Goal: Task Accomplishment & Management: Manage account settings

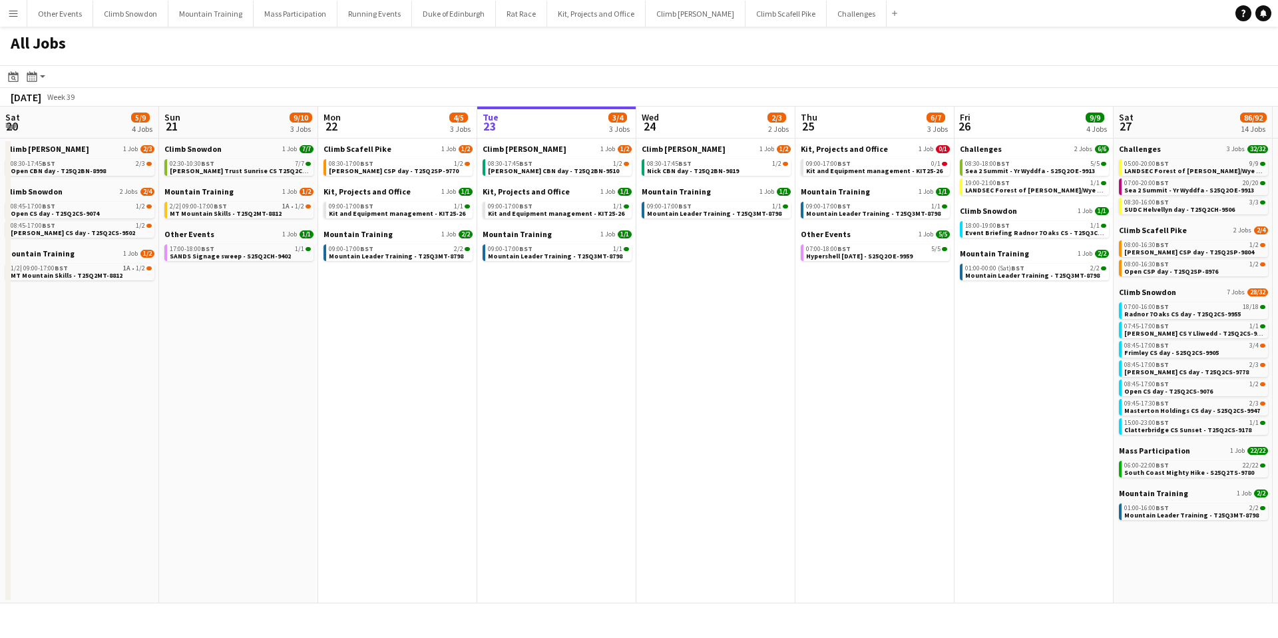
scroll to position [0, 357]
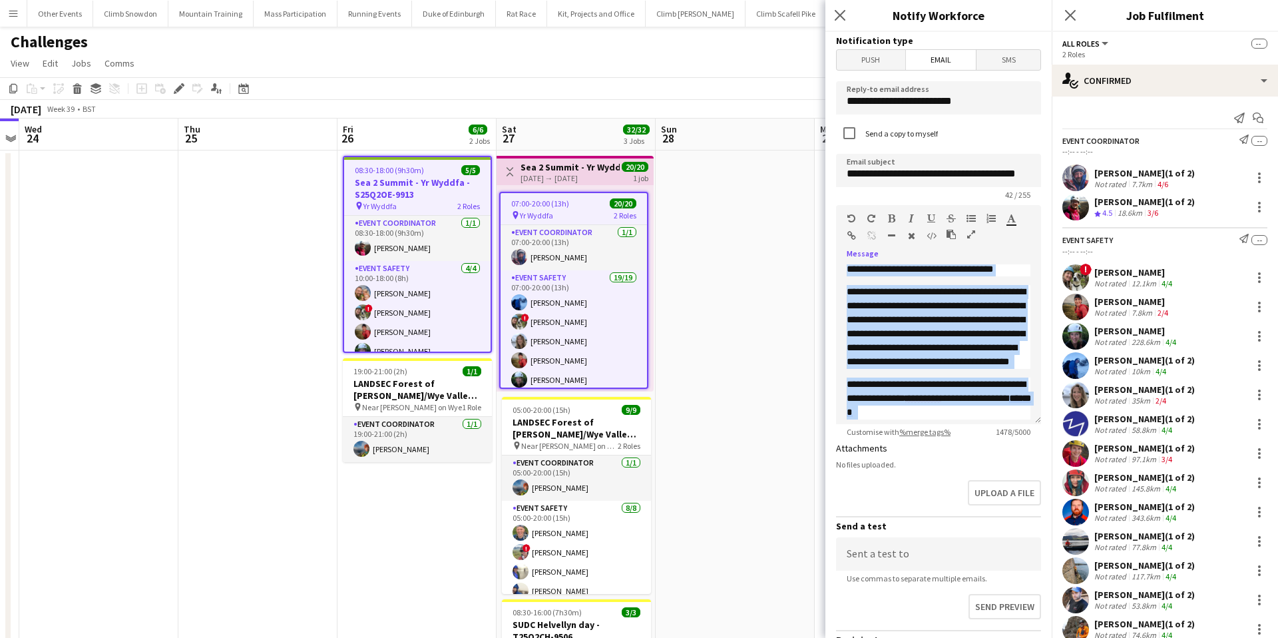
scroll to position [656, 0]
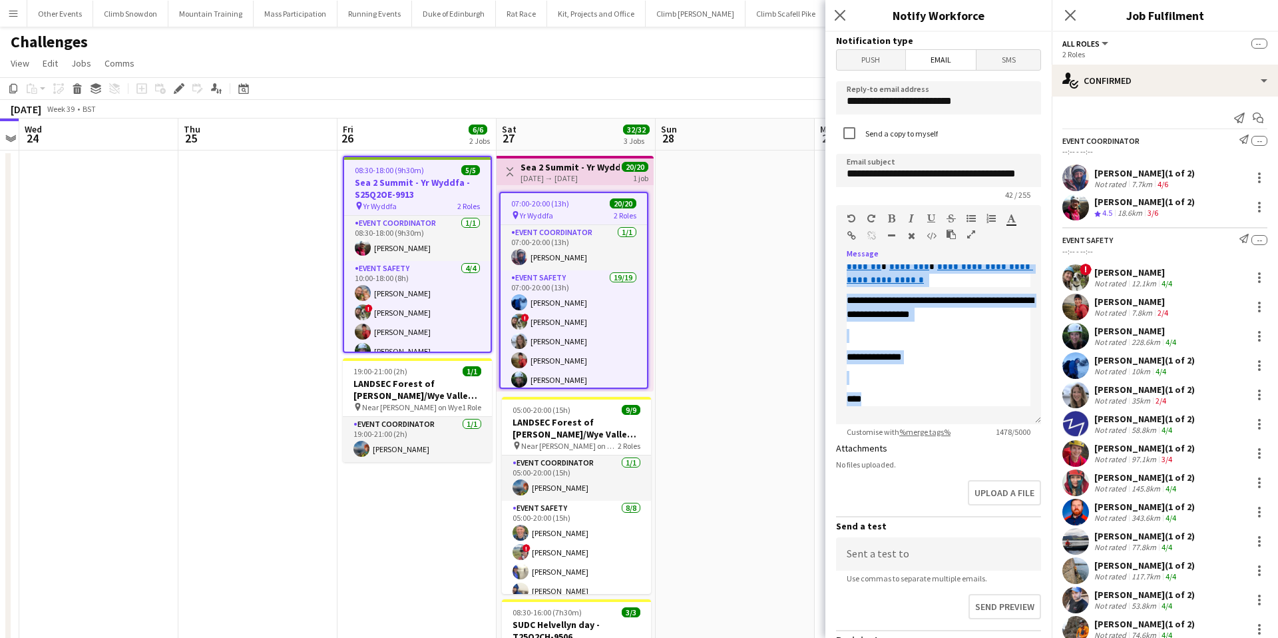
drag, startPoint x: 844, startPoint y: 293, endPoint x: 949, endPoint y: 529, distance: 258.4
click at [949, 529] on form "**********" at bounding box center [939, 402] width 226 height 740
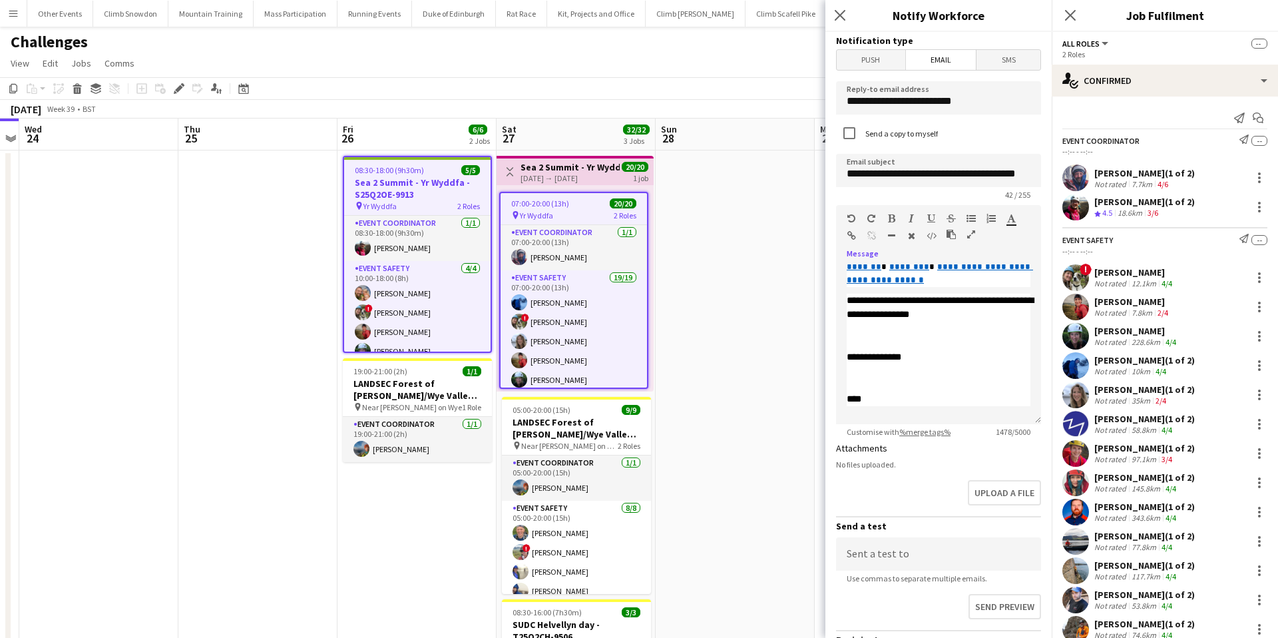
scroll to position [0, 0]
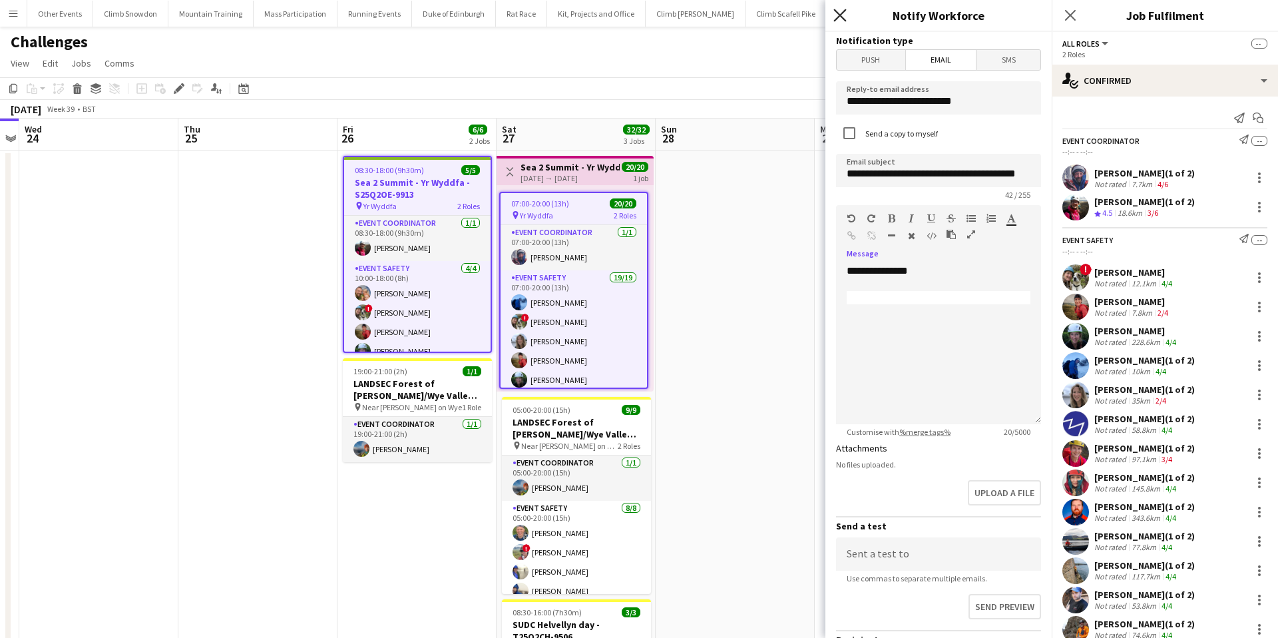
click at [838, 18] on icon at bounding box center [840, 15] width 13 height 13
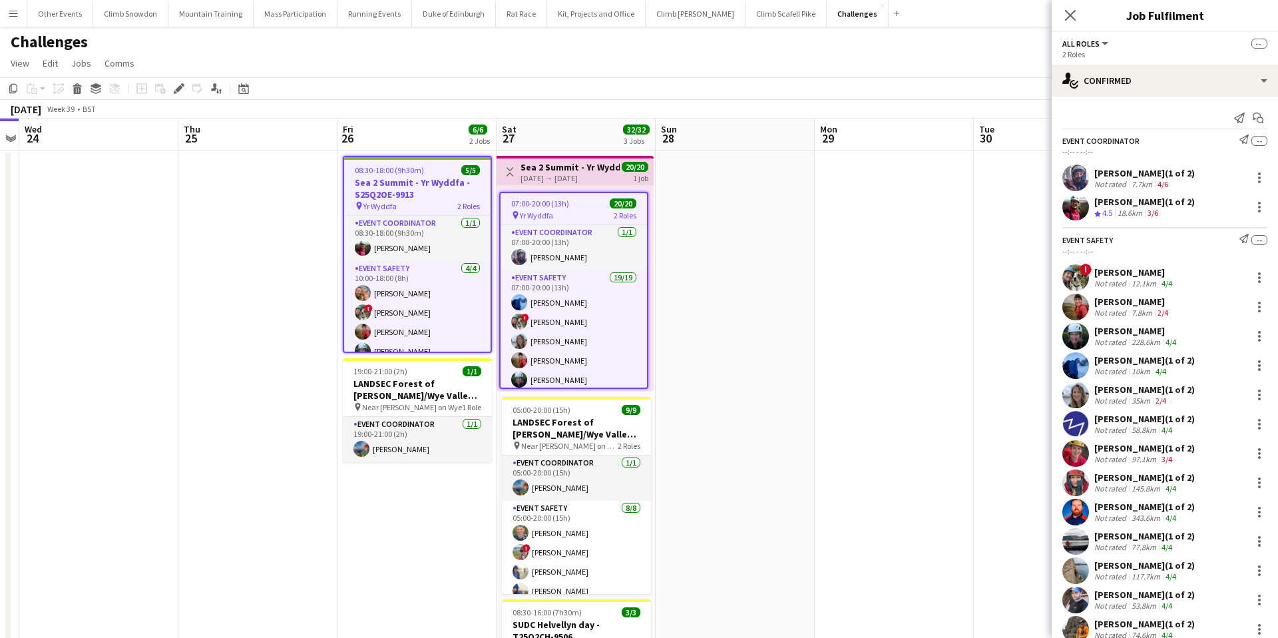
click at [1261, 47] on span "--" at bounding box center [1260, 44] width 16 height 10
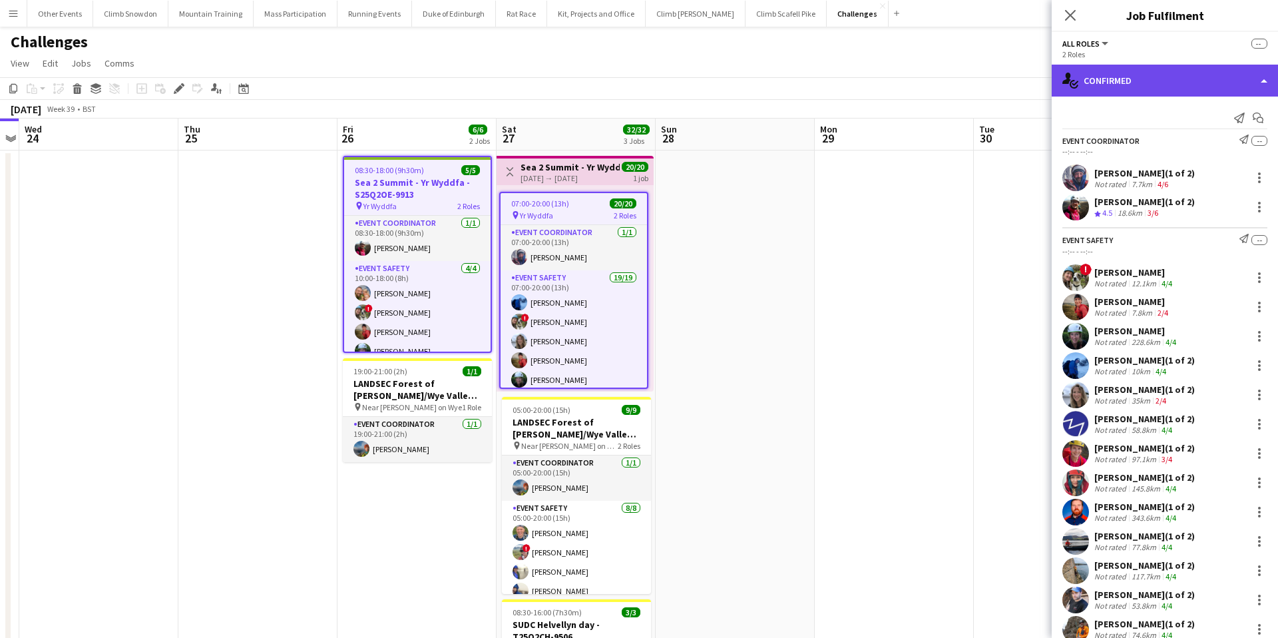
click at [1263, 79] on div "single-neutral-actions-check-2 Confirmed" at bounding box center [1165, 81] width 226 height 32
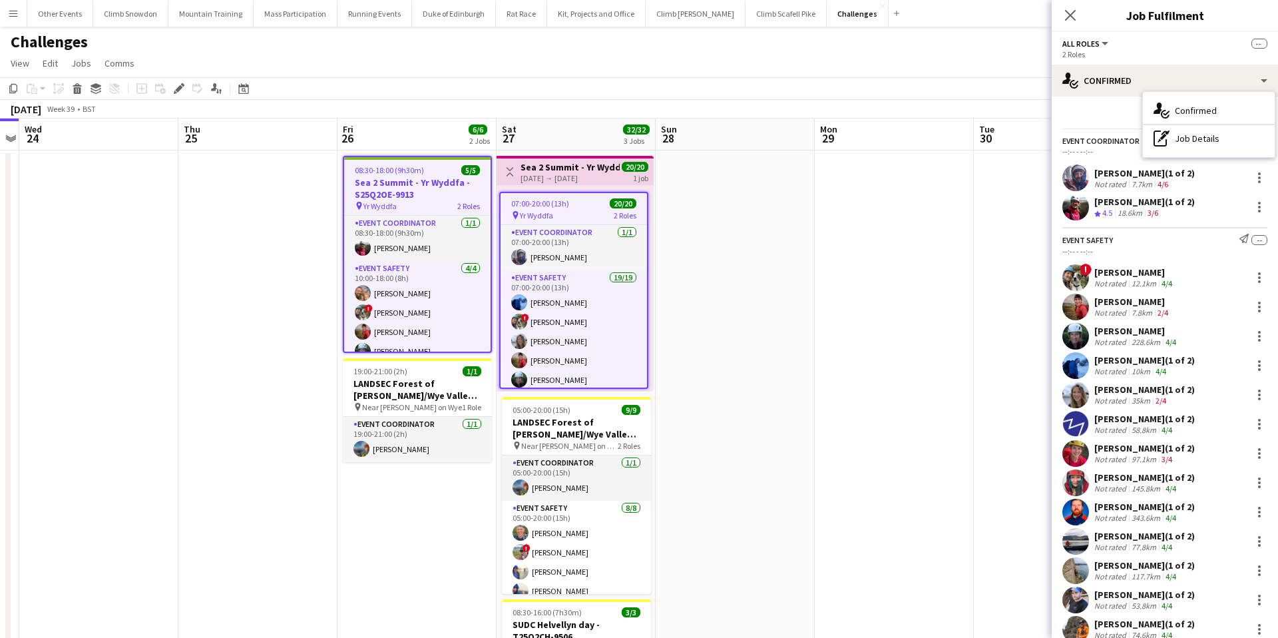
click at [1201, 40] on div "All roles All roles Event Coordinator Event Safety --" at bounding box center [1165, 43] width 205 height 12
click at [47, 64] on span "Edit" at bounding box center [50, 63] width 15 height 12
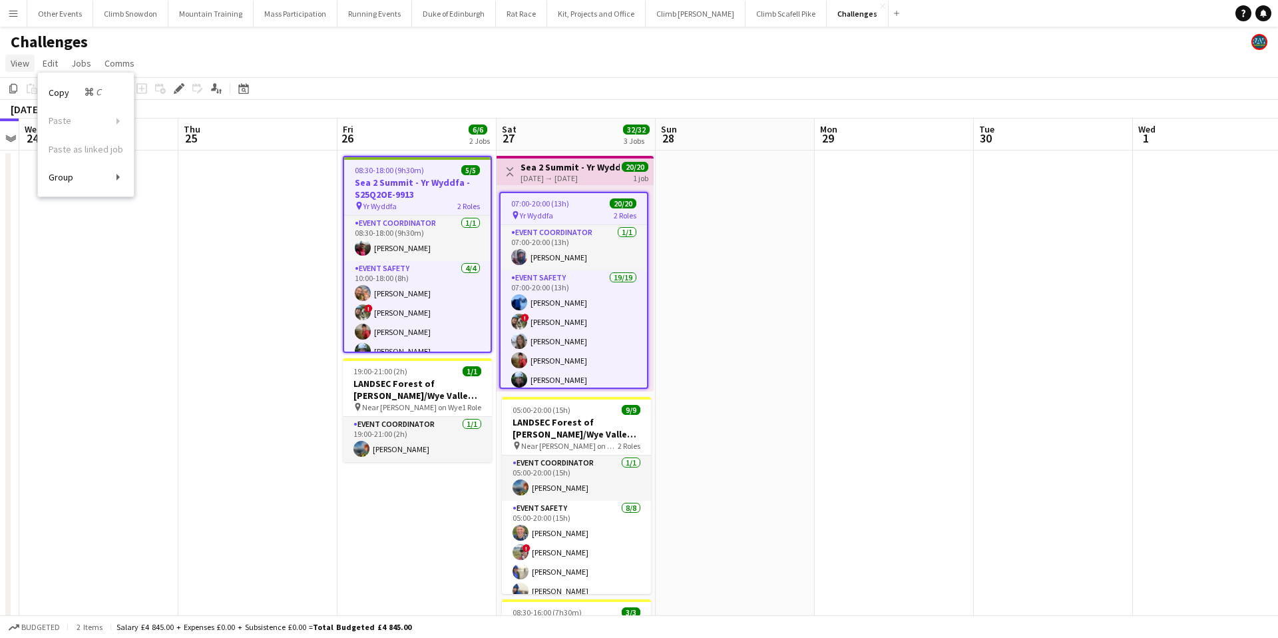
click at [23, 61] on span "View" at bounding box center [20, 63] width 19 height 12
click at [78, 60] on span "Jobs" at bounding box center [81, 63] width 20 height 12
click at [117, 61] on span "Comms" at bounding box center [120, 63] width 30 height 12
click at [208, 45] on div "Challenges" at bounding box center [639, 39] width 1278 height 25
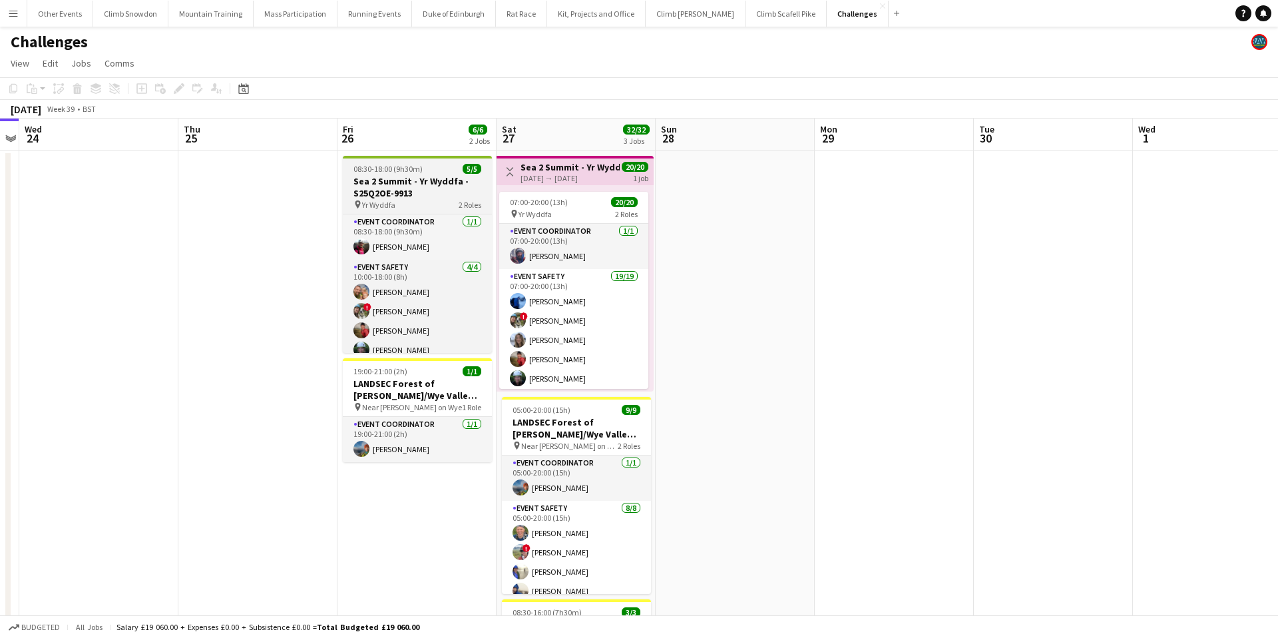
click at [439, 172] on div "08:30-18:00 (9h30m) 5/5" at bounding box center [417, 169] width 149 height 10
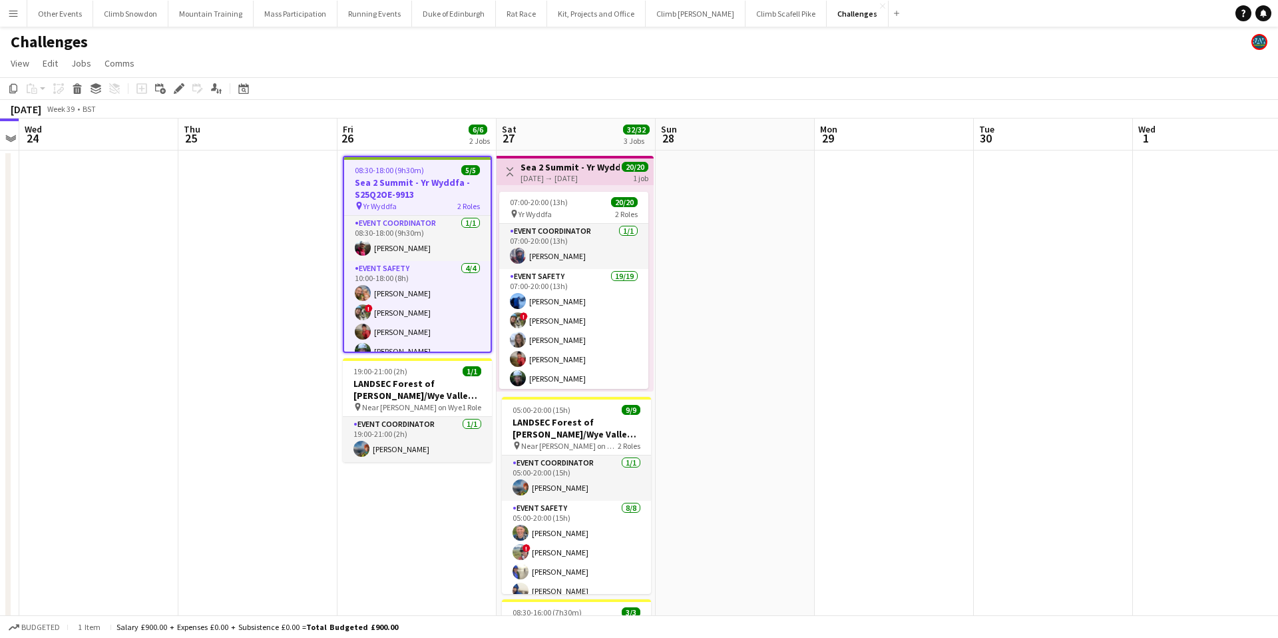
click at [419, 170] on span "08:30-18:00 (9h30m)" at bounding box center [389, 170] width 69 height 10
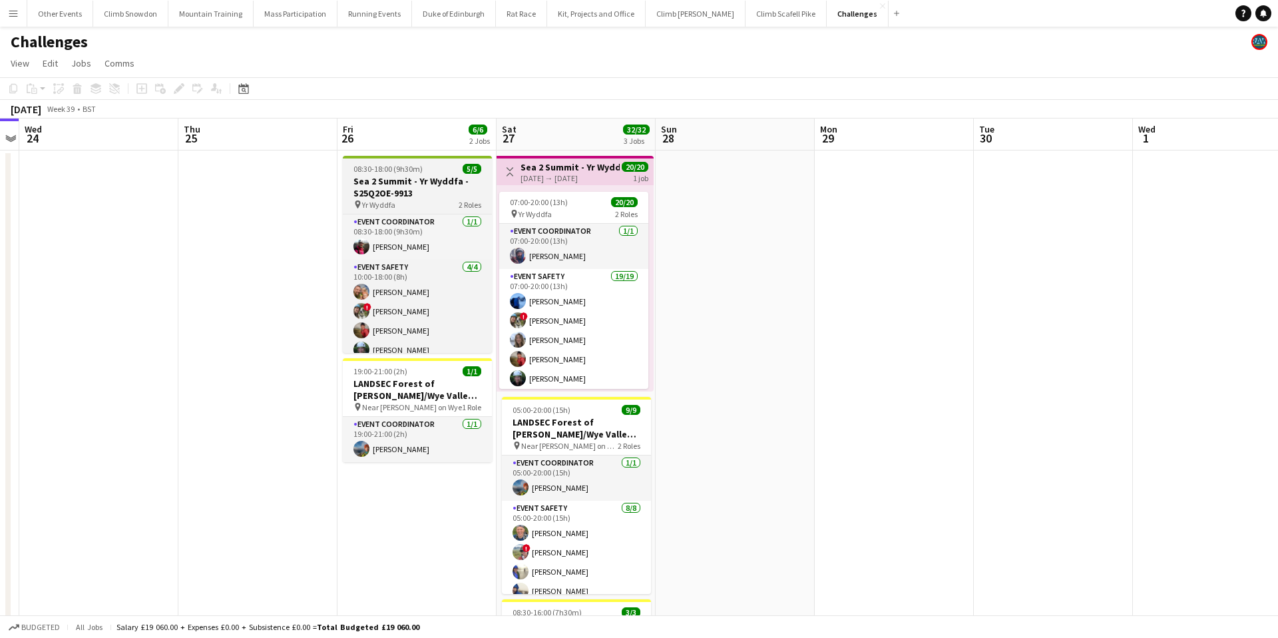
click at [419, 170] on span "08:30-18:00 (9h30m)" at bounding box center [388, 169] width 69 height 10
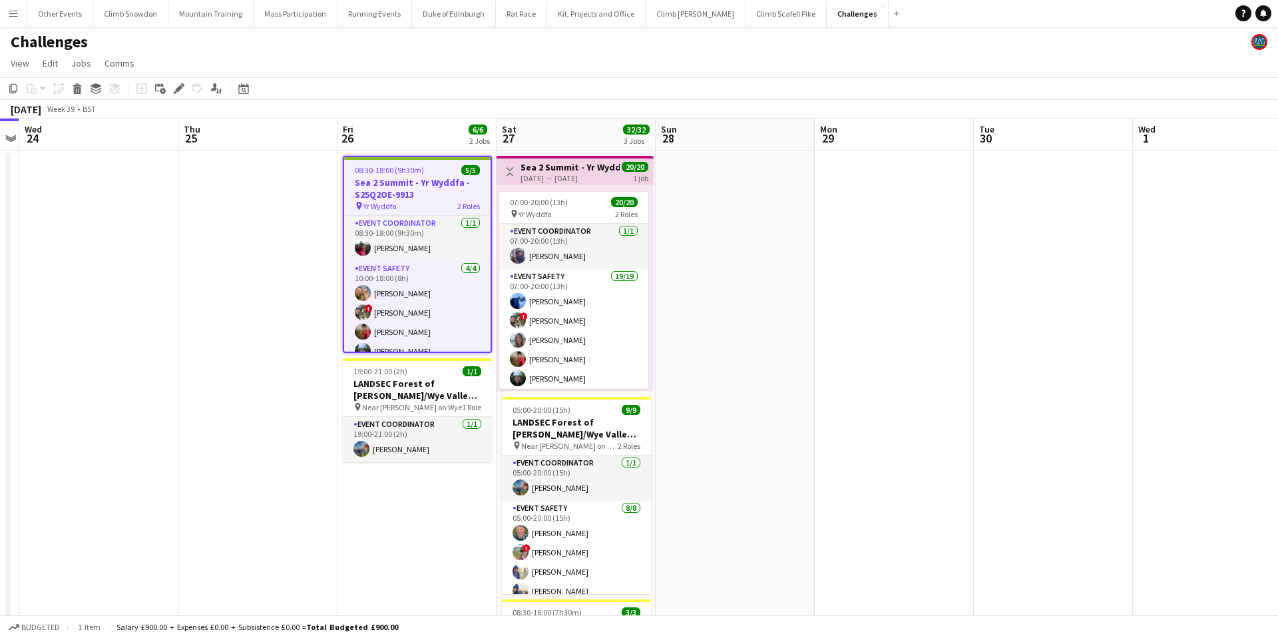
click at [572, 169] on h3 "Sea 2 Summit - Yr Wyddfa - S25Q2OE-9913" at bounding box center [570, 167] width 99 height 12
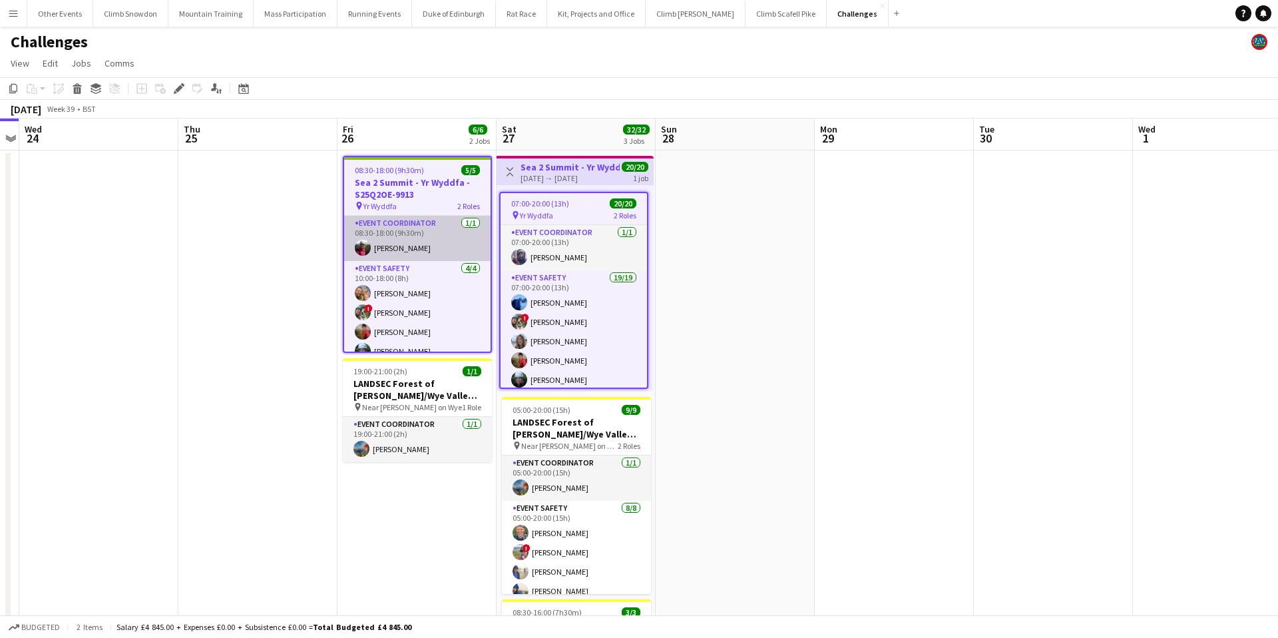
click at [437, 234] on app-card-role "Event Coordinator 1/1 08:30-18:00 (9h30m) Iona Pawson" at bounding box center [417, 238] width 146 height 45
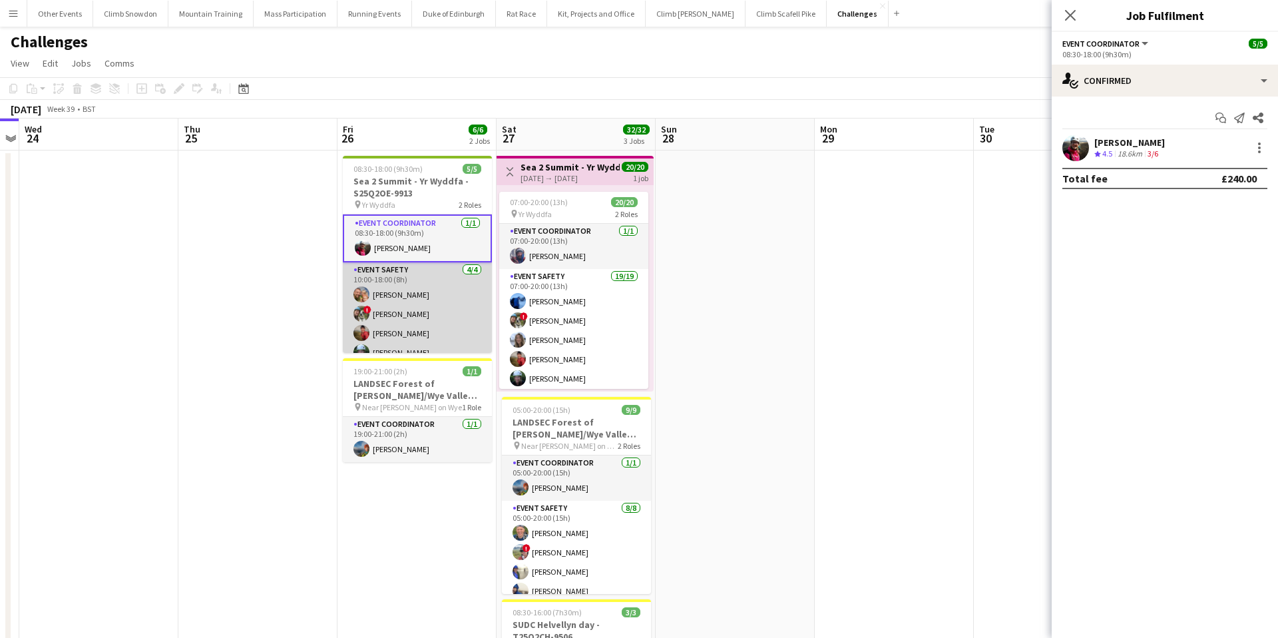
click at [435, 295] on app-card-role "Event Safety 4/4 10:00-18:00 (8h) Rob Laing ! Tess Elias Kate Owen Melissa Schu…" at bounding box center [417, 313] width 149 height 103
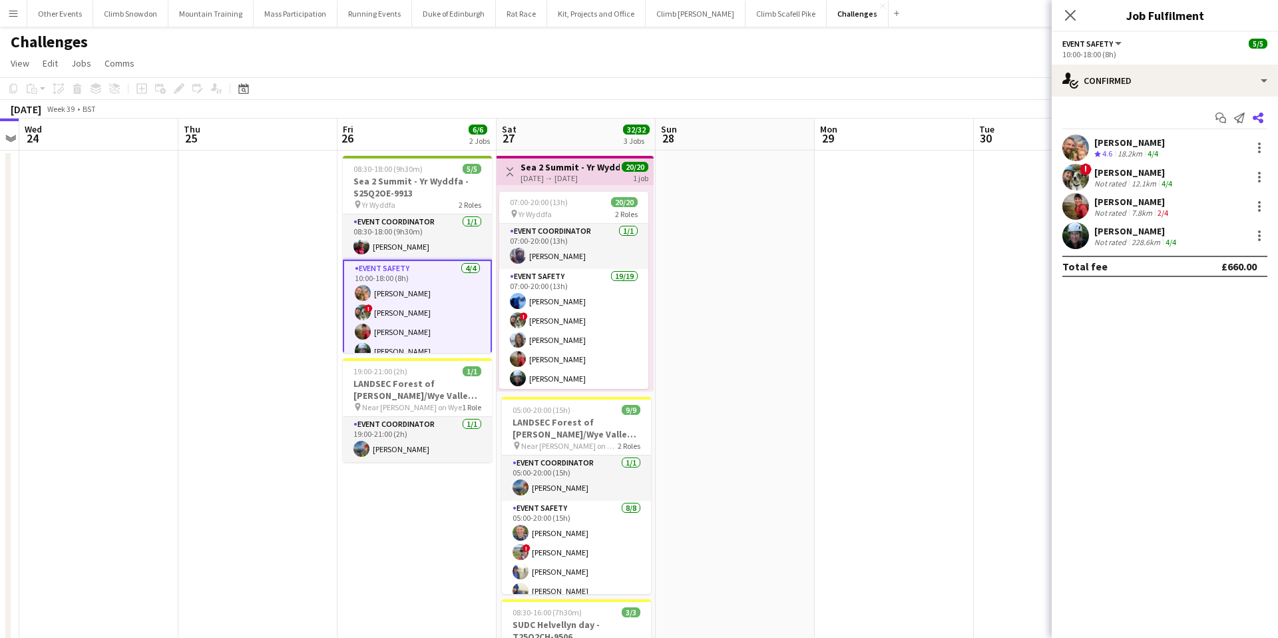
click at [1258, 116] on icon at bounding box center [1258, 118] width 11 height 11
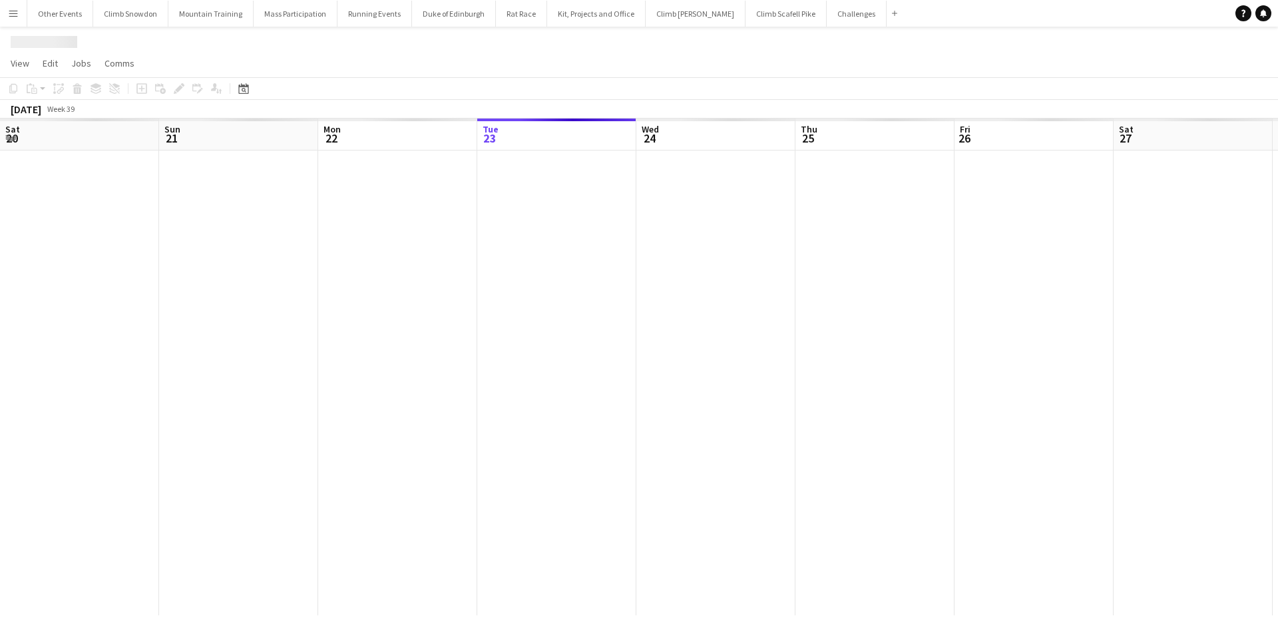
scroll to position [0, 458]
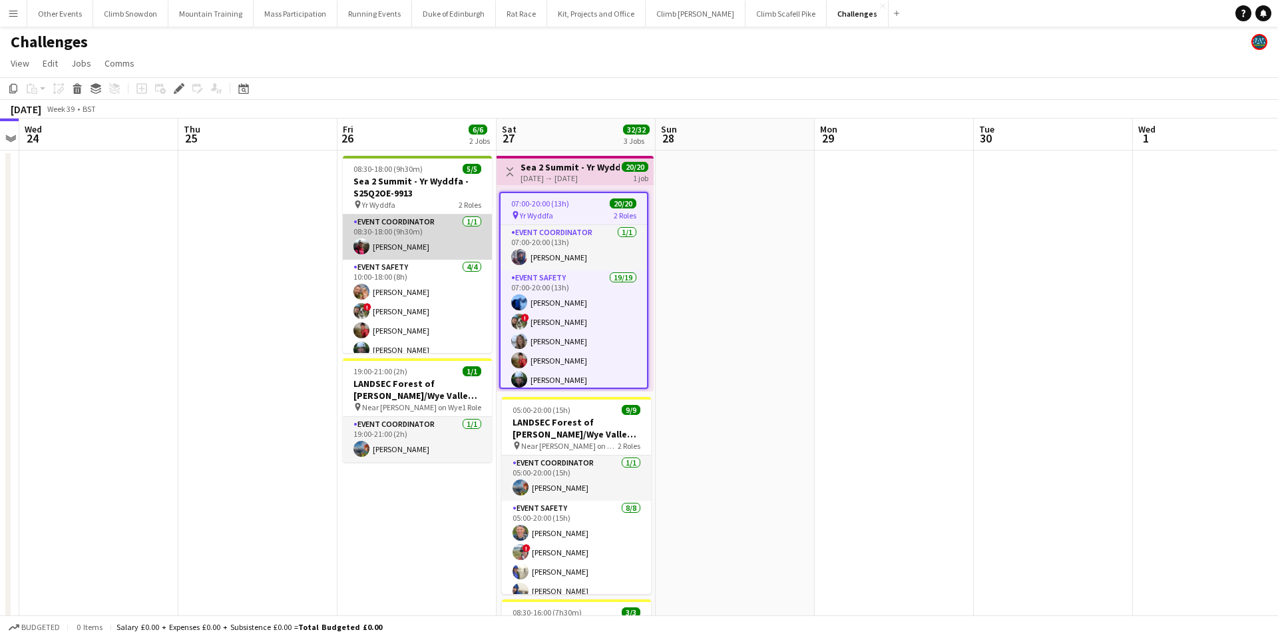
click at [415, 236] on app-card-role "Event Coordinator 1/1 08:30-18:00 (9h30m) Iona Pawson" at bounding box center [417, 236] width 149 height 45
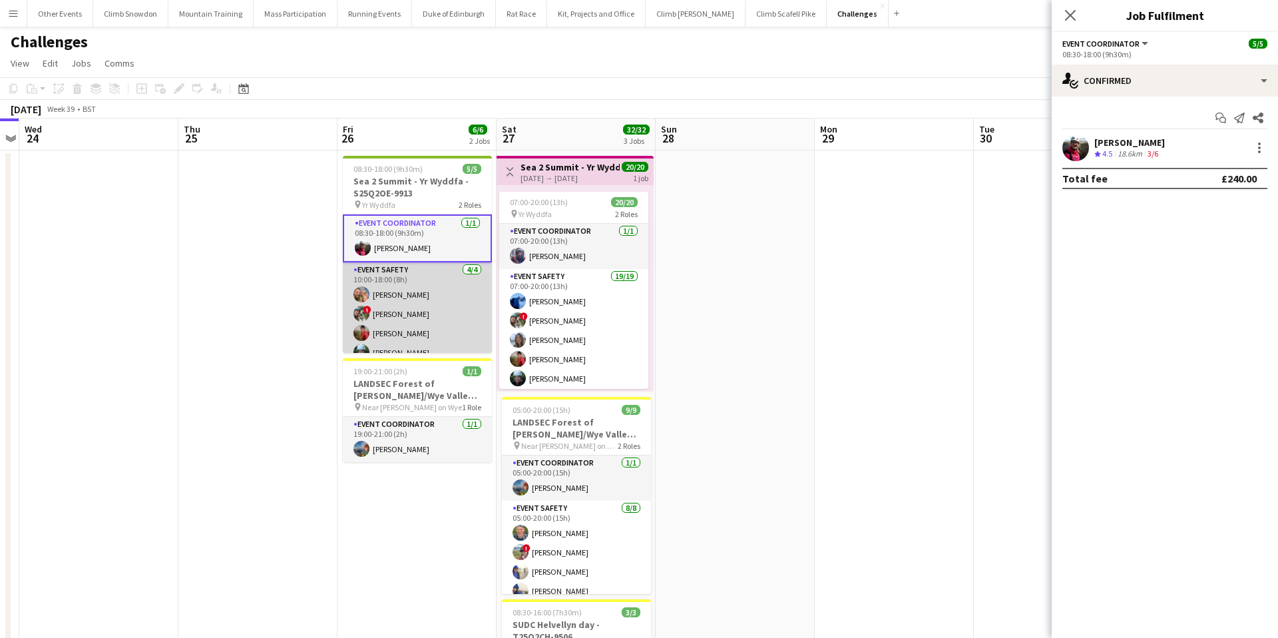
click at [445, 311] on app-card-role "Event Safety 4/4 10:00-18:00 (8h) Rob Laing ! Tess Elias Kate Owen Melissa Schu…" at bounding box center [417, 313] width 149 height 103
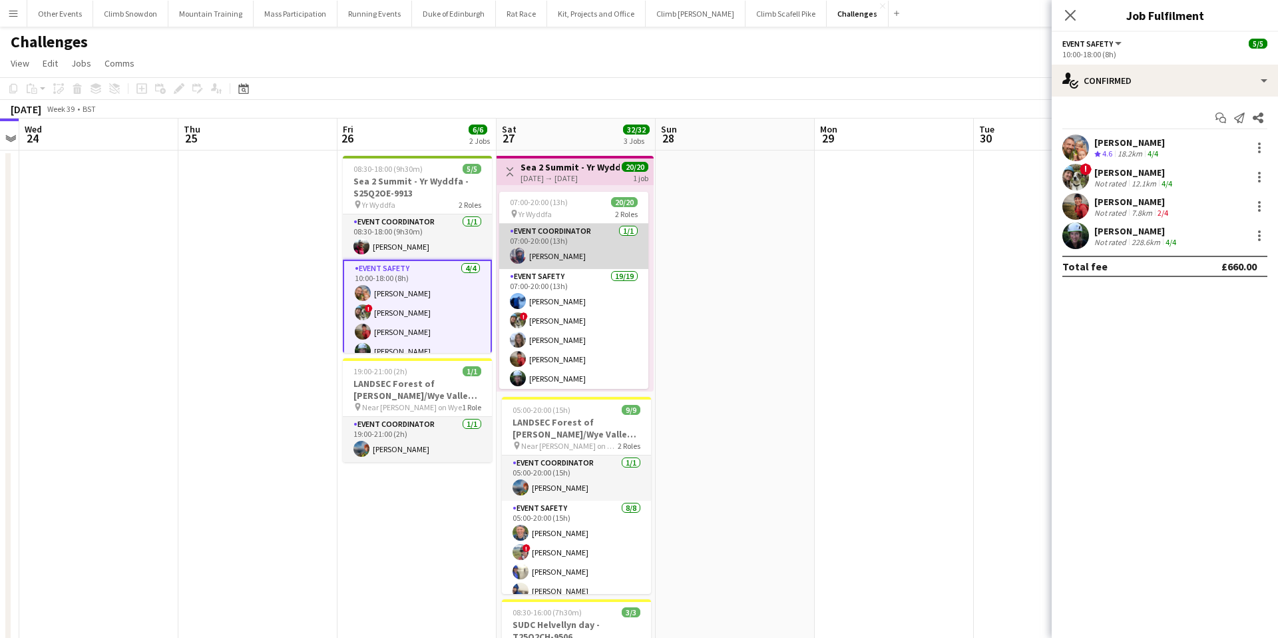
click at [605, 244] on app-card-role "Event Coordinator 1/1 07:00-20:00 (13h) Luca Celano" at bounding box center [573, 246] width 149 height 45
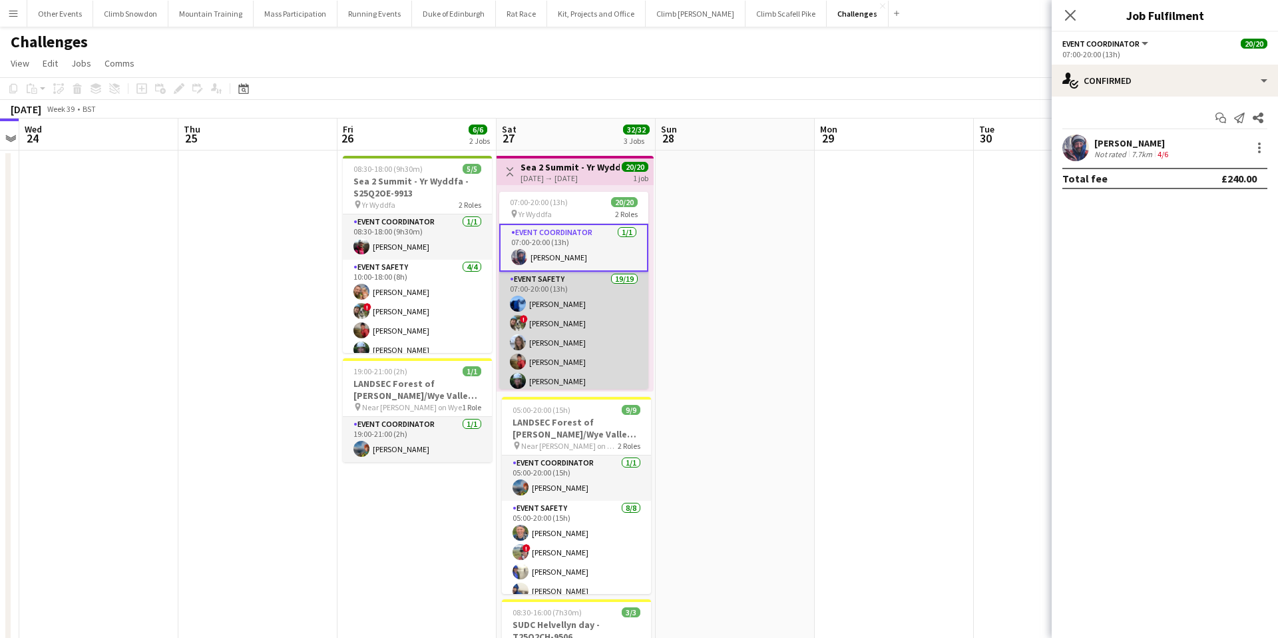
click at [609, 325] on app-card-role "Event Safety 19/19 07:00-20:00 (13h) Sam Bradshaw ! Tess Elias Nat Skye Kate Ow…" at bounding box center [573, 468] width 149 height 393
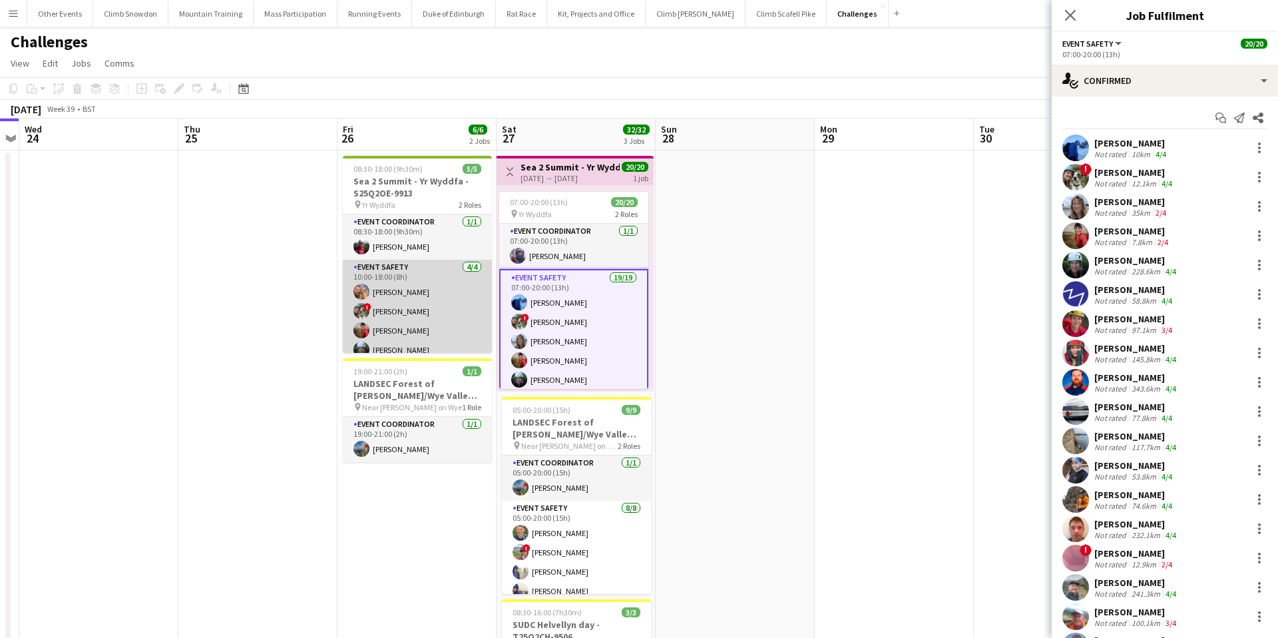
click at [459, 304] on app-card-role "Event Safety 4/4 10:00-18:00 (8h) Rob Laing ! Tess Elias Kate Owen Melissa Schu…" at bounding box center [417, 311] width 149 height 103
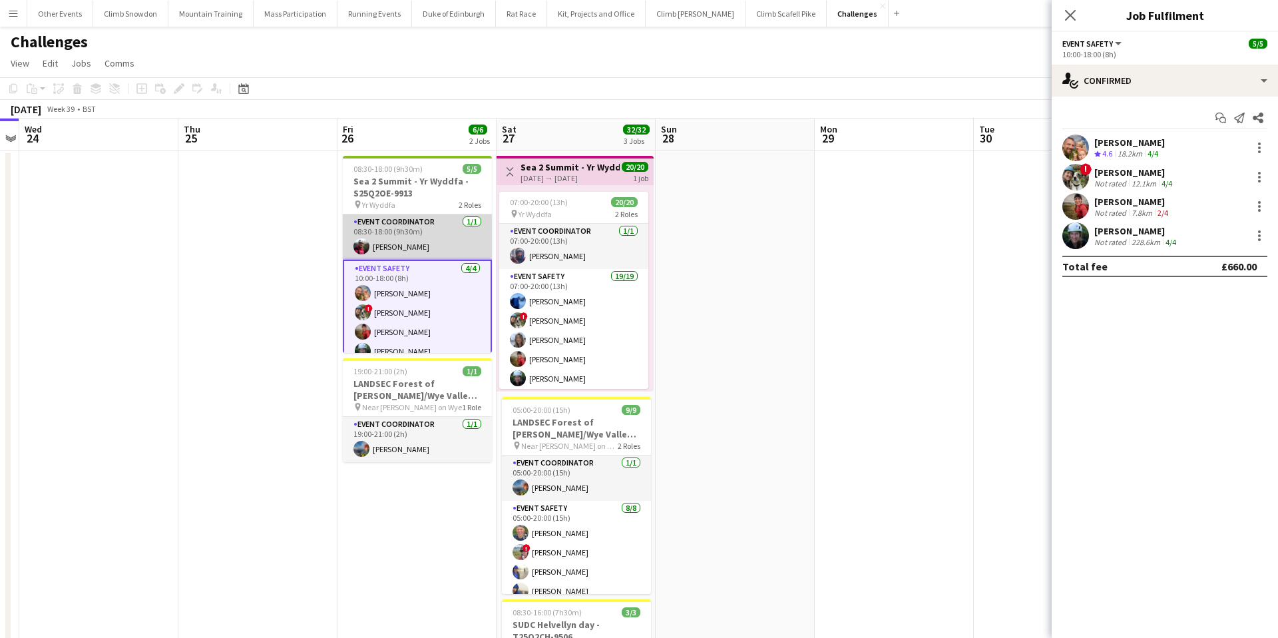
click at [452, 243] on app-card-role "Event Coordinator 1/1 08:30-18:00 (9h30m) Iona Pawson" at bounding box center [417, 236] width 149 height 45
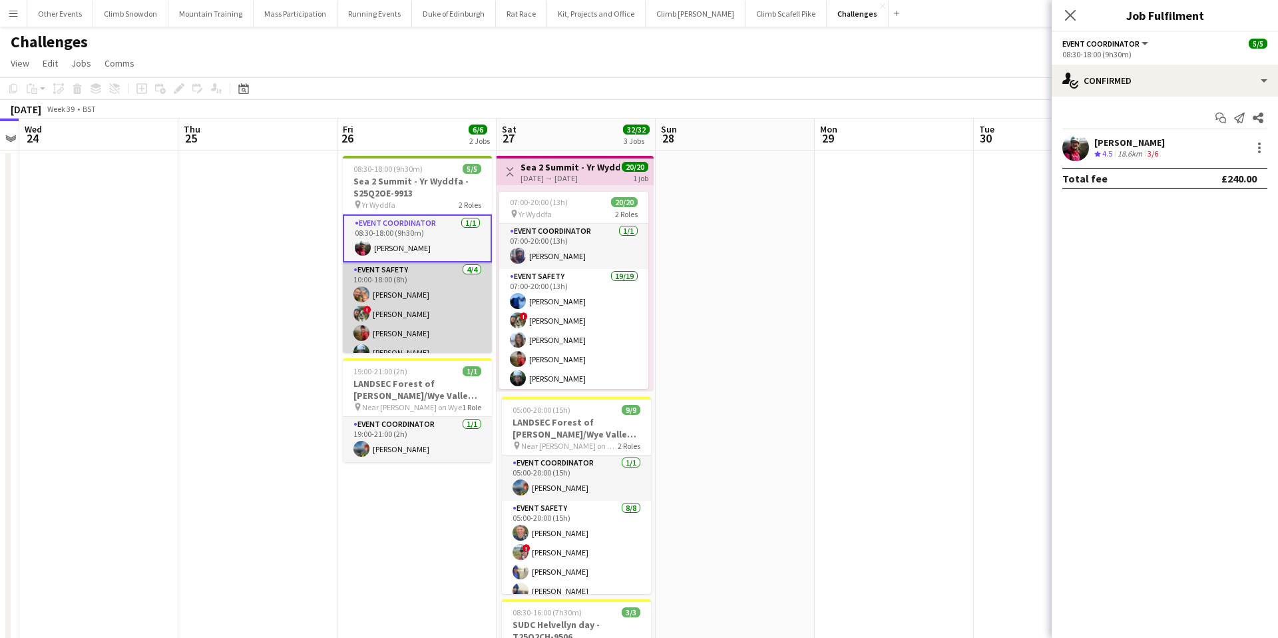
click at [454, 288] on app-card-role "Event Safety 4/4 10:00-18:00 (8h) Rob Laing ! Tess Elias Kate Owen Melissa Schu…" at bounding box center [417, 313] width 149 height 103
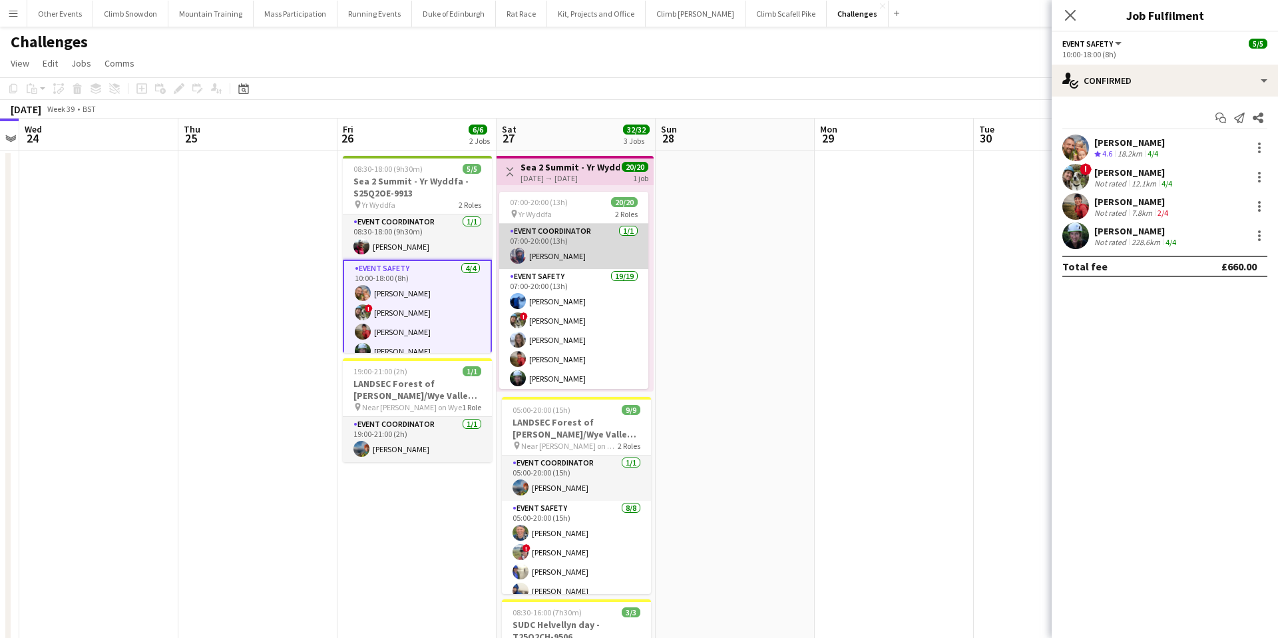
click at [593, 240] on app-card-role "Event Coordinator 1/1 07:00-20:00 (13h) Luca Celano" at bounding box center [573, 246] width 149 height 45
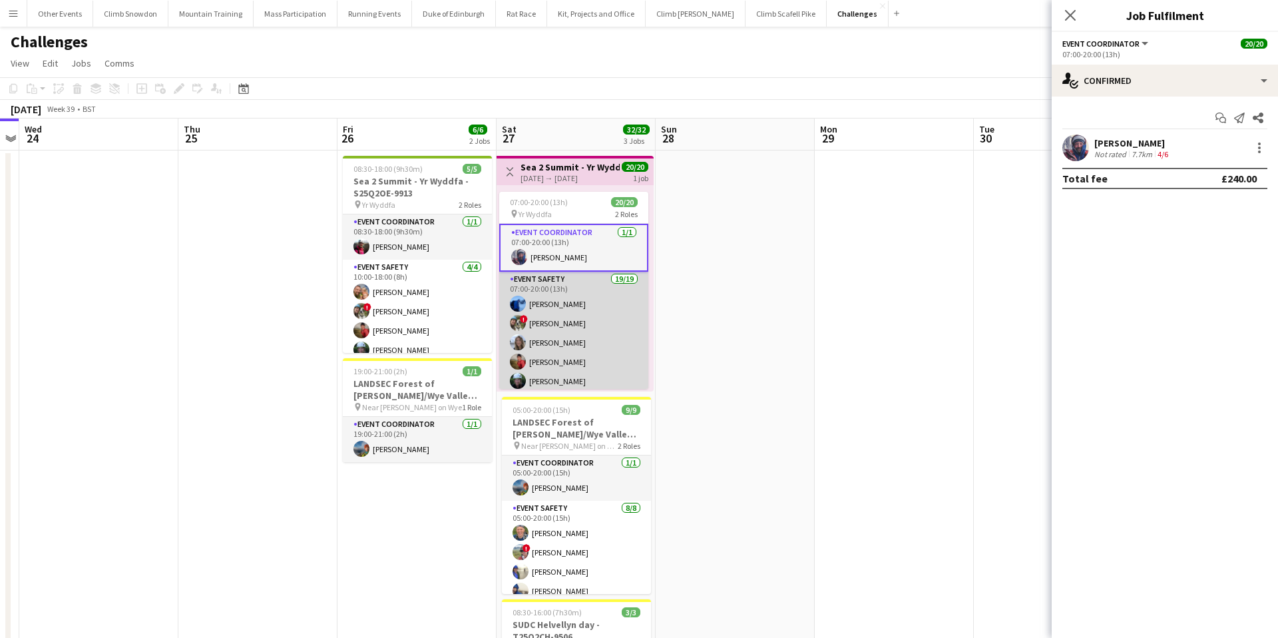
click at [588, 309] on app-card-role "Event Safety 19/19 07:00-20:00 (13h) Sam Bradshaw ! Tess Elias Nat Skye Kate Ow…" at bounding box center [573, 468] width 149 height 393
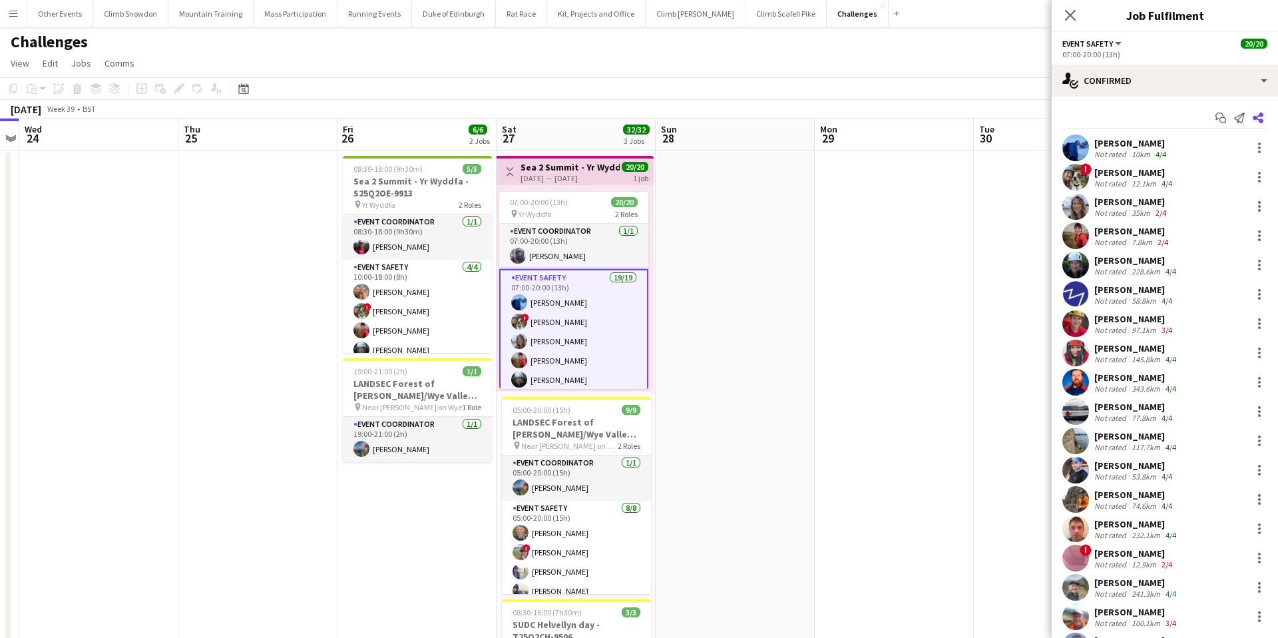
click at [1262, 117] on icon "Share" at bounding box center [1258, 118] width 11 height 11
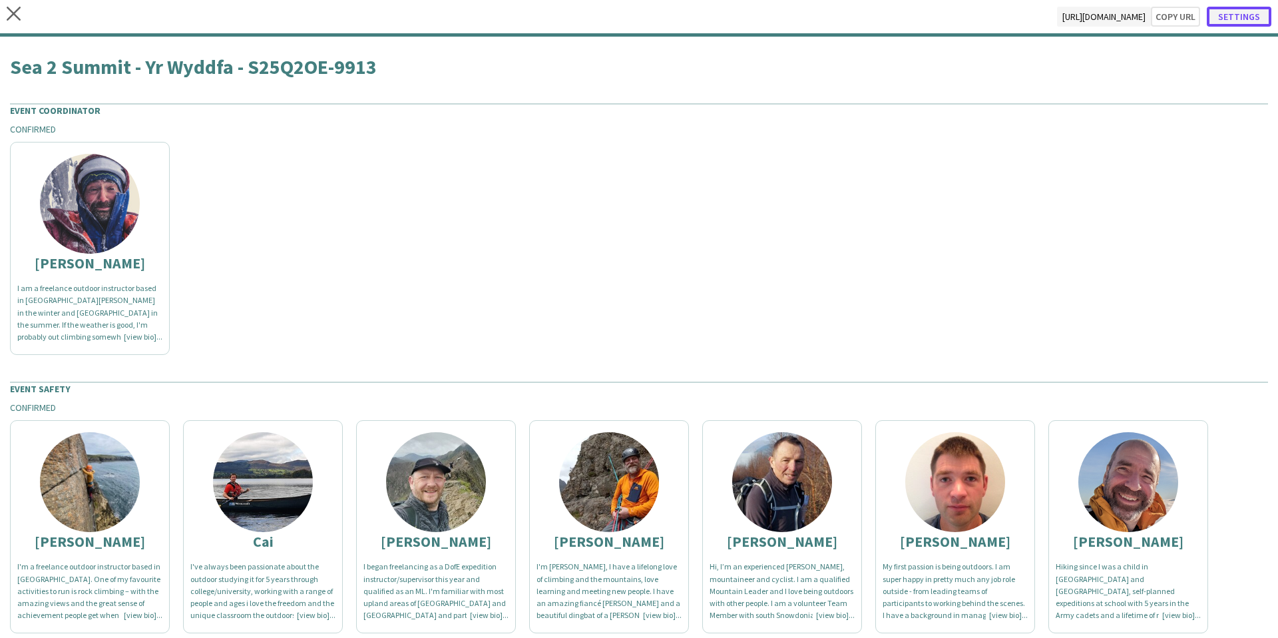
click at [1253, 17] on button "Settings" at bounding box center [1239, 17] width 65 height 20
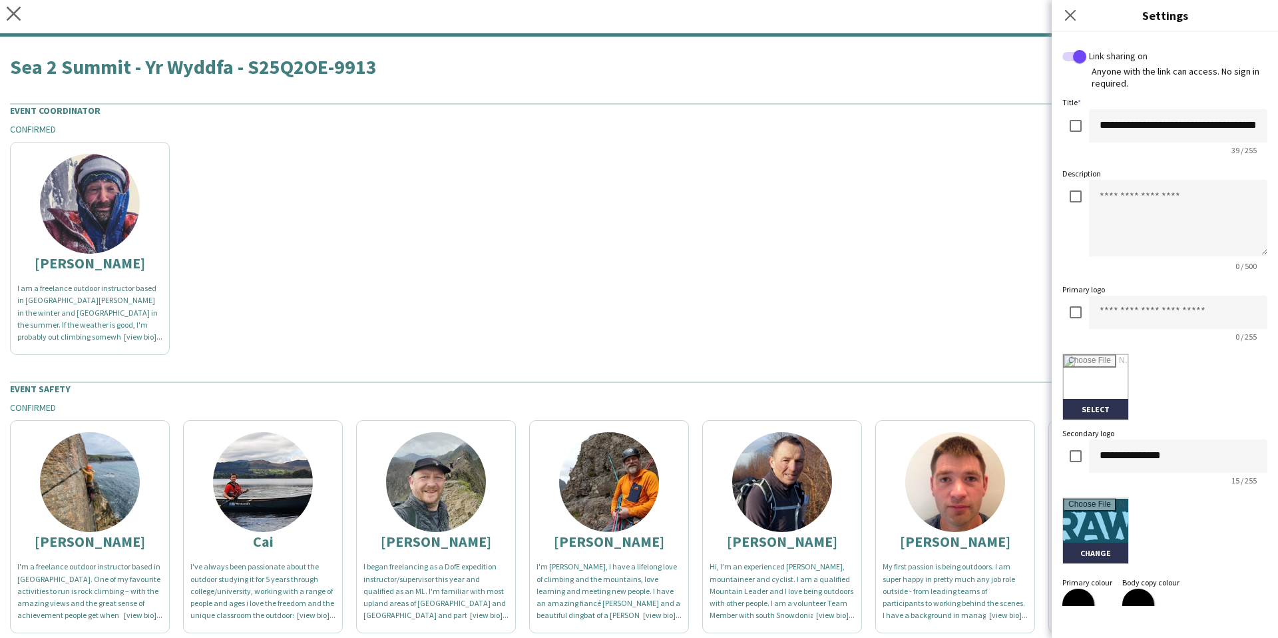
click at [898, 224] on div "Luca I am a freelance outdoor instructor based in Fort William in the winter an…" at bounding box center [639, 245] width 1258 height 220
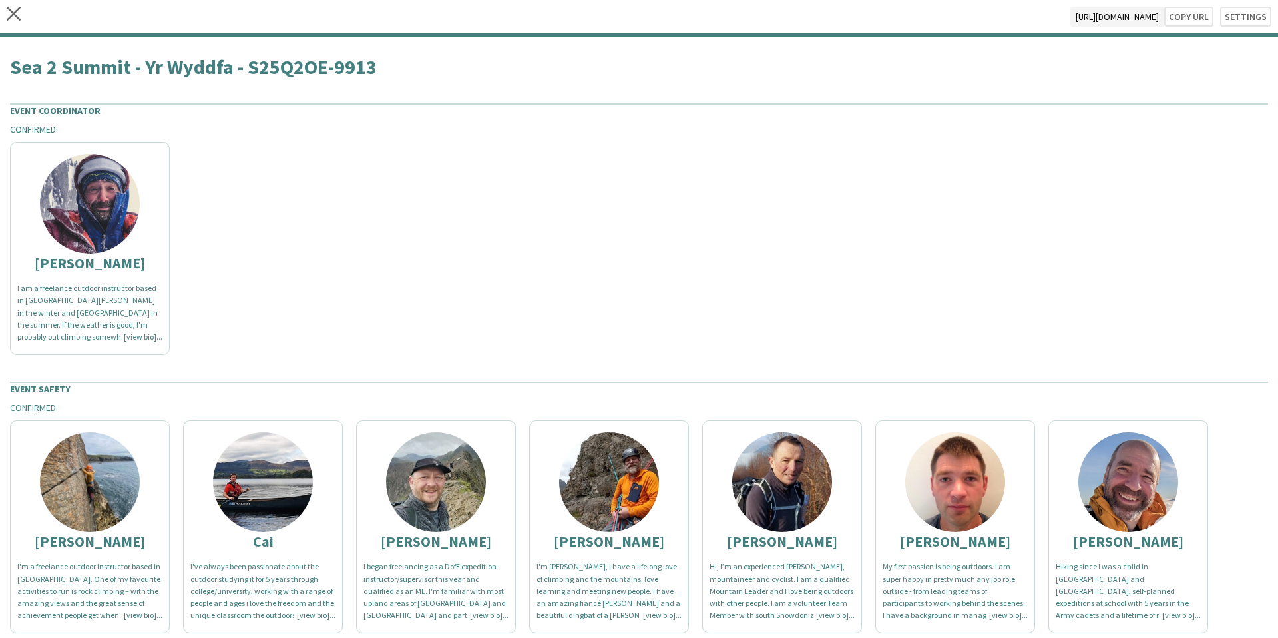
click at [1107, 16] on span "https://admin.liveforce.co/v2/s/658bdd5d-b48d-47a4-a638-e3c80774284a" at bounding box center [1118, 17] width 94 height 20
drag, startPoint x: 876, startPoint y: 17, endPoint x: 1152, endPoint y: 17, distance: 277.0
click at [1152, 17] on span "https://admin.liveforce.co/v2/s/658bdd5d-b48d-47a4-a638-e3c80774284a" at bounding box center [1118, 17] width 94 height 20
click at [1194, 15] on button "Copy url" at bounding box center [1182, 17] width 63 height 20
click at [1246, 14] on button "Settings" at bounding box center [1239, 17] width 65 height 20
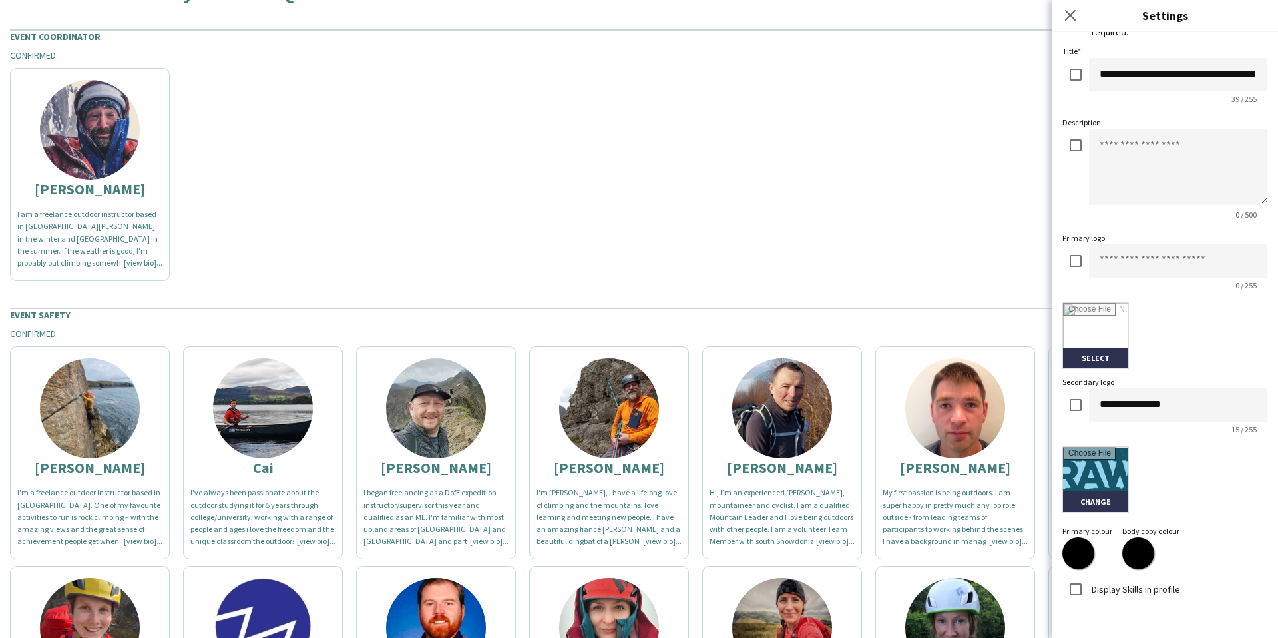
scroll to position [157, 0]
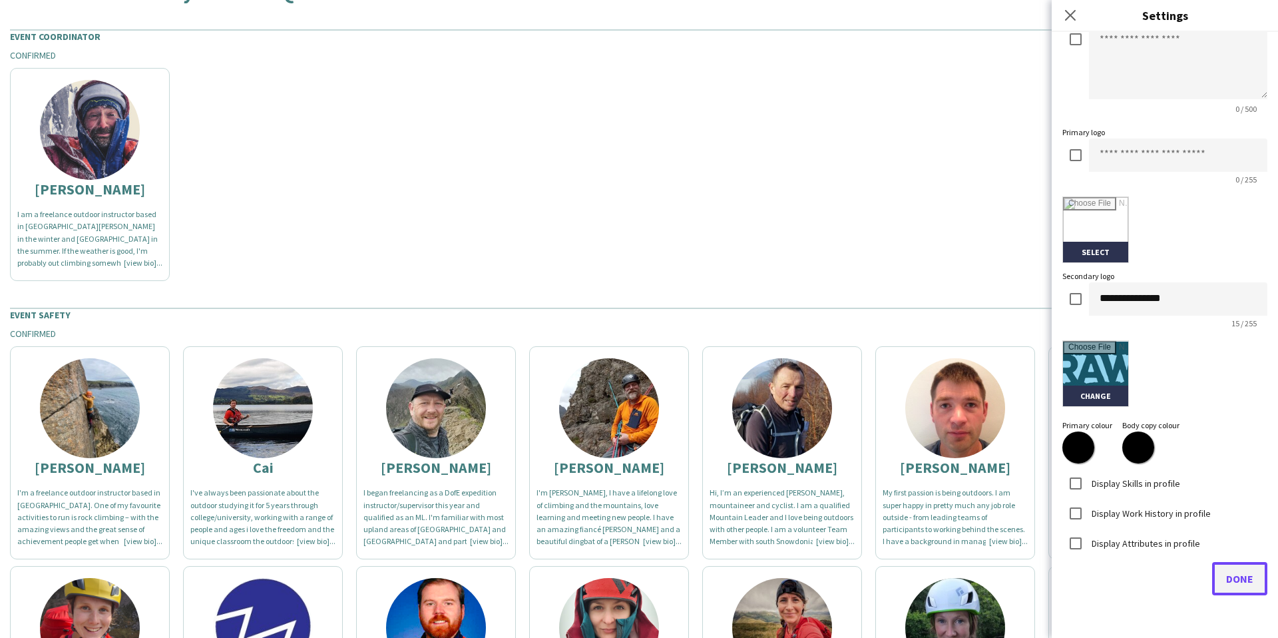
click at [1229, 580] on span "Done" at bounding box center [1239, 578] width 27 height 13
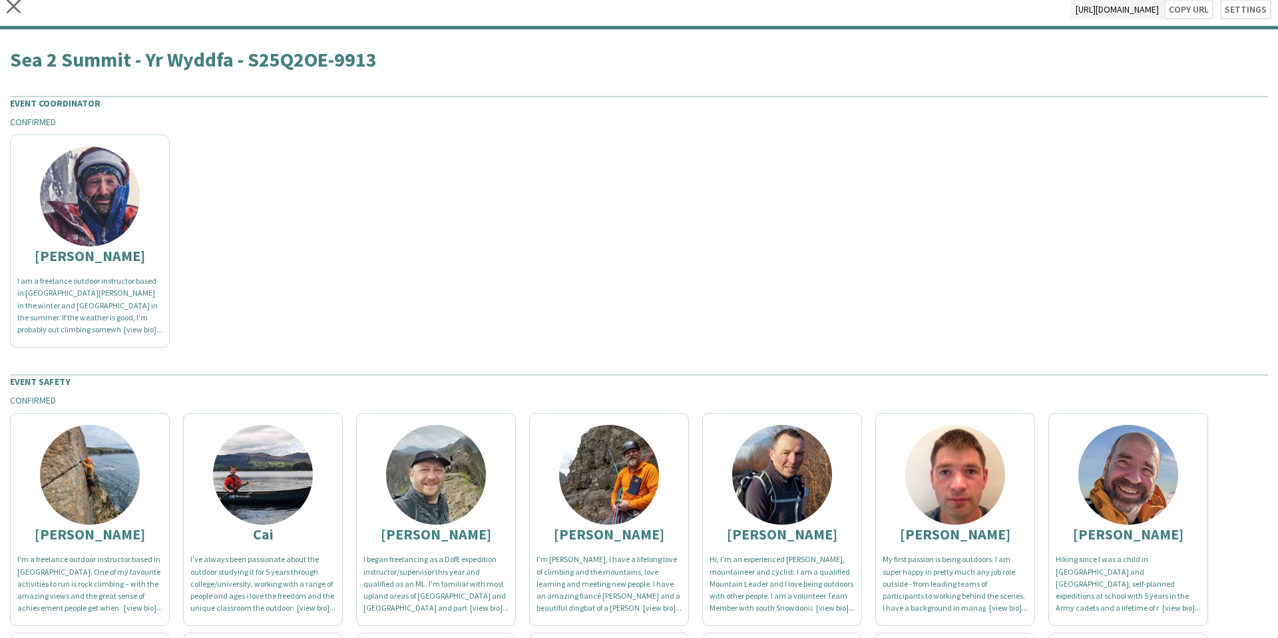
scroll to position [0, 0]
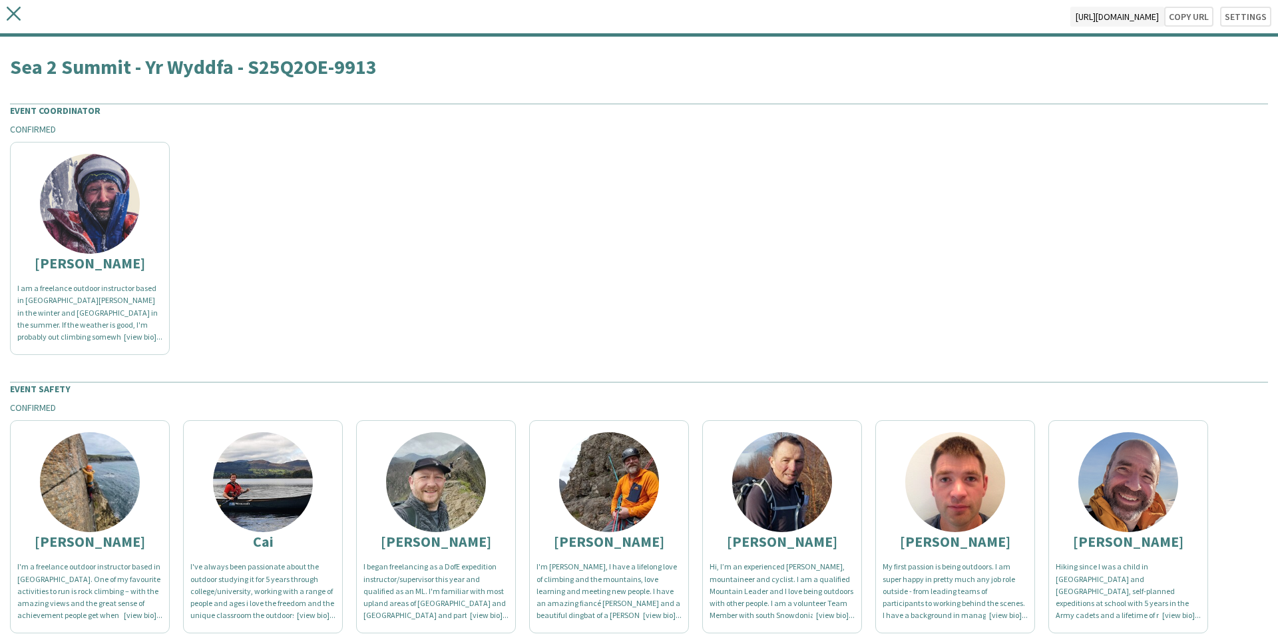
click at [13, 13] on icon at bounding box center [14, 14] width 14 height 14
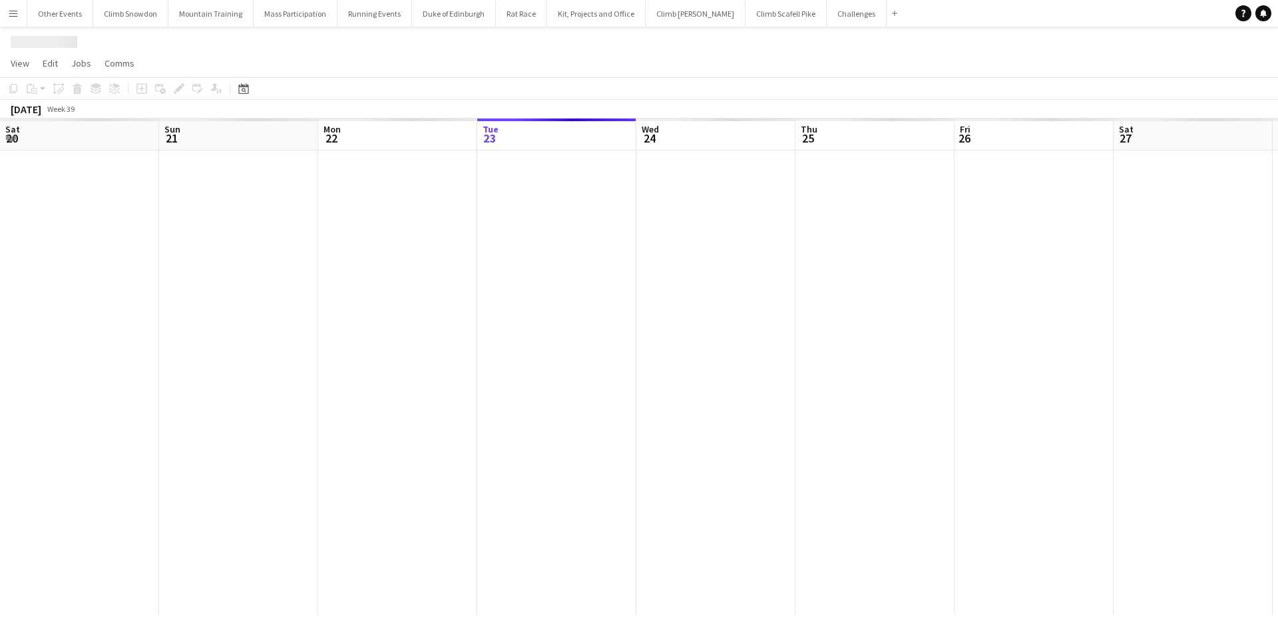
scroll to position [0, 458]
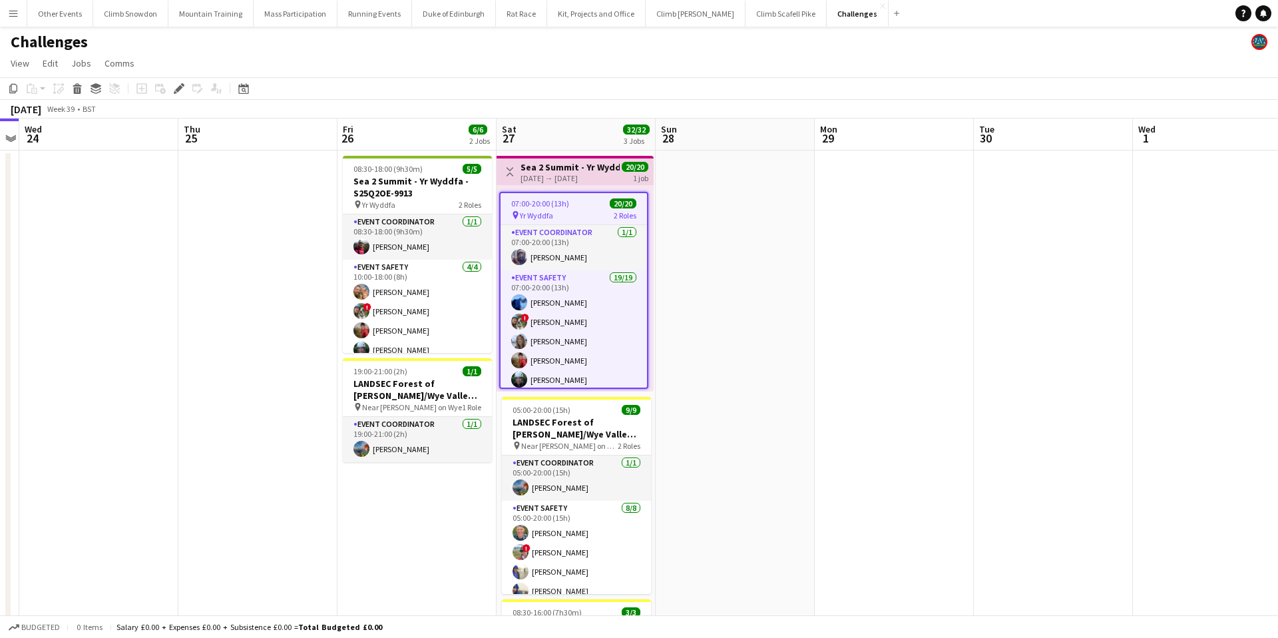
click at [569, 222] on app-job-card "07:00-20:00 (13h) 20/20 pin Yr Wyddfa 2 Roles Event Coordinator 1/1 07:00-20:00…" at bounding box center [573, 290] width 149 height 197
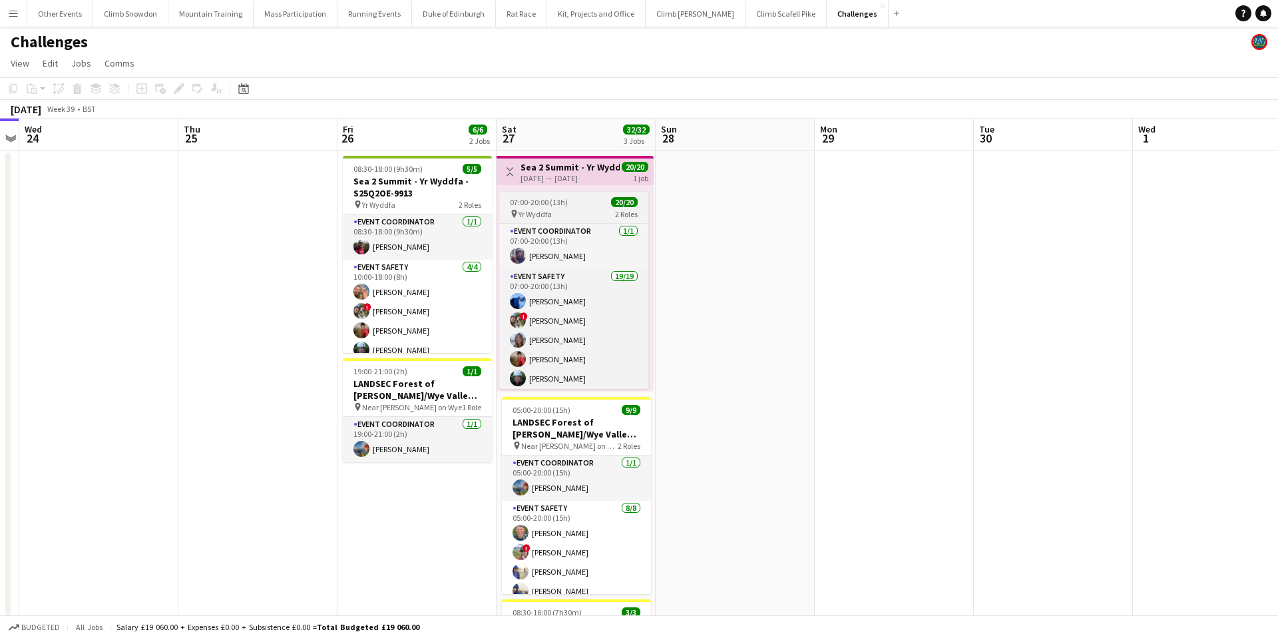
click at [593, 210] on div "pin Yr Wyddfa 2 Roles" at bounding box center [573, 213] width 149 height 11
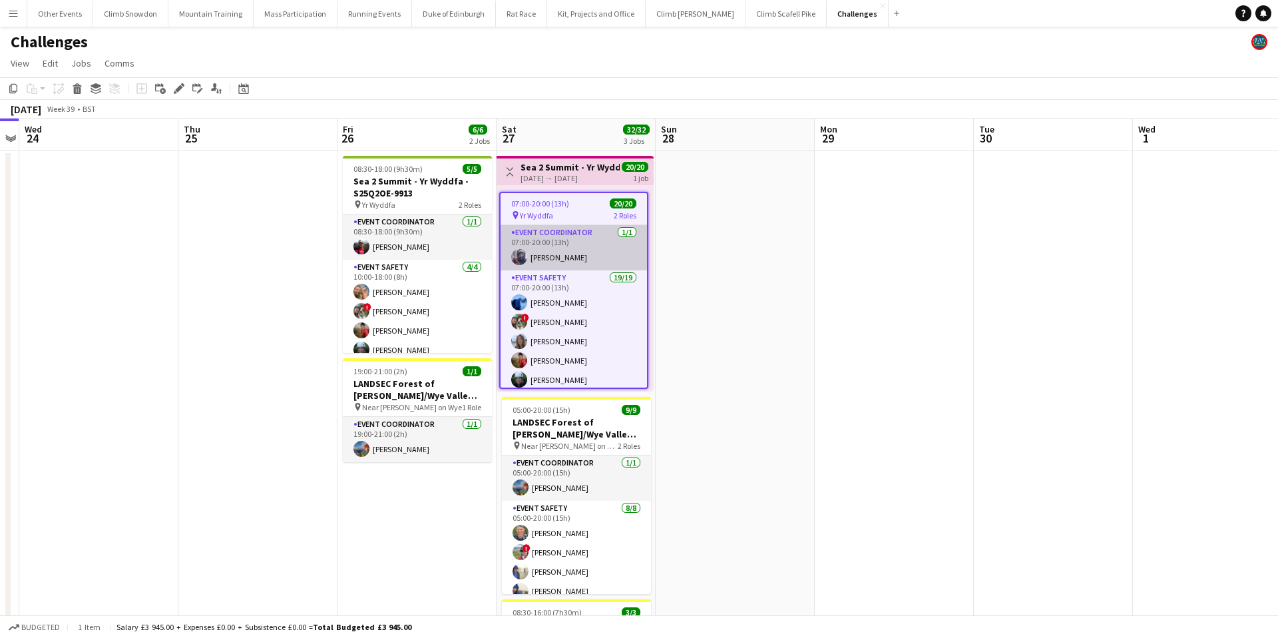
click at [587, 251] on app-card-role "Event Coordinator 1/1 07:00-20:00 (13h) Luca Celano" at bounding box center [574, 247] width 146 height 45
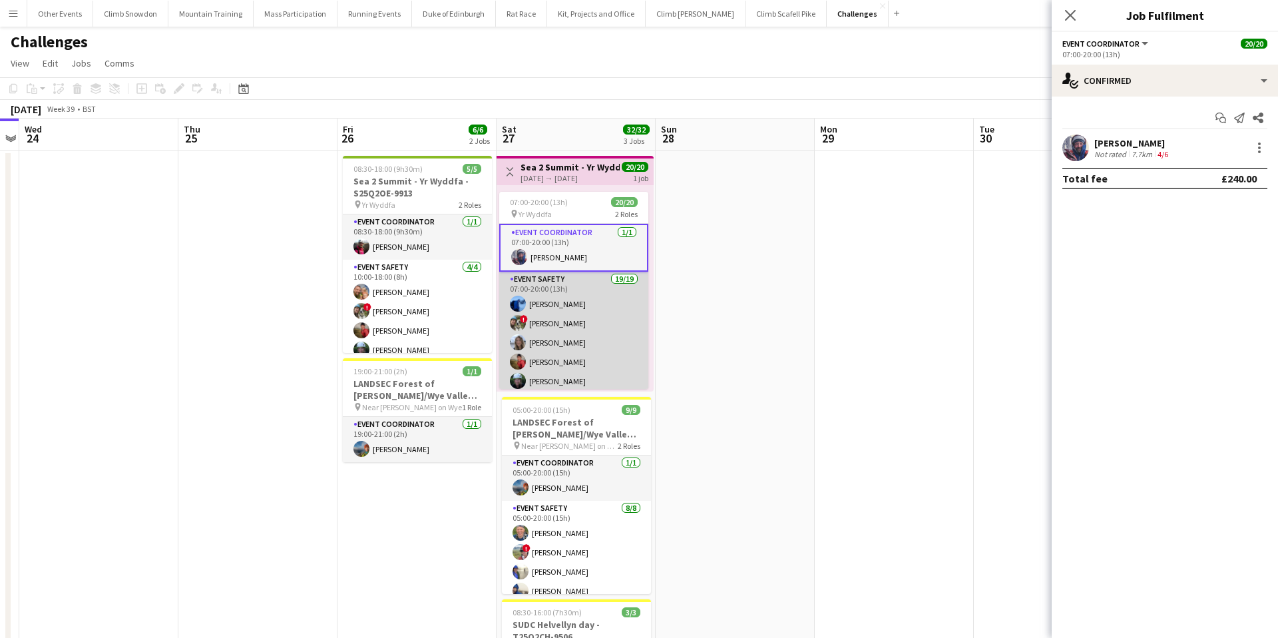
click at [595, 312] on app-card-role "Event Safety 19/19 07:00-20:00 (13h) Sam Bradshaw ! Tess Elias Nat Skye Kate Ow…" at bounding box center [573, 468] width 149 height 393
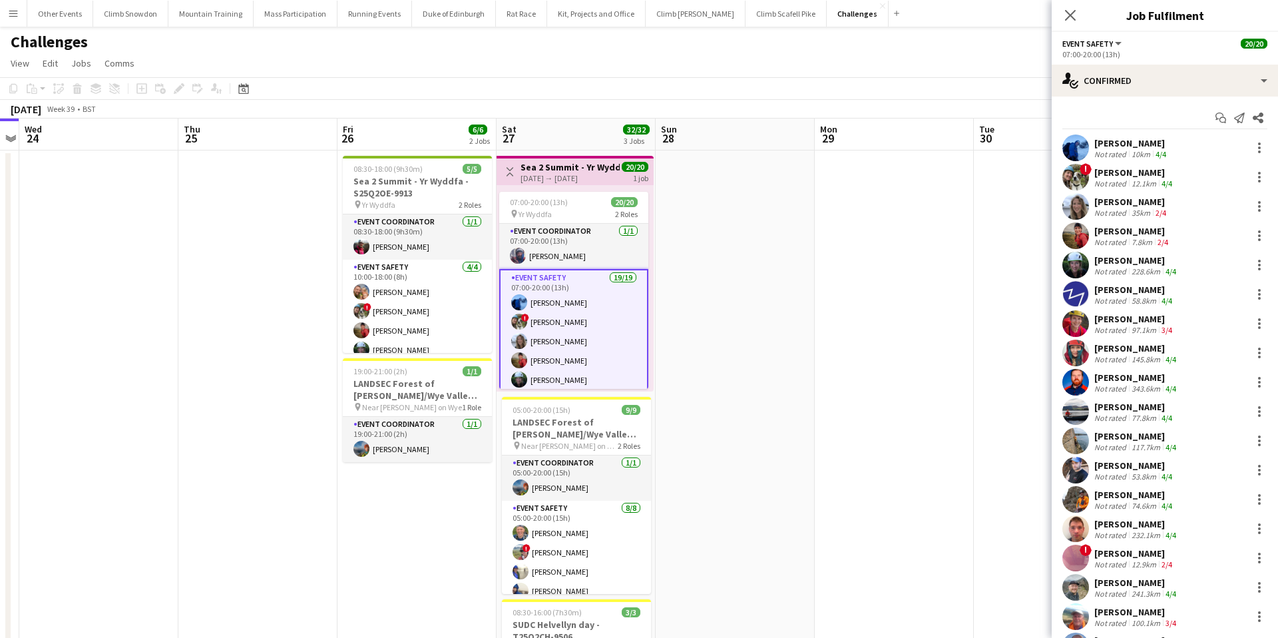
click at [1089, 174] on div "! Tess Elias Not rated 12.1km 4/4" at bounding box center [1165, 177] width 226 height 27
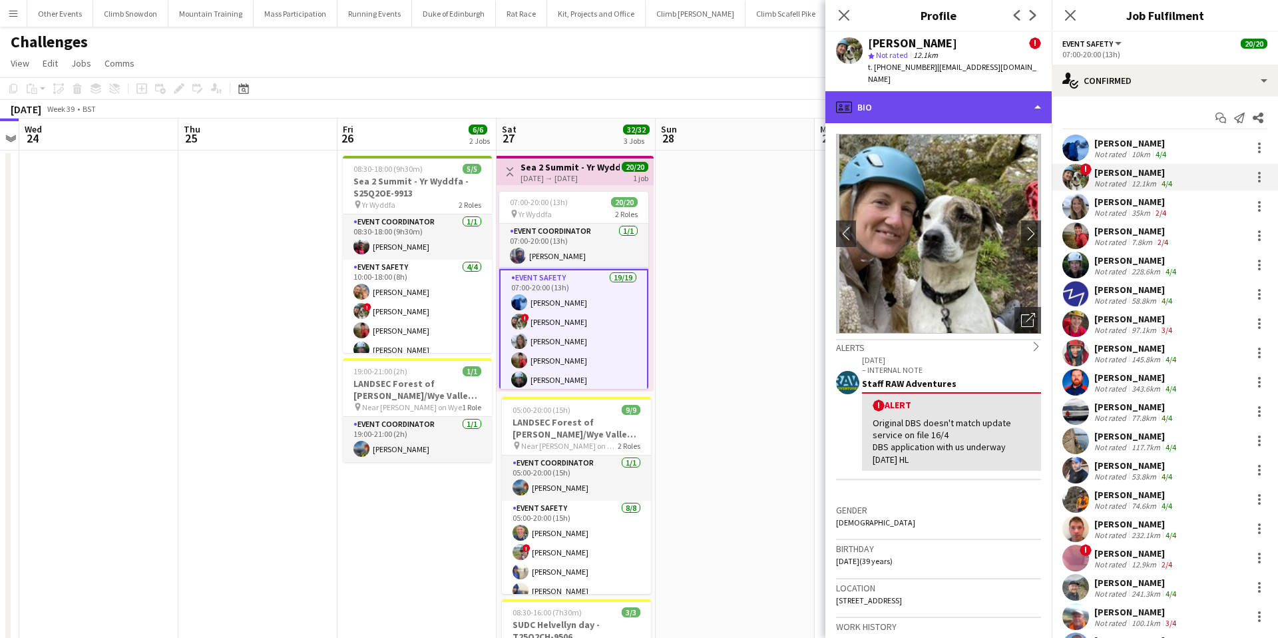
click at [905, 92] on div "profile Bio" at bounding box center [939, 107] width 226 height 32
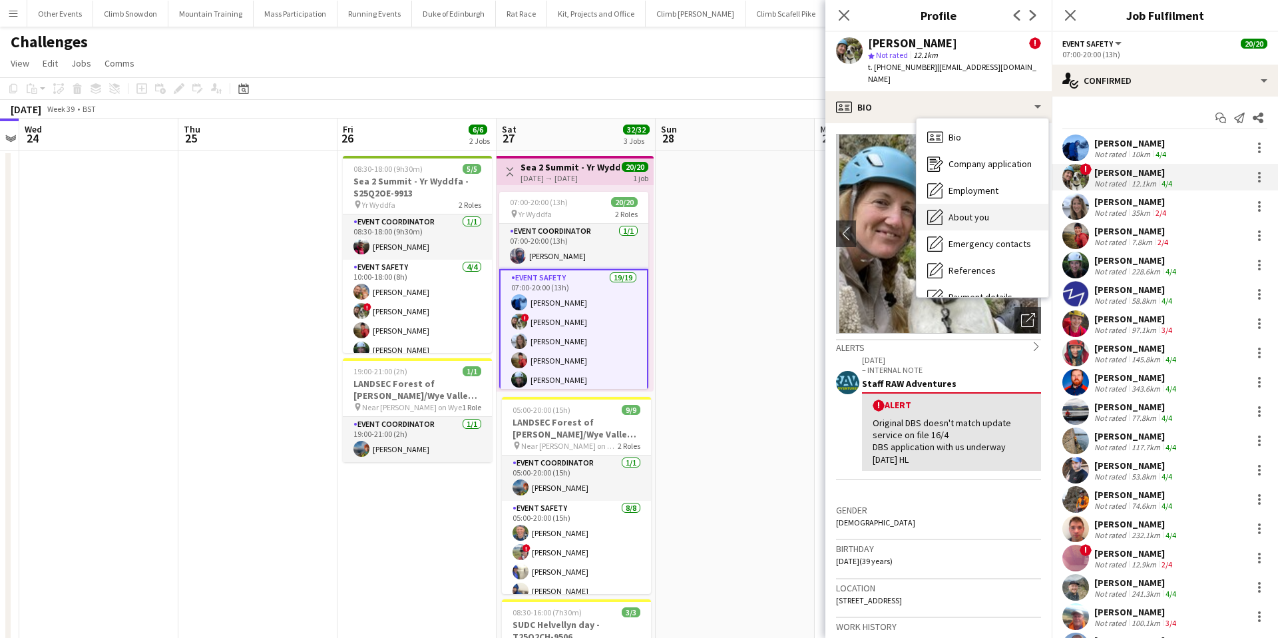
click at [979, 211] on span "About you" at bounding box center [969, 217] width 41 height 12
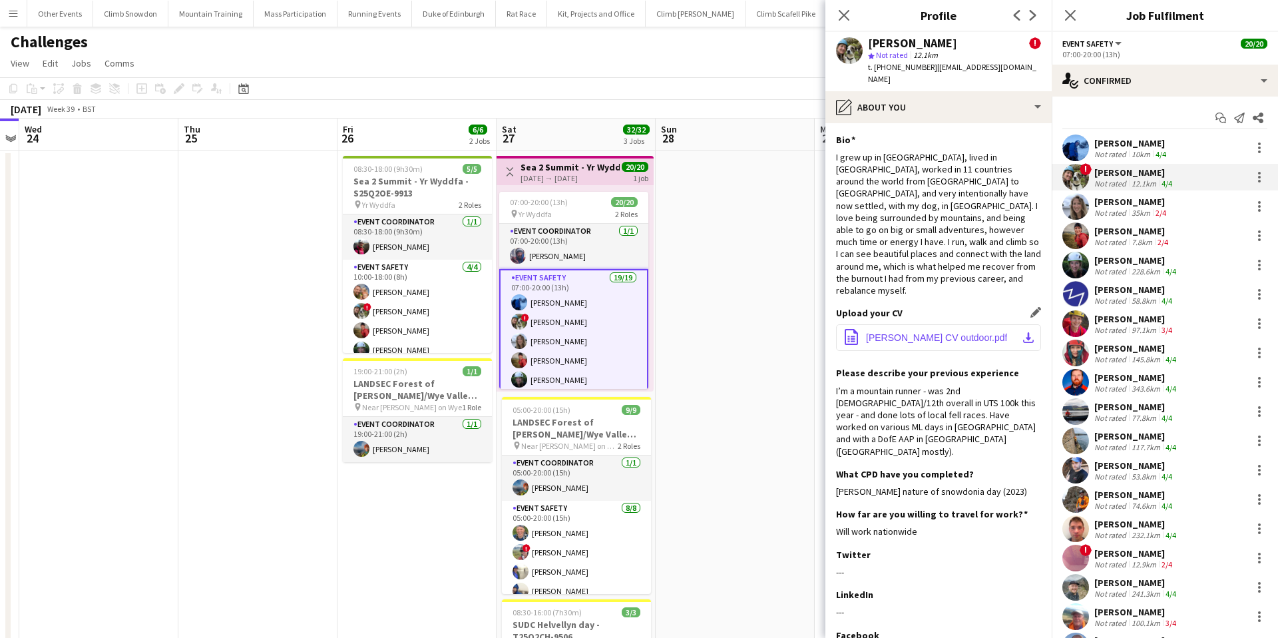
click at [911, 332] on span "Tess Elias CV outdoor.pdf" at bounding box center [936, 337] width 141 height 11
click at [1260, 121] on icon at bounding box center [1258, 118] width 11 height 11
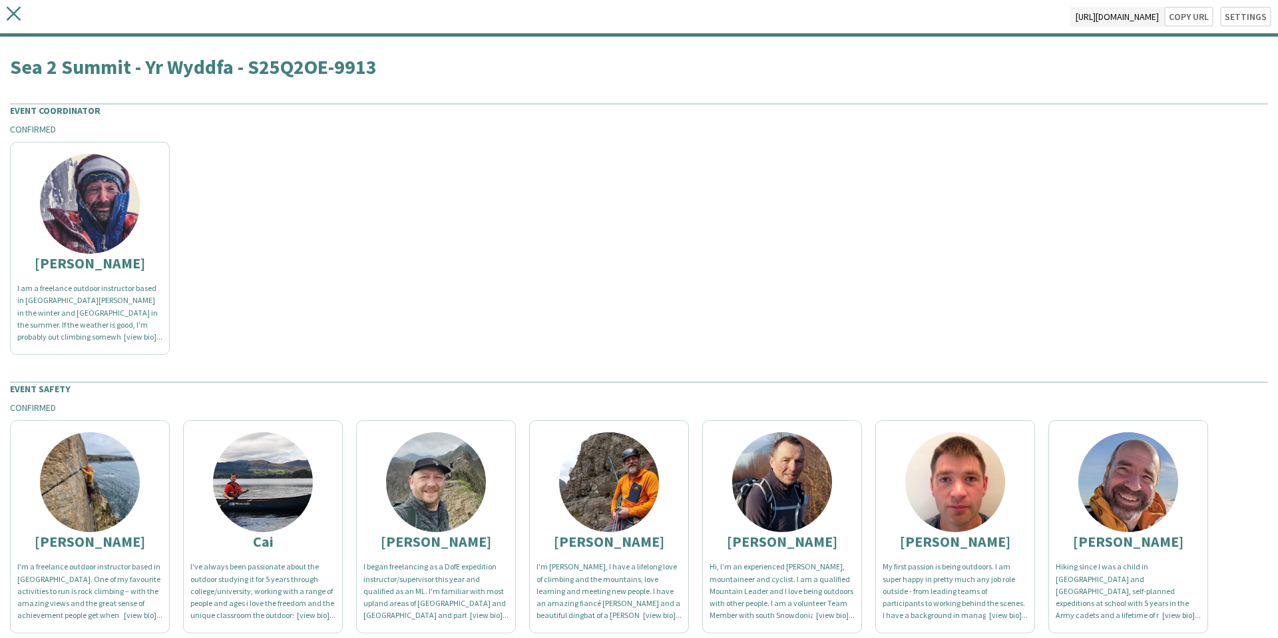
click at [17, 17] on icon at bounding box center [14, 14] width 14 height 14
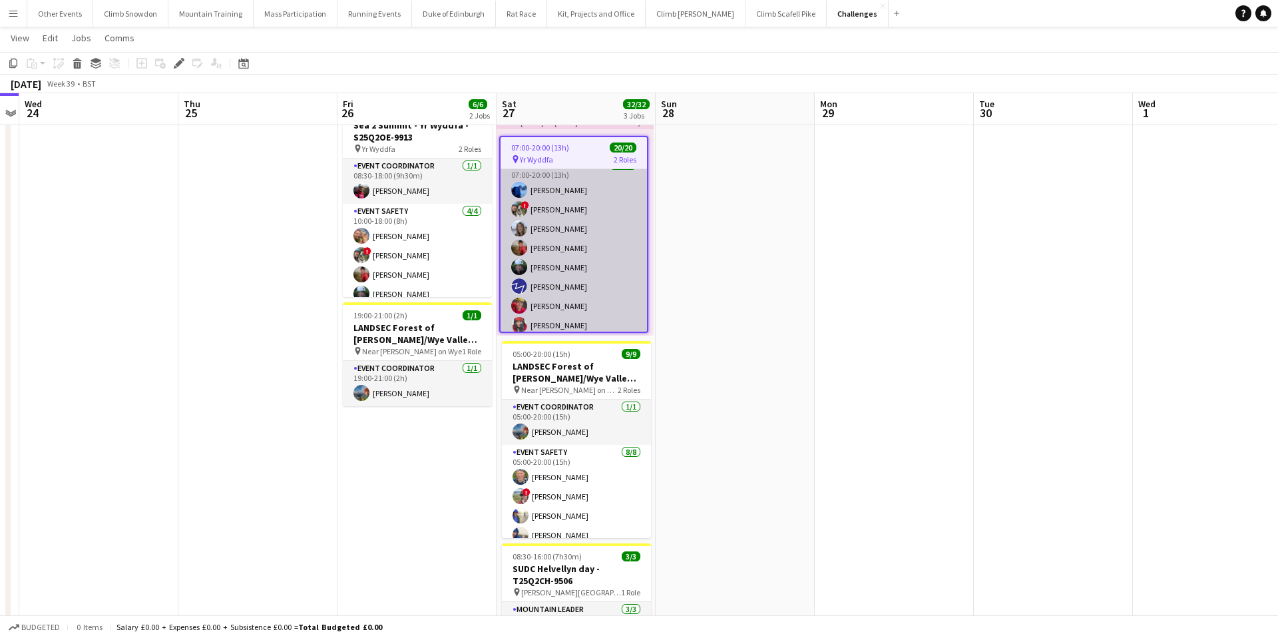
scroll to position [55, 0]
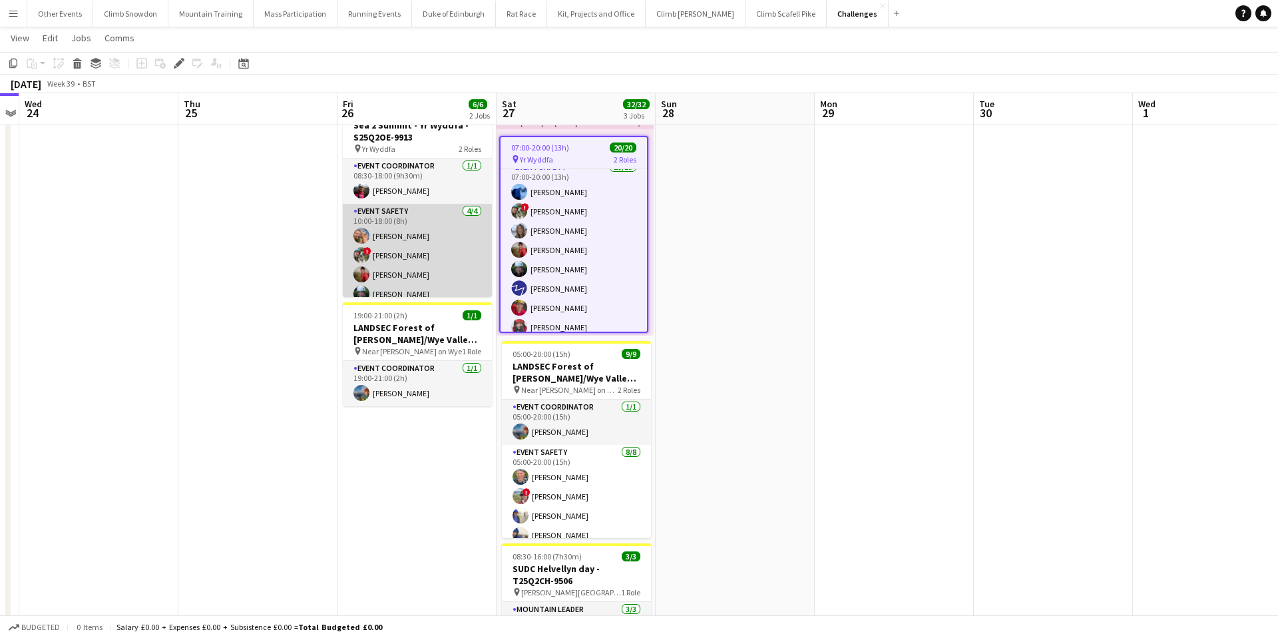
click at [442, 238] on app-card-role "Event Safety 4/4 10:00-18:00 (8h) Rob Laing ! Tess Elias Kate Owen Melissa Schu…" at bounding box center [417, 255] width 149 height 103
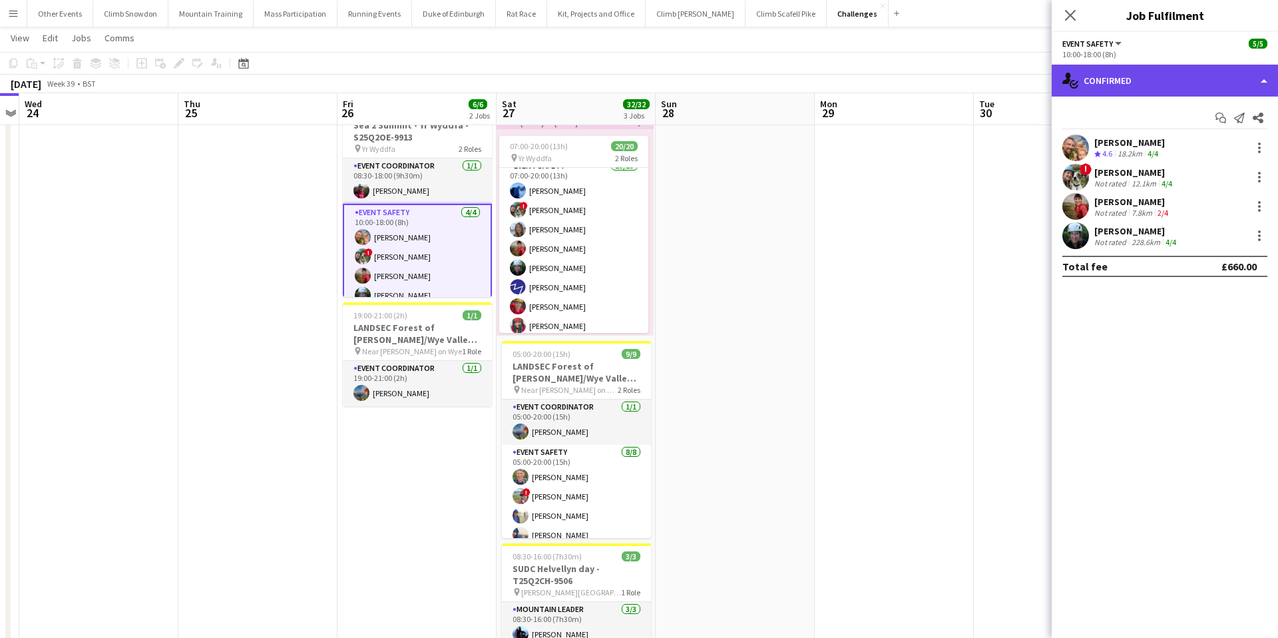
click at [1160, 71] on div "single-neutral-actions-check-2 Confirmed" at bounding box center [1165, 81] width 226 height 32
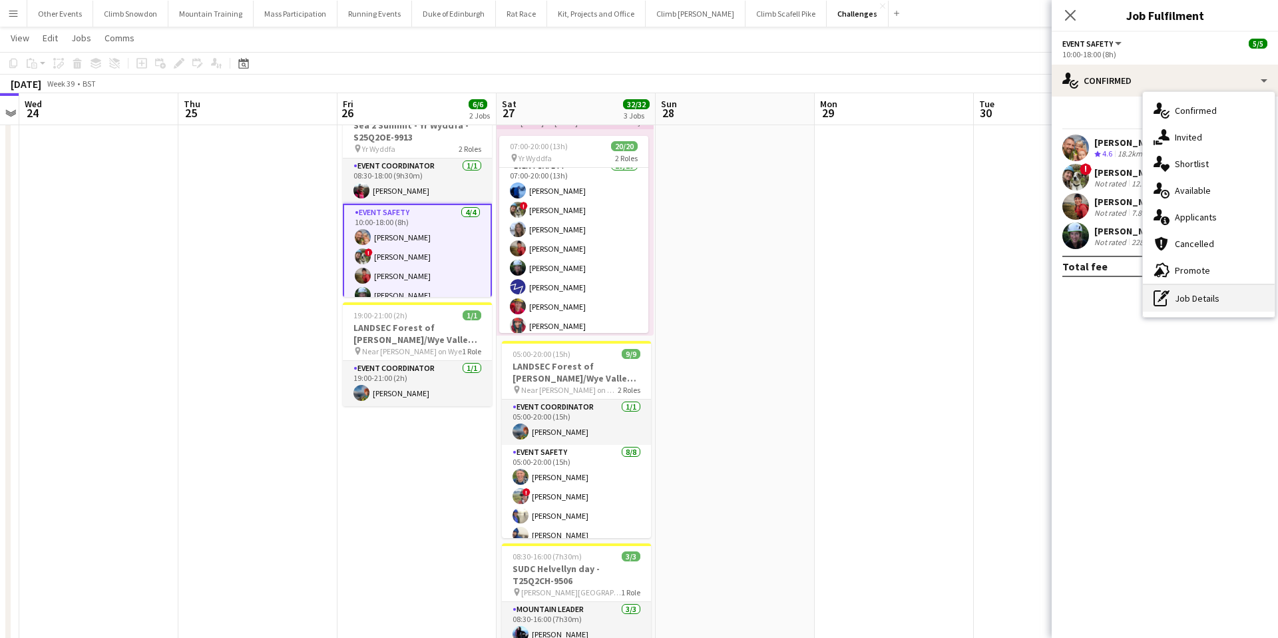
click at [1204, 300] on div "pen-write Job Details" at bounding box center [1209, 298] width 132 height 27
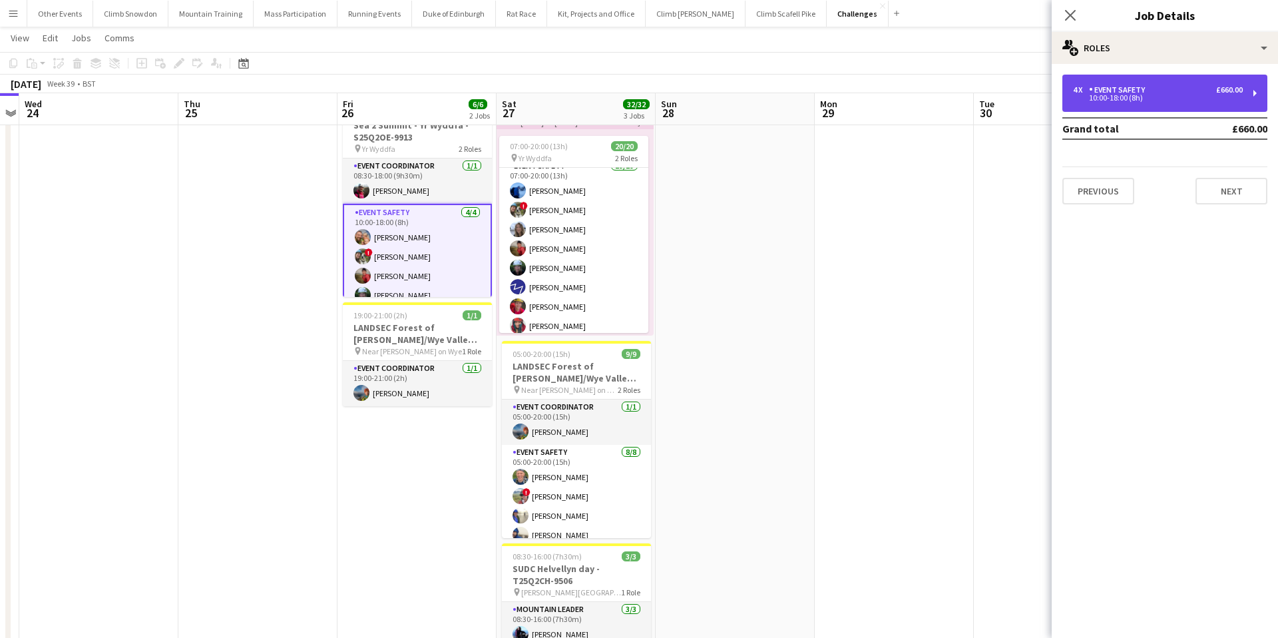
click at [1157, 93] on div "4 x Event Safety £660.00" at bounding box center [1158, 89] width 170 height 9
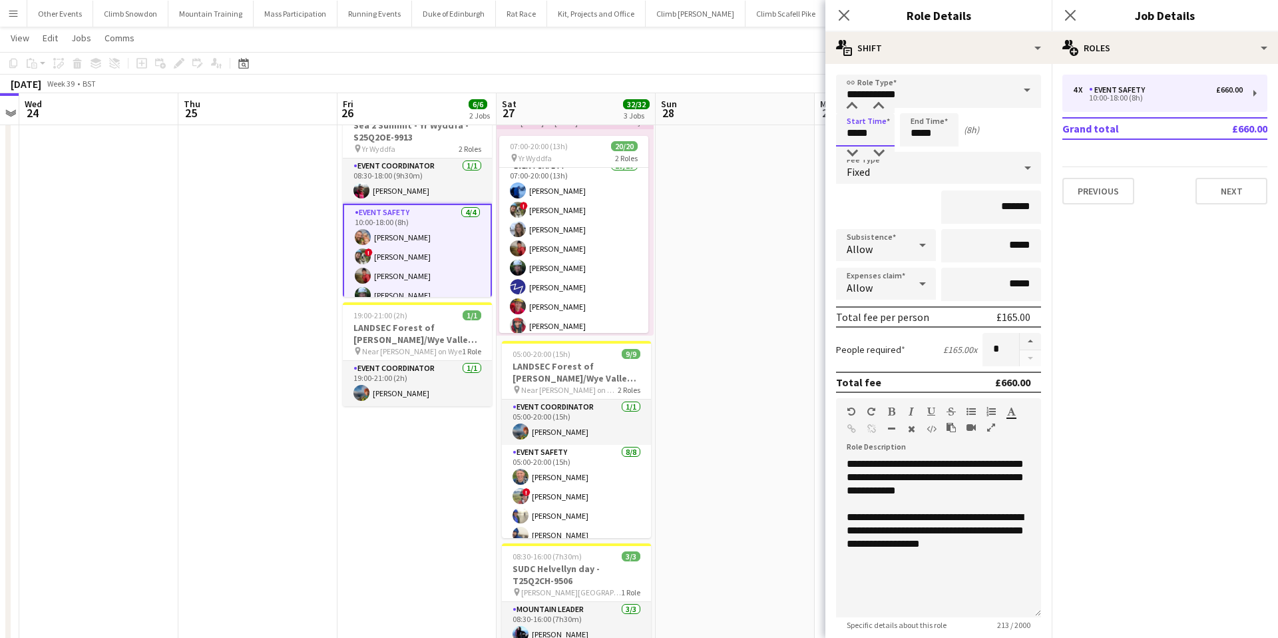
click at [858, 132] on input "*****" at bounding box center [865, 129] width 59 height 33
type input "*****"
click at [921, 131] on input "*****" at bounding box center [929, 129] width 59 height 33
type input "*****"
click at [840, 11] on icon at bounding box center [844, 15] width 13 height 13
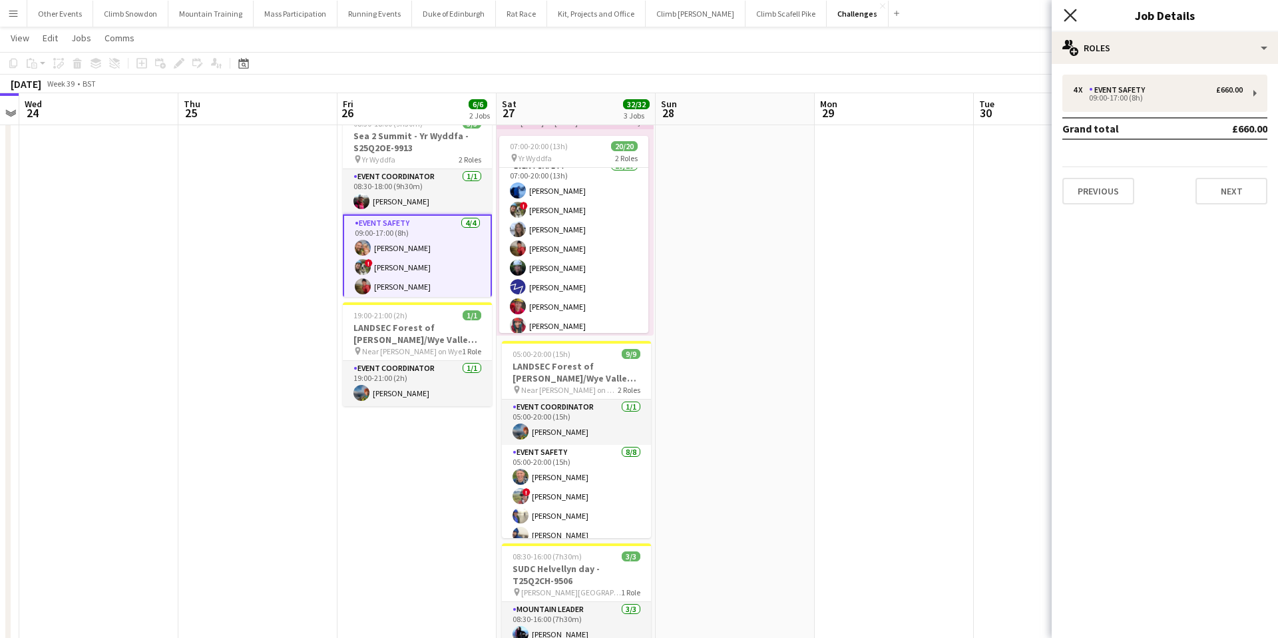
click at [1071, 15] on icon at bounding box center [1070, 15] width 13 height 13
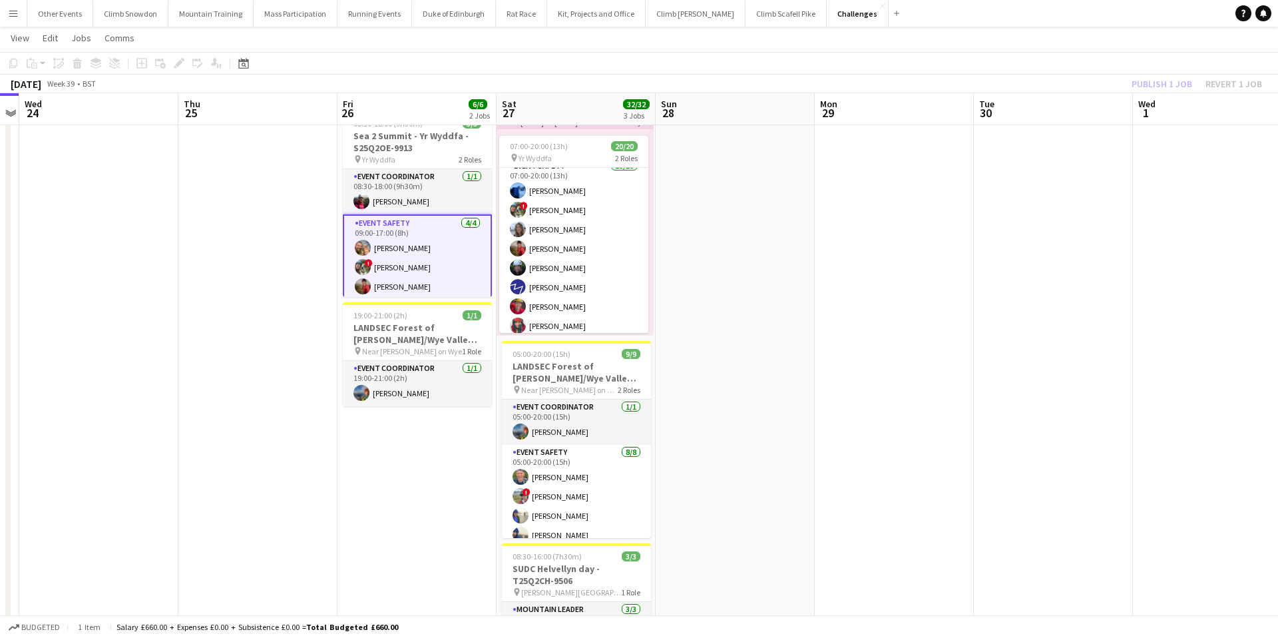
click at [1160, 82] on div "Publish 1 job Revert 1 job" at bounding box center [1197, 83] width 162 height 17
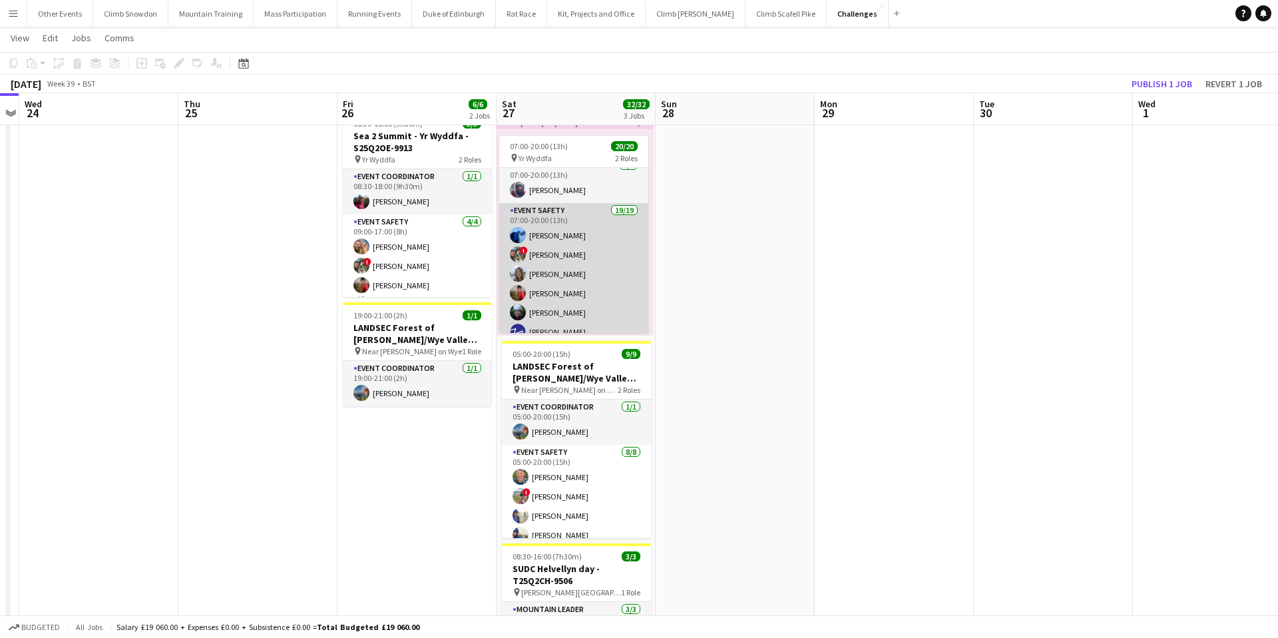
scroll to position [0, 0]
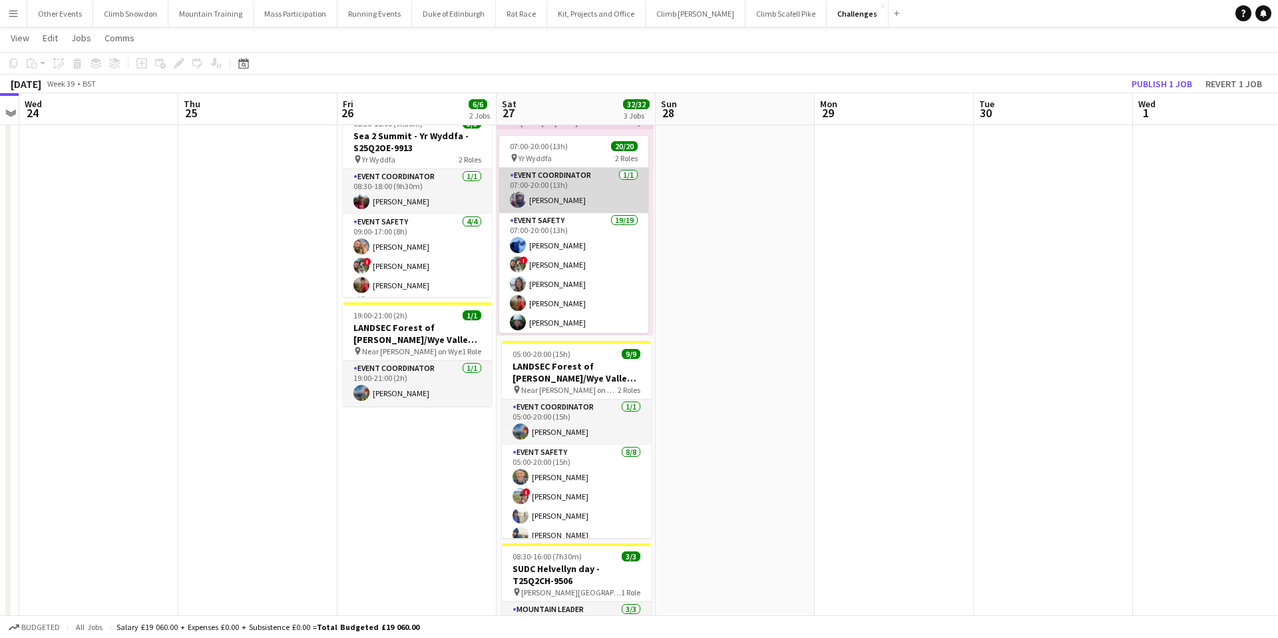
click at [567, 184] on app-card-role "Event Coordinator 1/1 07:00-20:00 (13h) Luca Celano" at bounding box center [573, 190] width 149 height 45
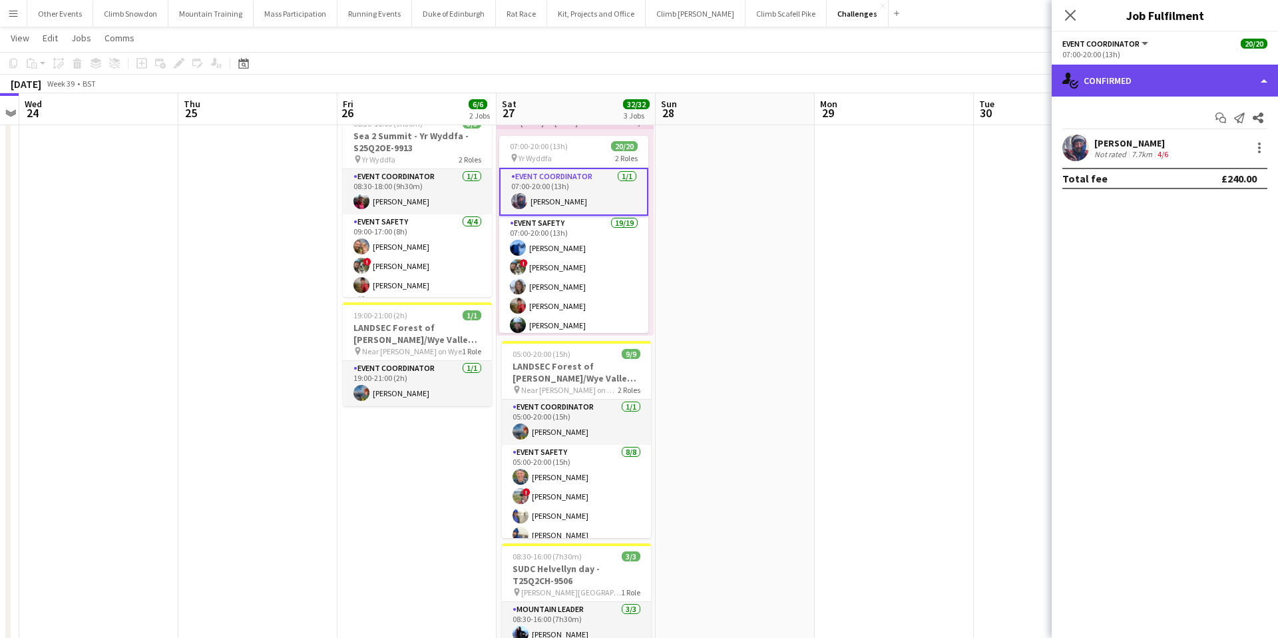
click at [1160, 75] on div "single-neutral-actions-check-2 Confirmed" at bounding box center [1165, 81] width 226 height 32
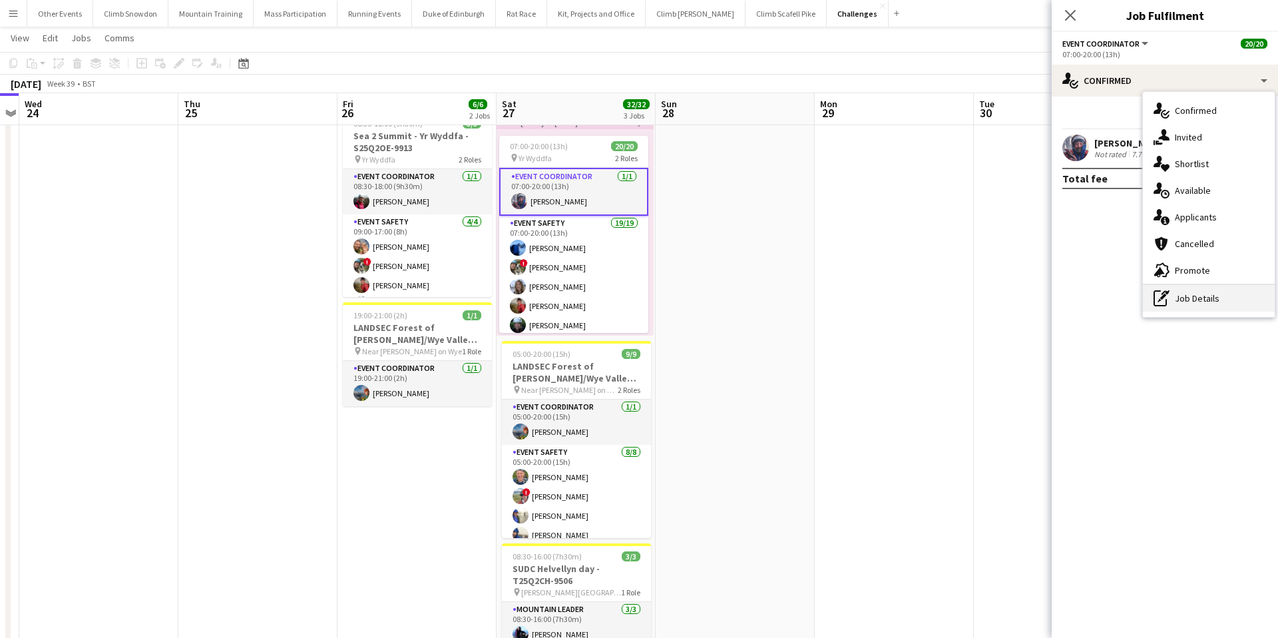
click at [1212, 292] on div "pen-write Job Details" at bounding box center [1209, 298] width 132 height 27
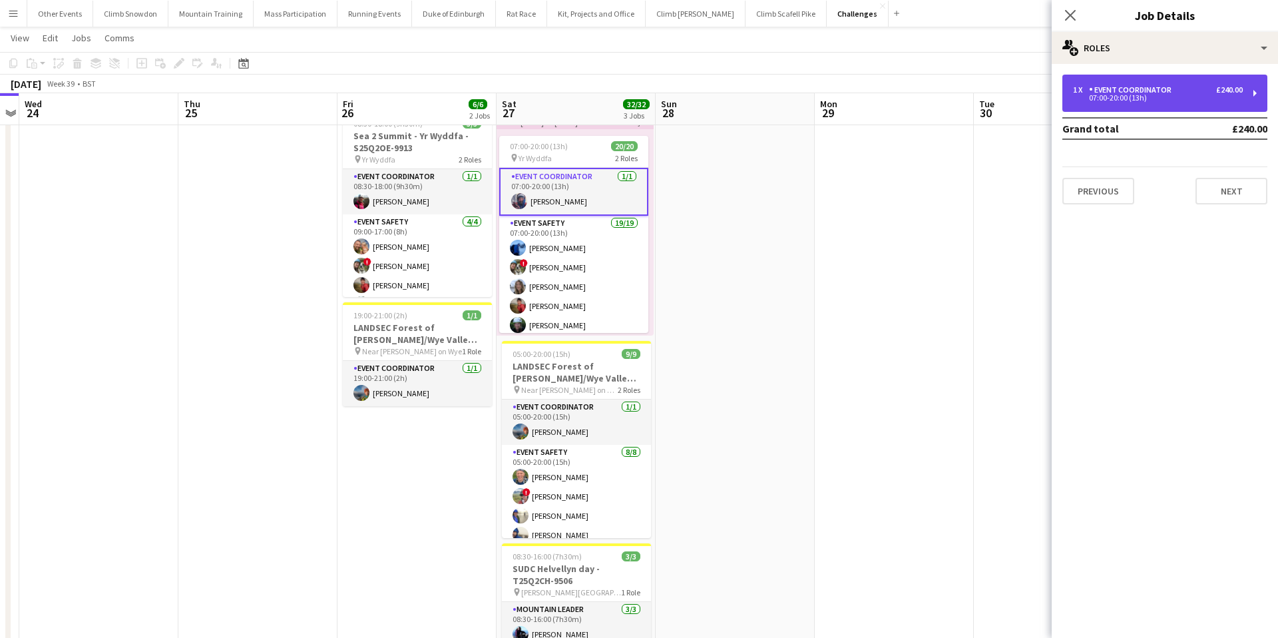
click at [1166, 91] on div "Event Coordinator" at bounding box center [1133, 89] width 88 height 9
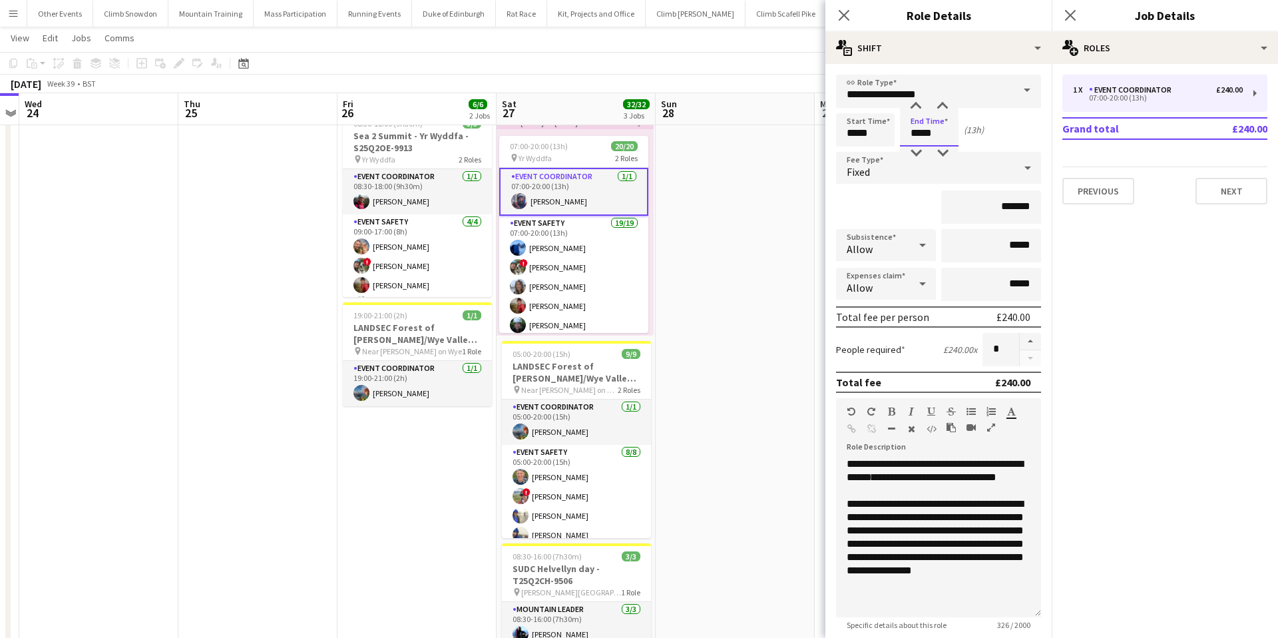
click at [934, 132] on input "*****" at bounding box center [929, 129] width 59 height 33
type input "*****"
click at [844, 7] on app-icon "Close pop-in" at bounding box center [844, 15] width 19 height 19
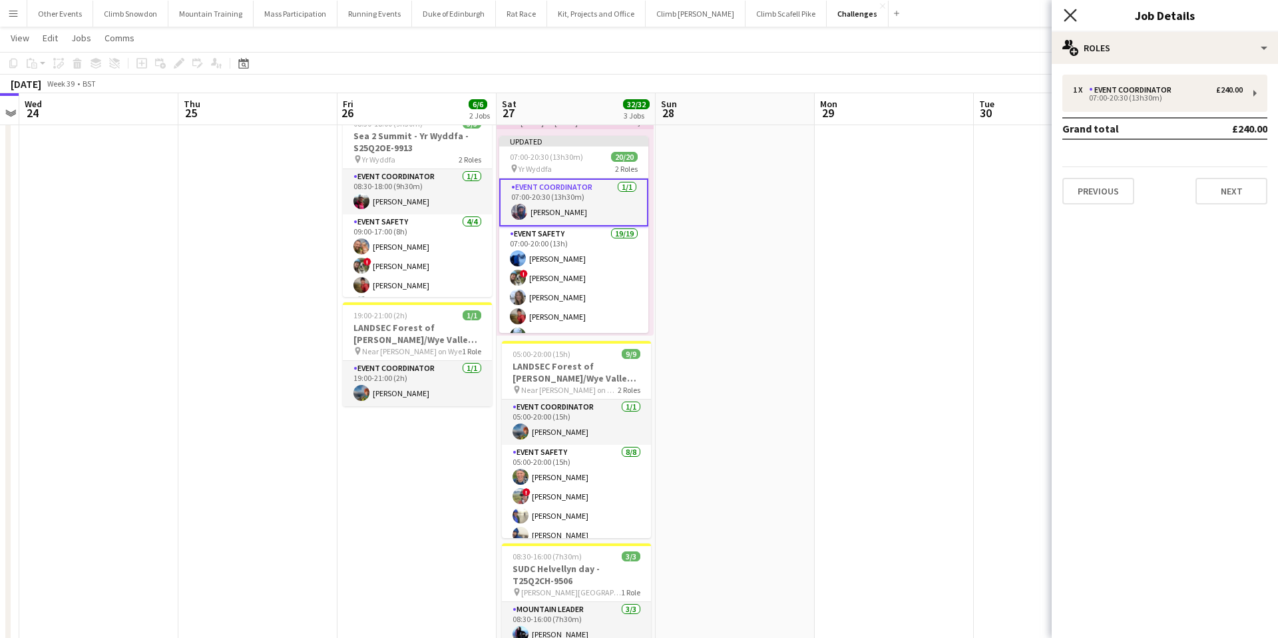
click at [1071, 13] on icon at bounding box center [1070, 15] width 13 height 13
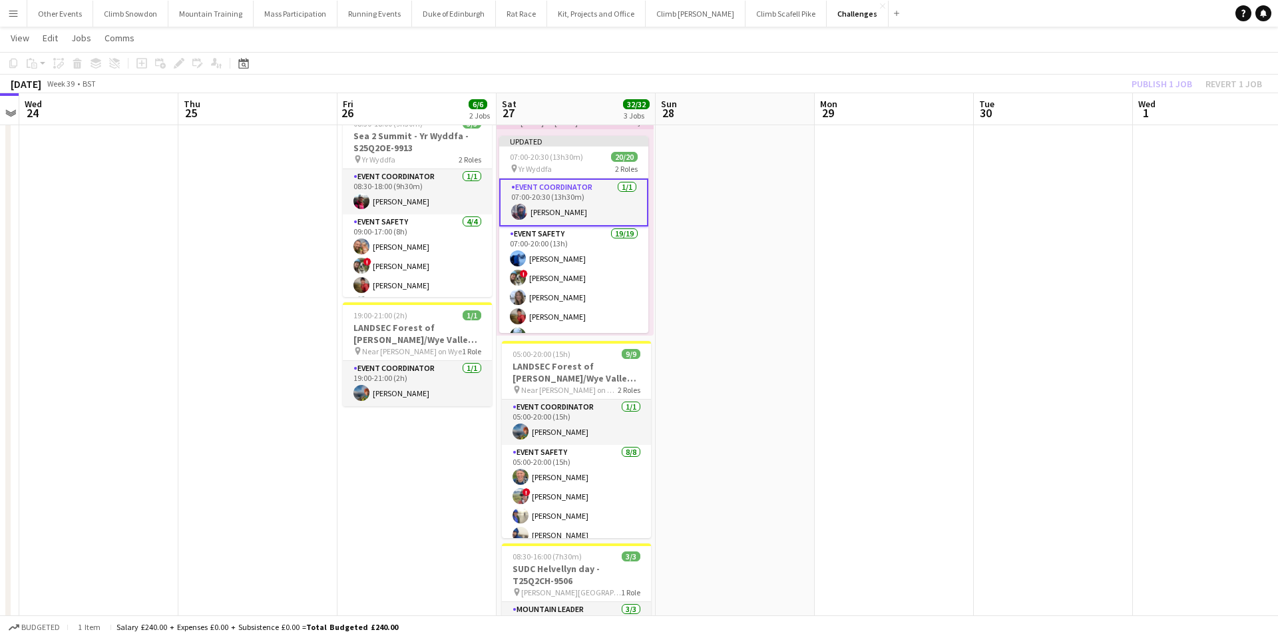
click at [1170, 82] on div "Publish 1 job Revert 1 job" at bounding box center [1197, 83] width 162 height 17
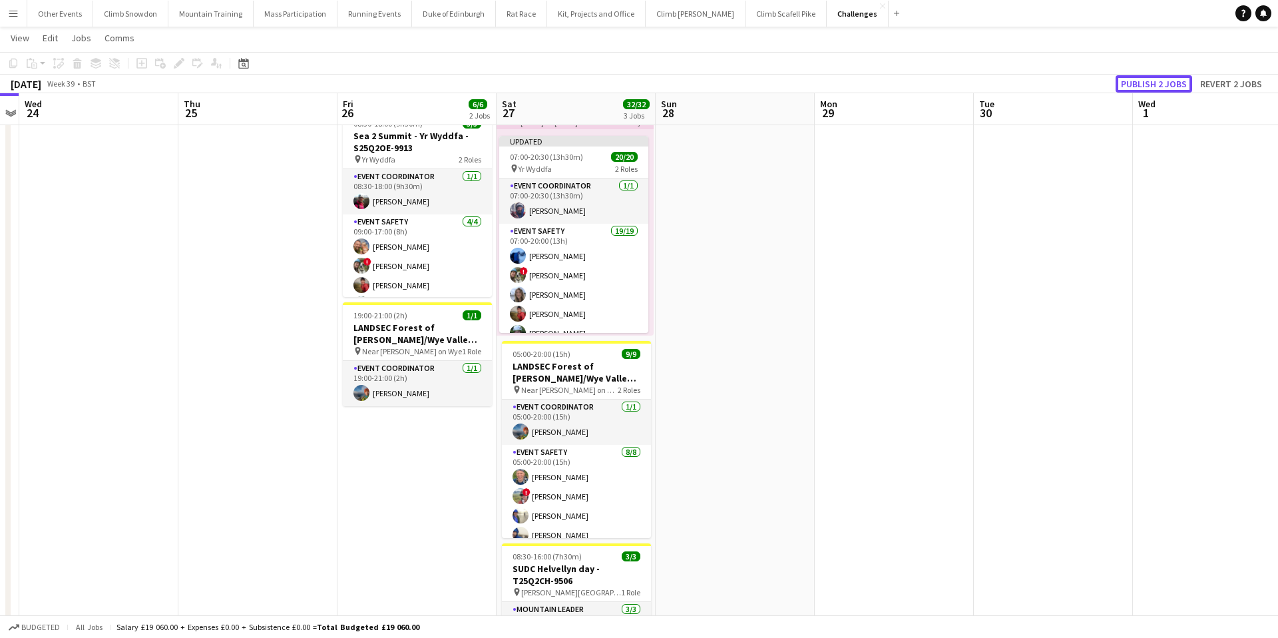
click at [1170, 82] on button "Publish 2 jobs" at bounding box center [1154, 83] width 77 height 17
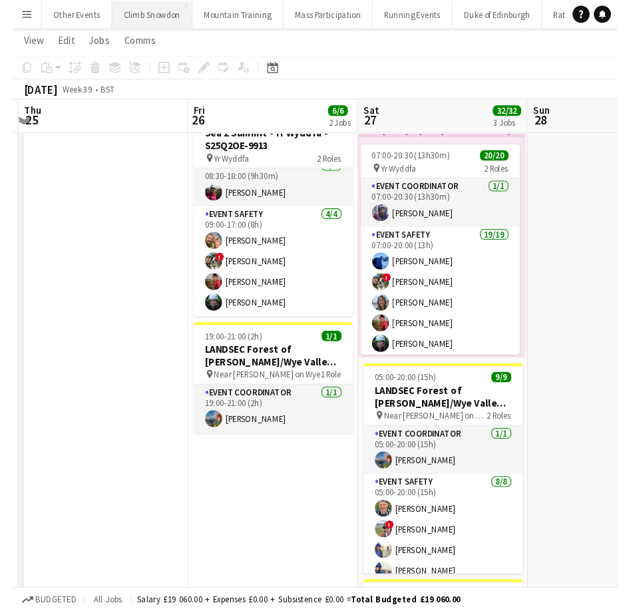
scroll to position [0, 491]
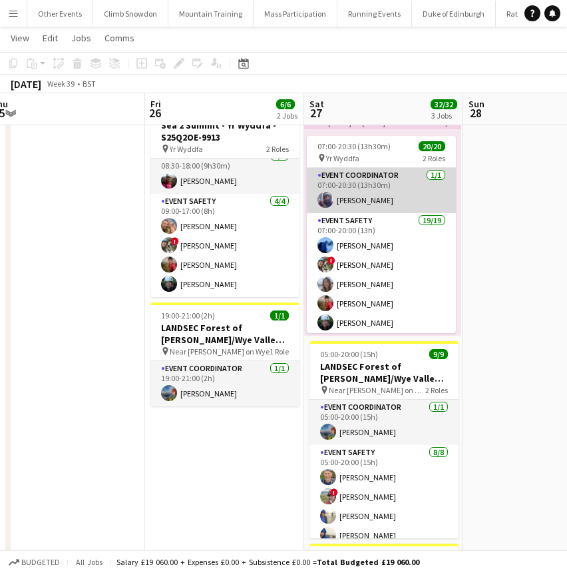
click at [381, 199] on app-card-role "Event Coordinator 1/1 07:00-20:30 (13h30m) Luca Celano" at bounding box center [381, 190] width 149 height 45
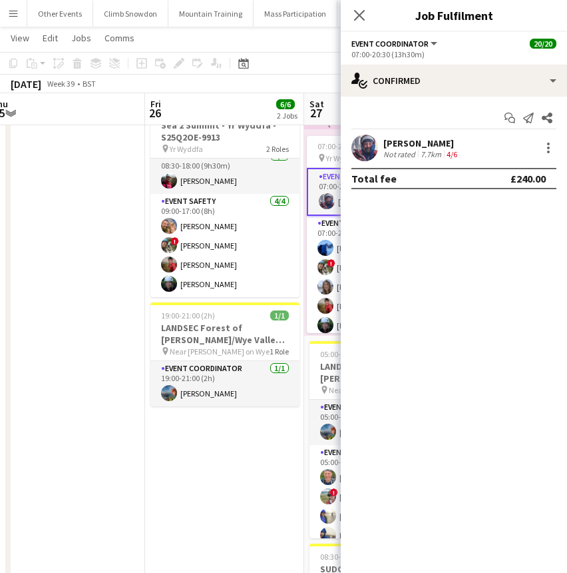
click at [404, 142] on div "Luca Celano" at bounding box center [421, 143] width 77 height 12
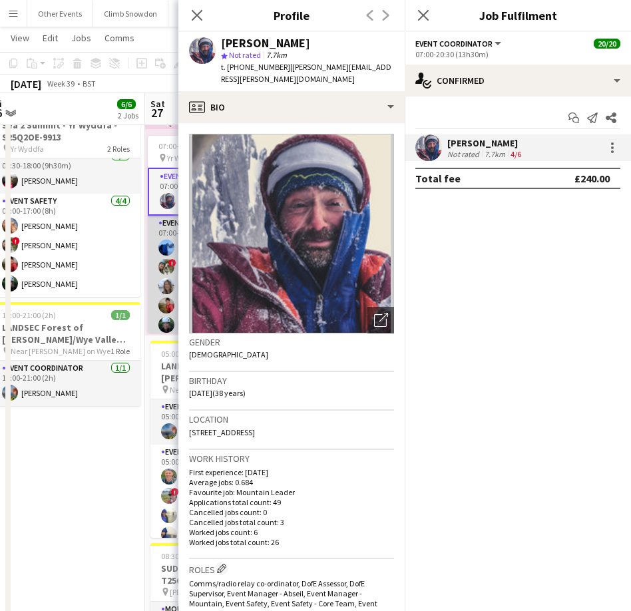
click at [164, 235] on app-card-role "Event Safety 19/19 07:00-20:00 (13h) Sam Bradshaw ! Tess Elias Nat Skye Kate Ow…" at bounding box center [222, 412] width 149 height 393
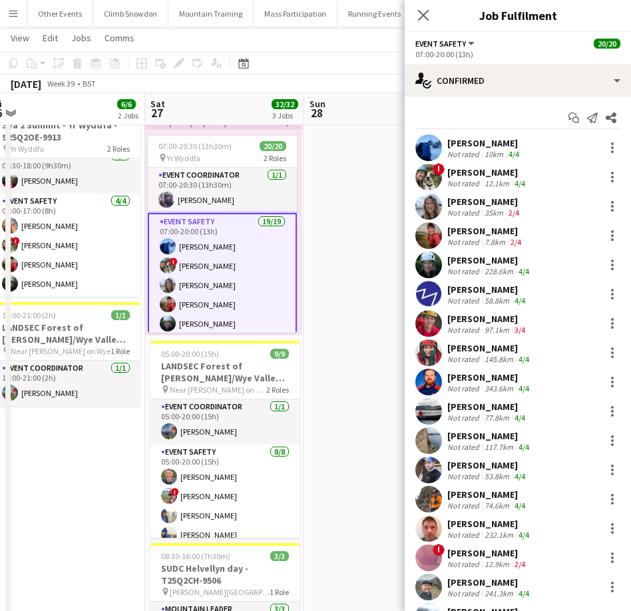
click at [485, 234] on div "Kate Owen" at bounding box center [485, 231] width 77 height 12
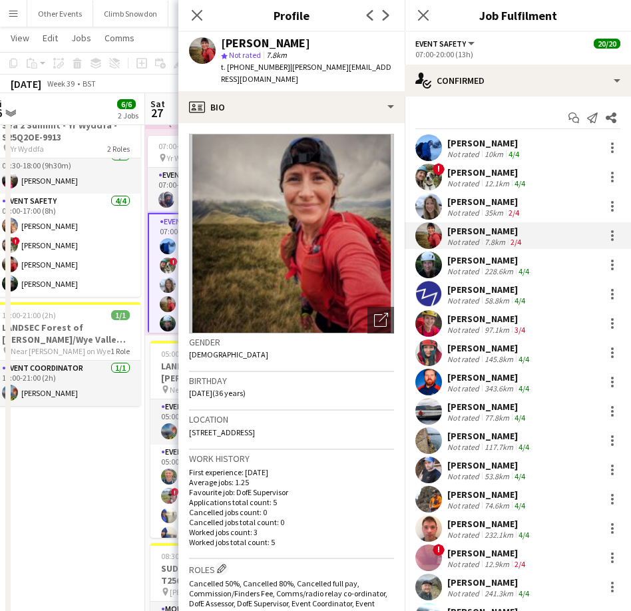
click at [463, 171] on div "Tess Elias" at bounding box center [487, 172] width 81 height 12
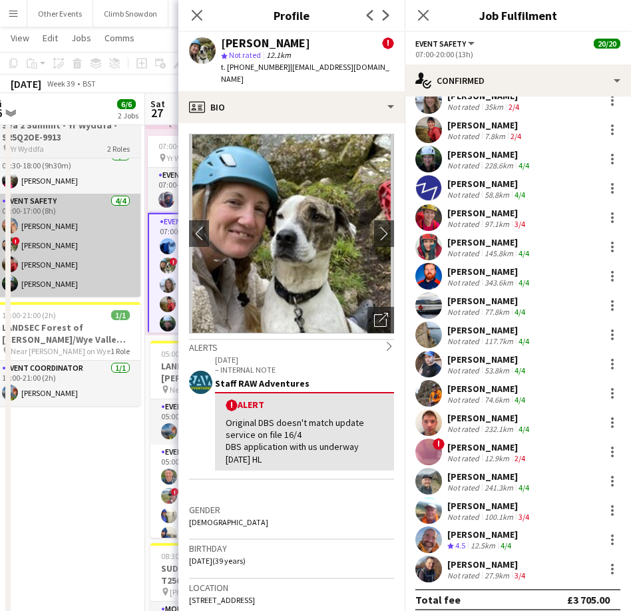
scroll to position [109, 0]
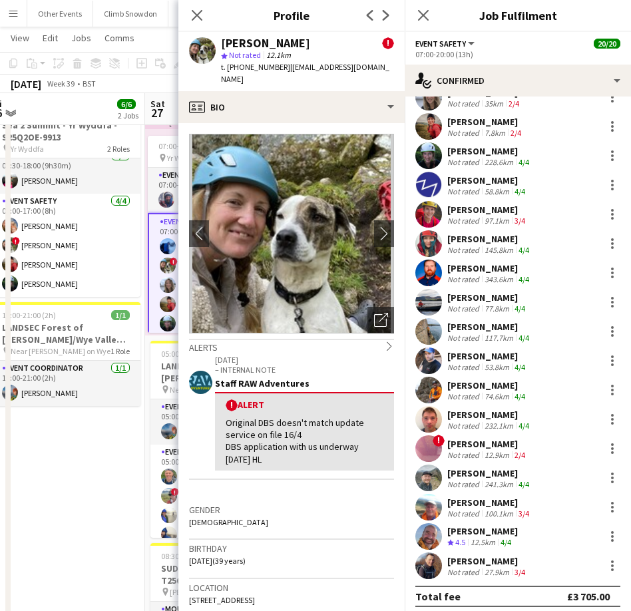
click at [478, 417] on div "Dave Phillips" at bounding box center [489, 415] width 85 height 12
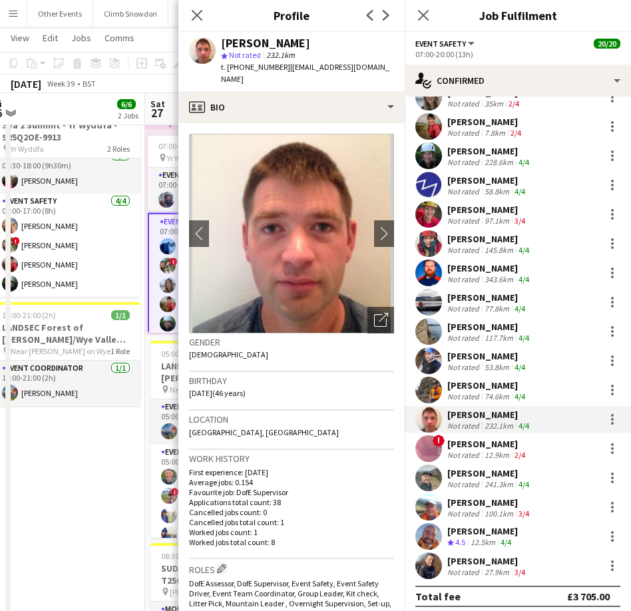
click at [469, 298] on div "Cai Burr" at bounding box center [487, 298] width 81 height 12
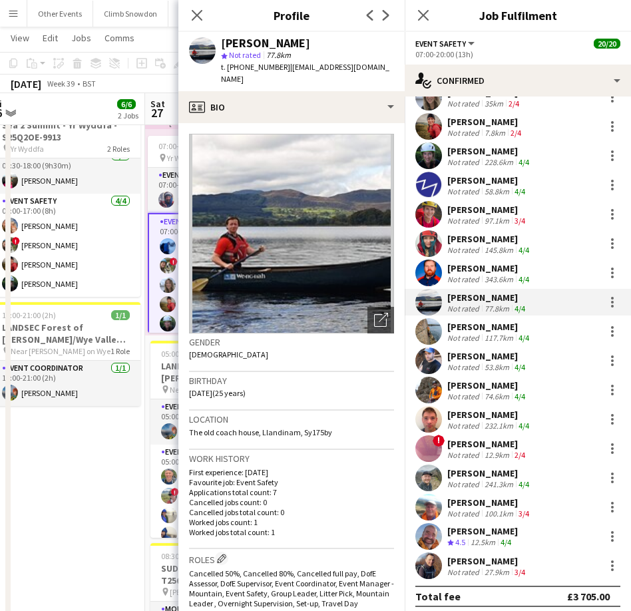
click at [476, 560] on div "Clive Wright" at bounding box center [487, 561] width 81 height 12
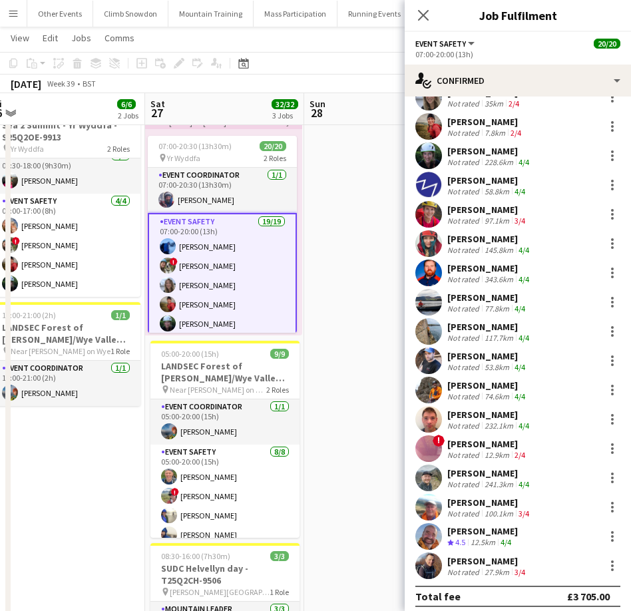
click at [453, 563] on div "Clive Wright" at bounding box center [487, 561] width 81 height 12
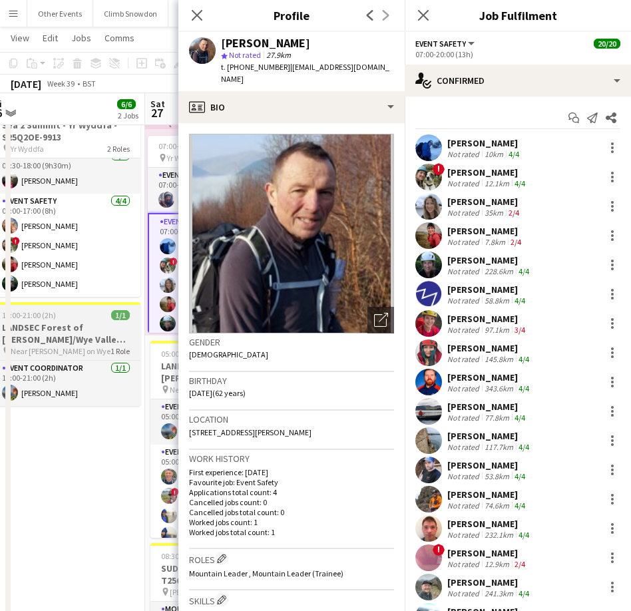
scroll to position [3, 0]
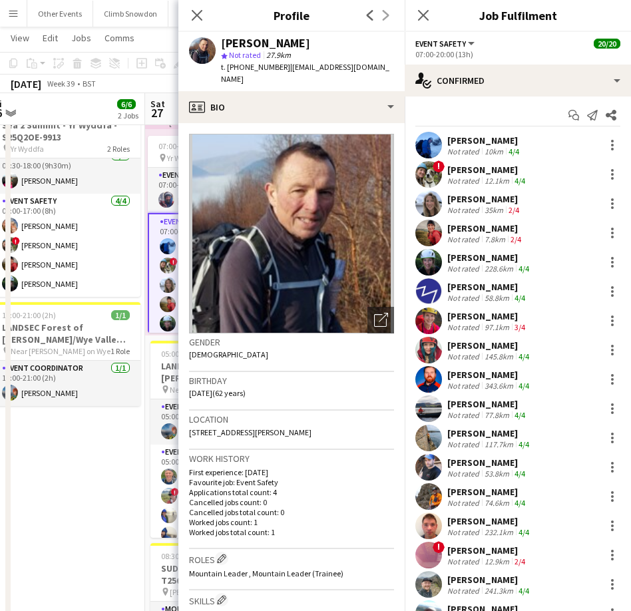
click at [468, 136] on div "Sam Bradshaw" at bounding box center [484, 140] width 75 height 12
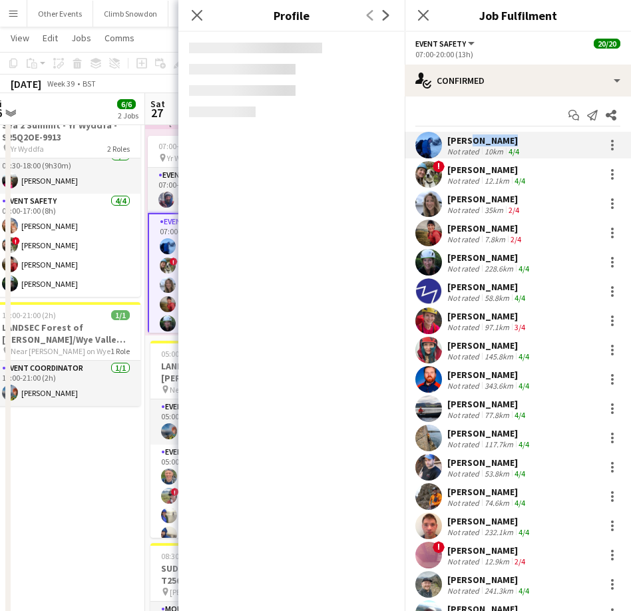
click at [468, 136] on div "Sam Bradshaw" at bounding box center [484, 140] width 75 height 12
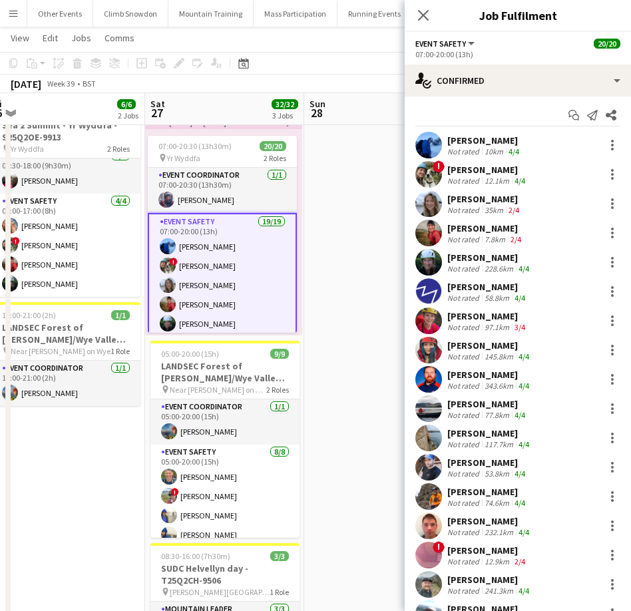
click at [445, 139] on div "Sam Bradshaw Not rated 10km 4/4" at bounding box center [518, 145] width 226 height 27
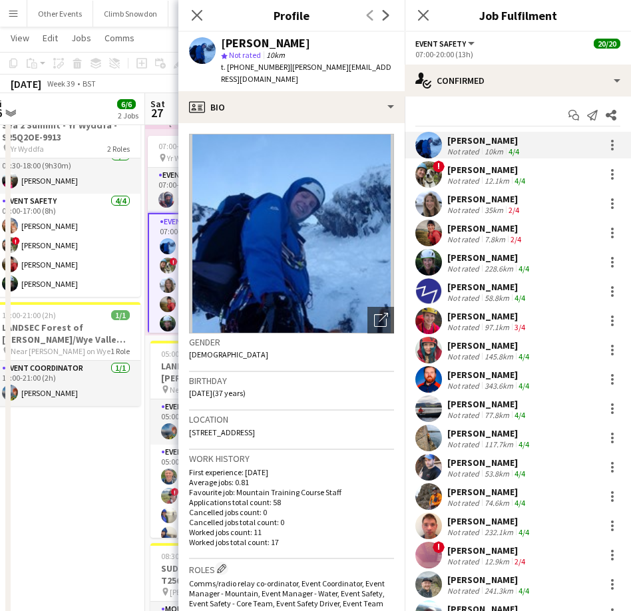
click at [471, 318] on div "Emma Kershaw" at bounding box center [487, 316] width 81 height 12
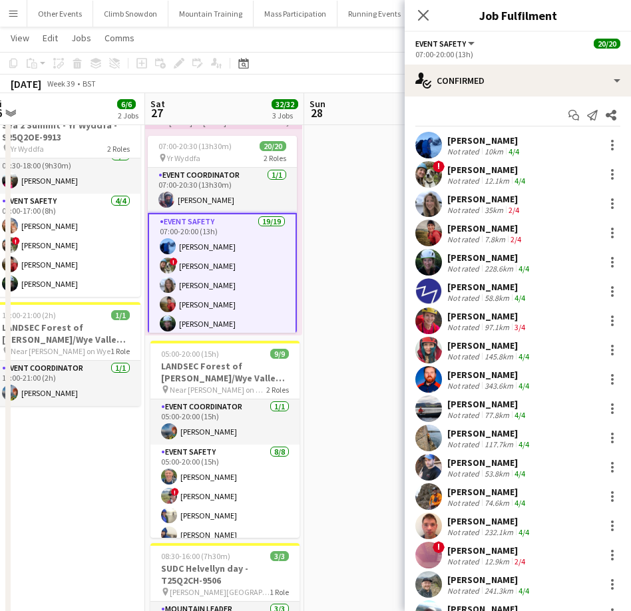
click at [465, 315] on div "Emma Kershaw" at bounding box center [487, 316] width 81 height 12
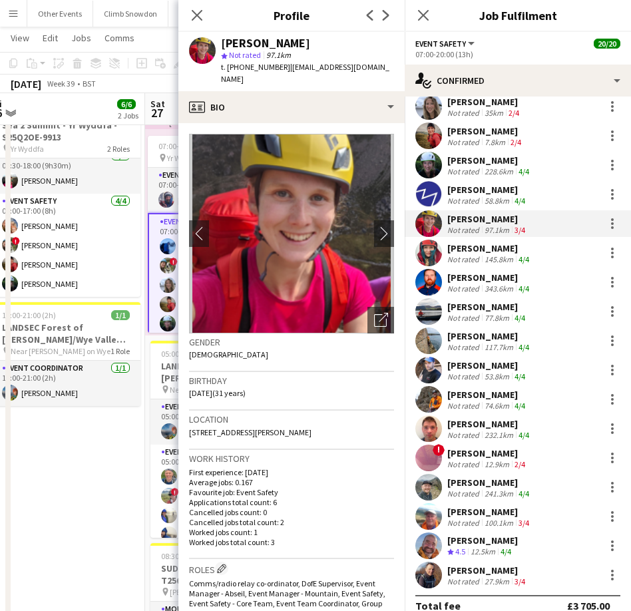
scroll to position [116, 0]
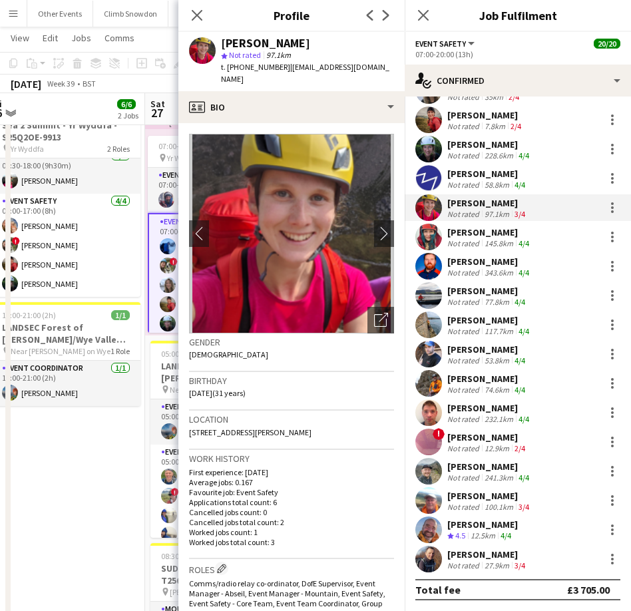
click at [430, 264] on app-user-avatar at bounding box center [428, 266] width 27 height 27
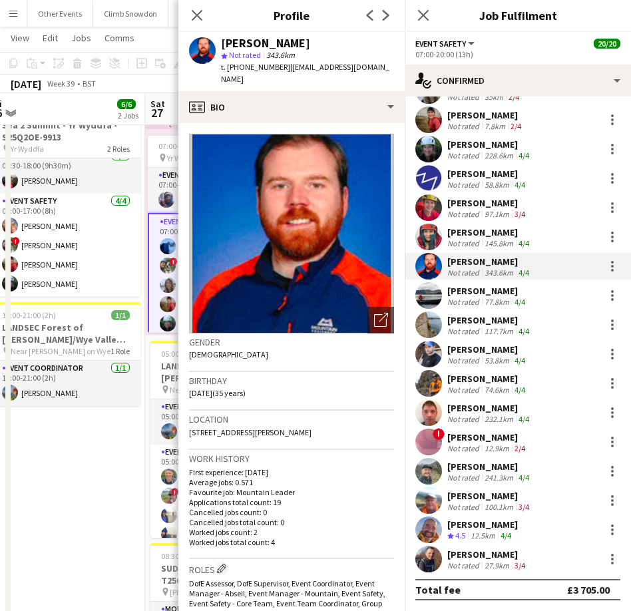
click at [430, 264] on app-user-avatar at bounding box center [428, 266] width 27 height 27
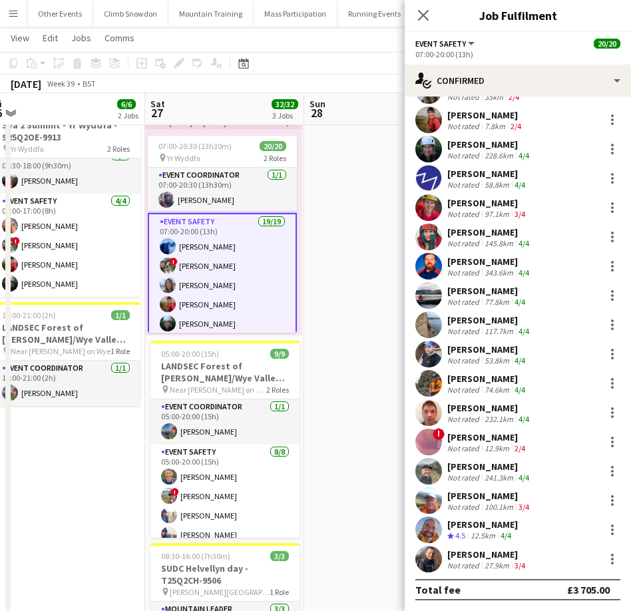
click at [430, 264] on app-user-avatar at bounding box center [428, 266] width 27 height 27
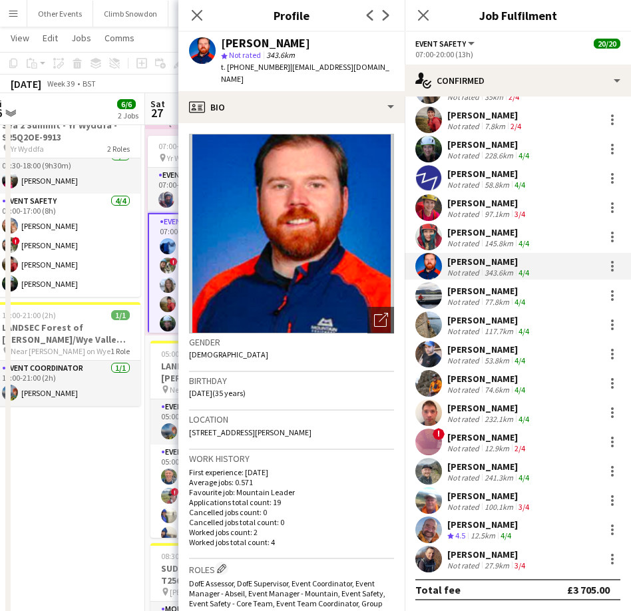
click at [427, 236] on app-user-avatar at bounding box center [428, 237] width 27 height 27
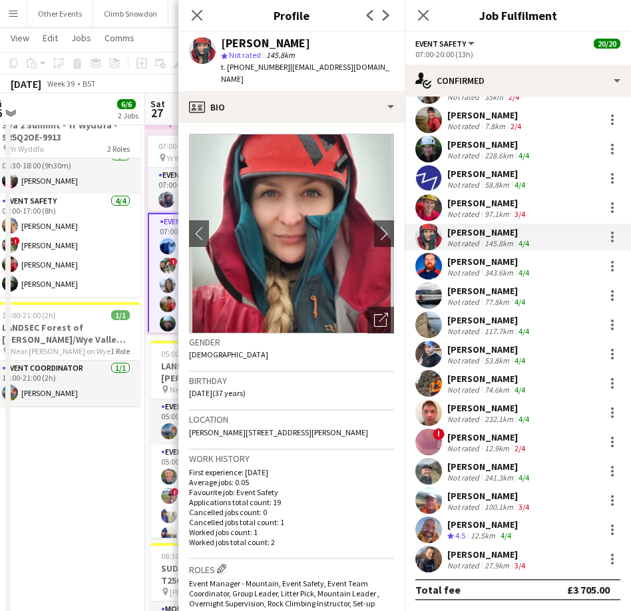
click at [425, 384] on app-user-avatar at bounding box center [428, 383] width 27 height 27
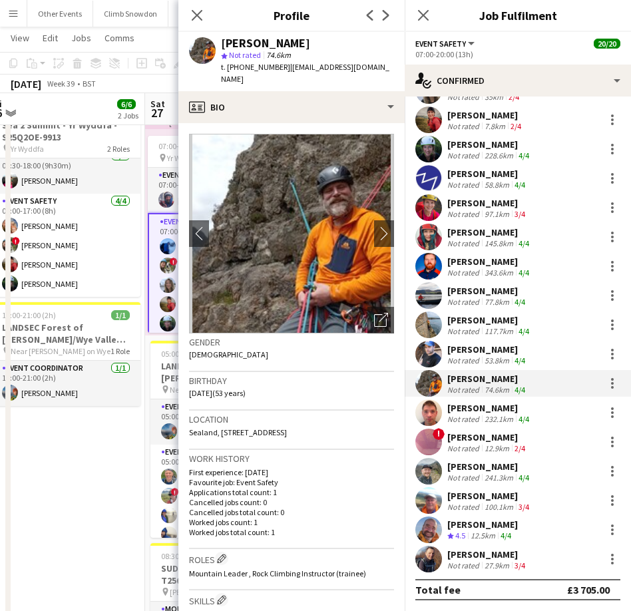
click at [421, 324] on app-user-avatar at bounding box center [428, 325] width 27 height 27
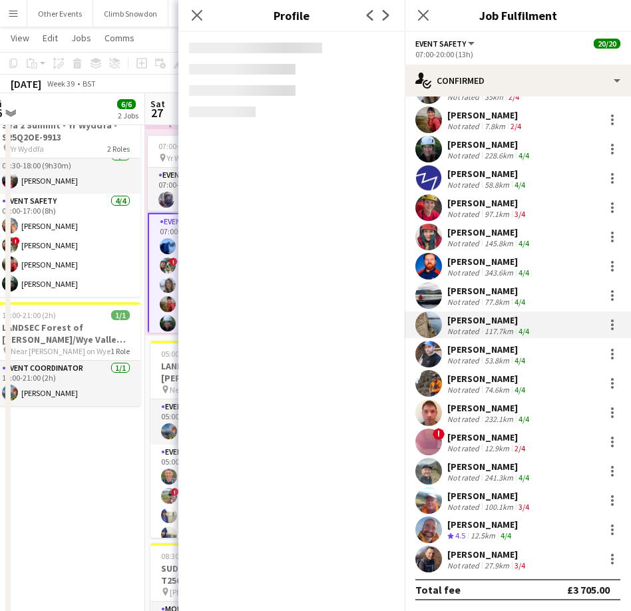
click at [421, 324] on app-user-avatar at bounding box center [428, 325] width 27 height 27
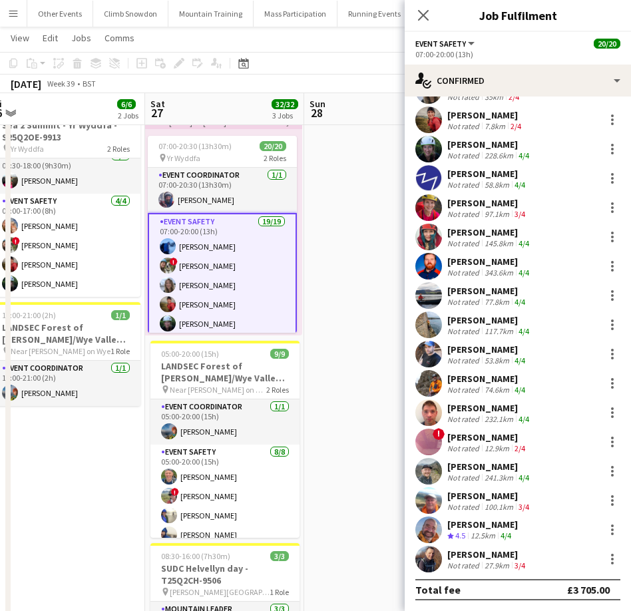
click at [421, 324] on app-user-avatar at bounding box center [428, 325] width 27 height 27
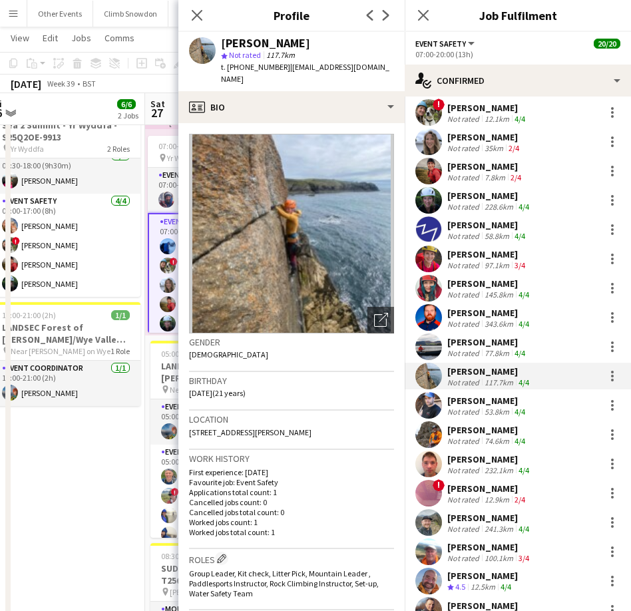
scroll to position [60, 0]
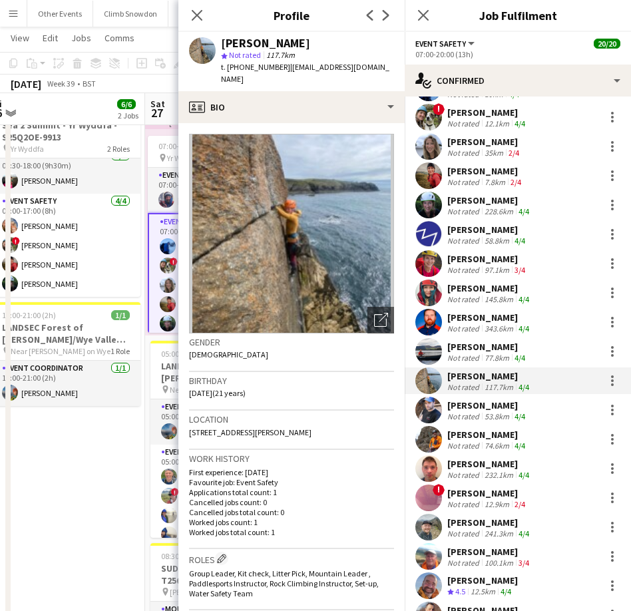
click at [425, 146] on app-user-avatar at bounding box center [428, 146] width 27 height 27
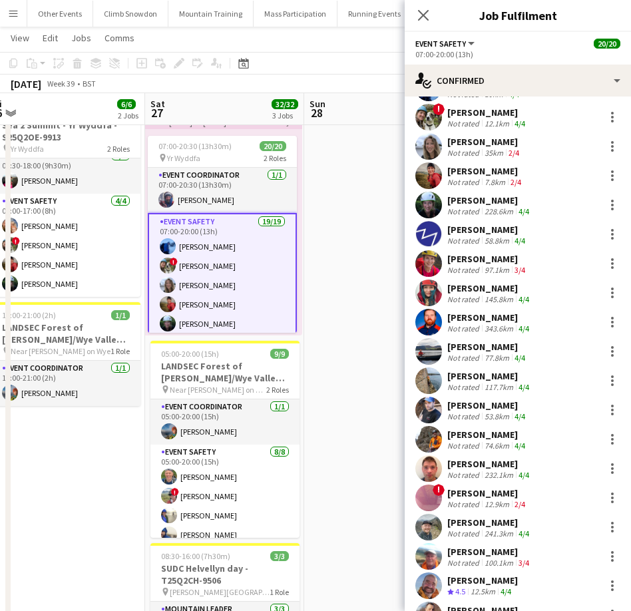
click at [425, 146] on app-user-avatar at bounding box center [428, 146] width 27 height 27
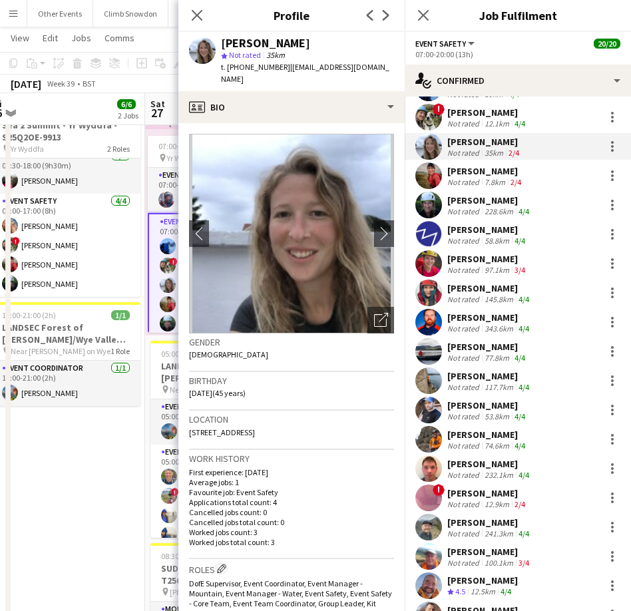
click at [425, 230] on app-user-avatar at bounding box center [428, 234] width 27 height 27
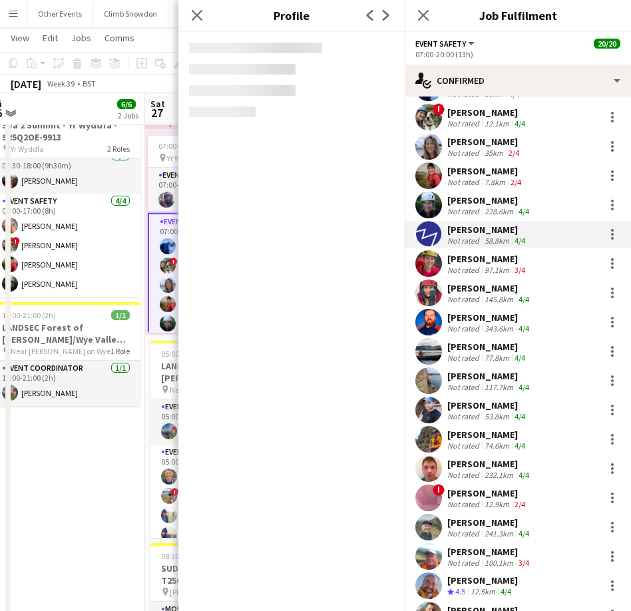
click at [425, 230] on app-user-avatar at bounding box center [428, 234] width 27 height 27
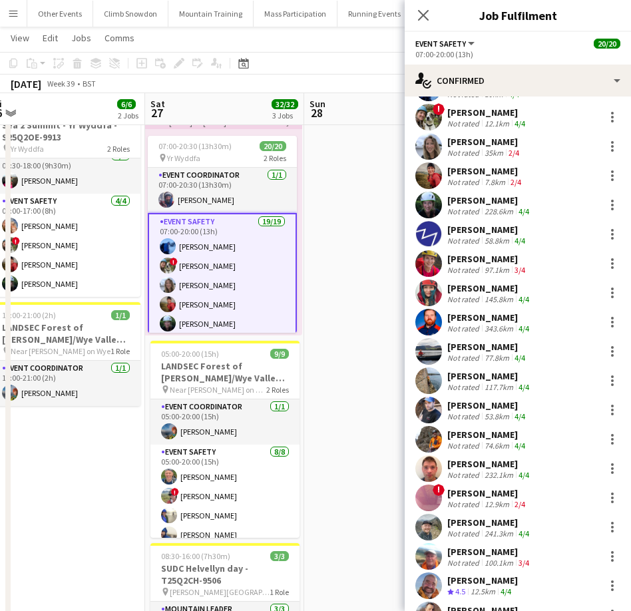
click at [425, 230] on app-user-avatar at bounding box center [428, 234] width 27 height 27
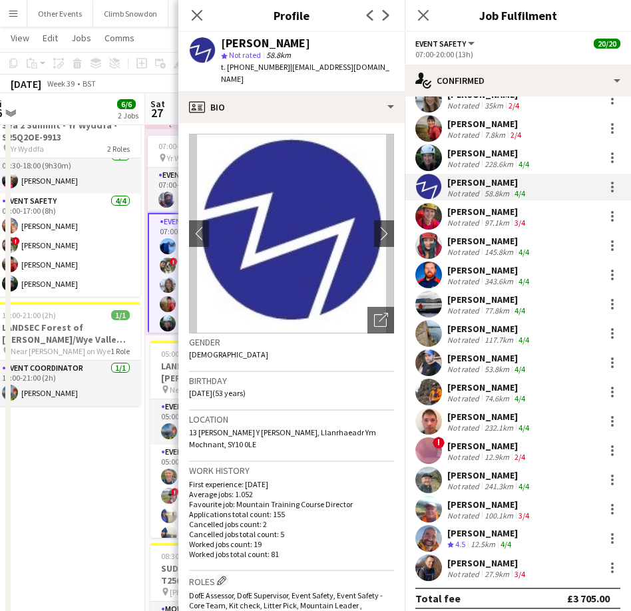
scroll to position [116, 0]
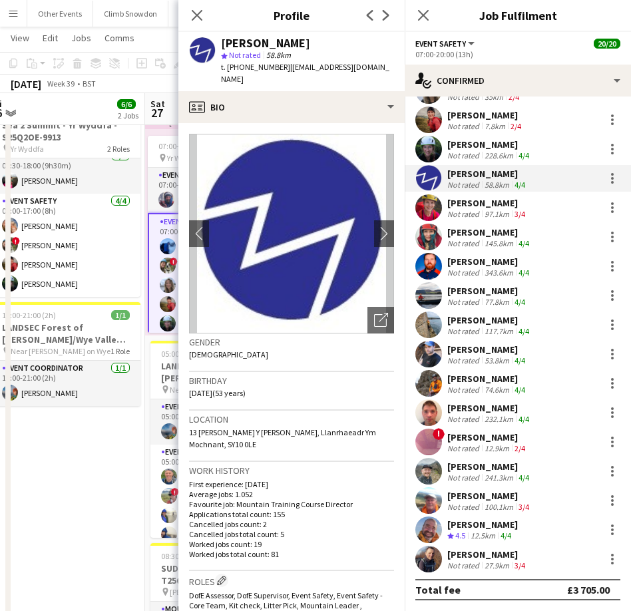
click at [431, 526] on app-user-avatar at bounding box center [428, 530] width 27 height 27
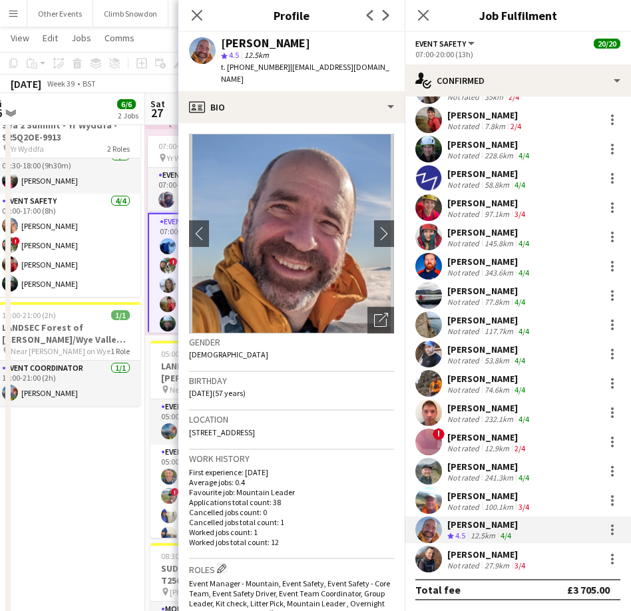
click at [428, 439] on app-user-avatar at bounding box center [428, 442] width 27 height 27
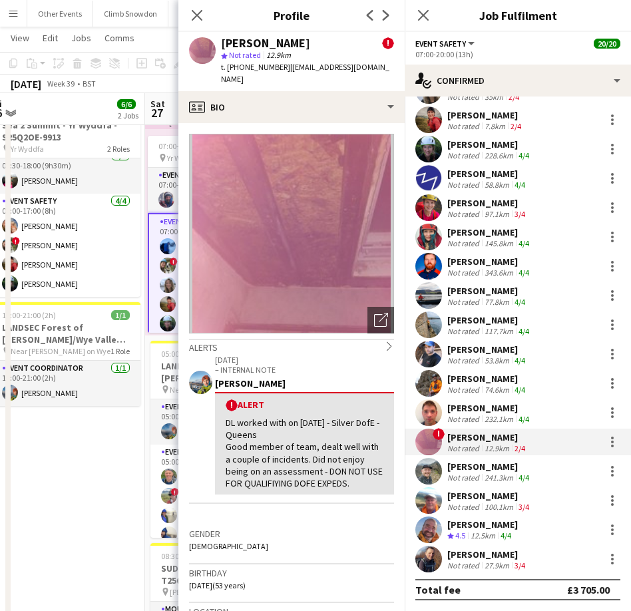
click at [431, 500] on app-user-avatar at bounding box center [428, 500] width 27 height 27
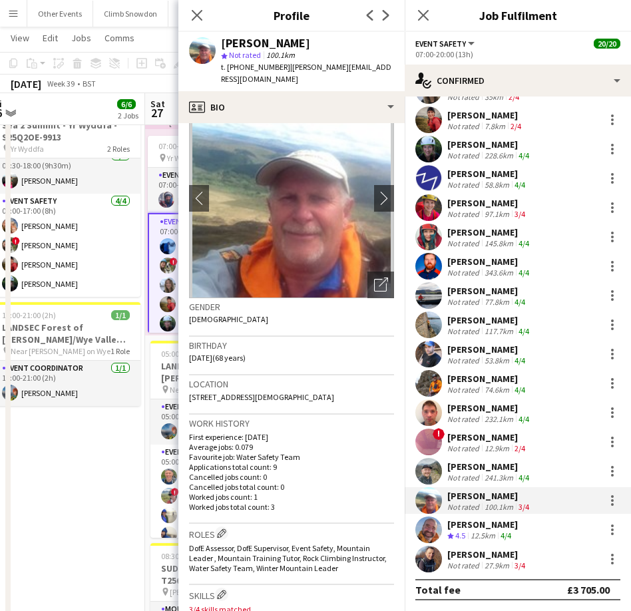
scroll to position [0, 0]
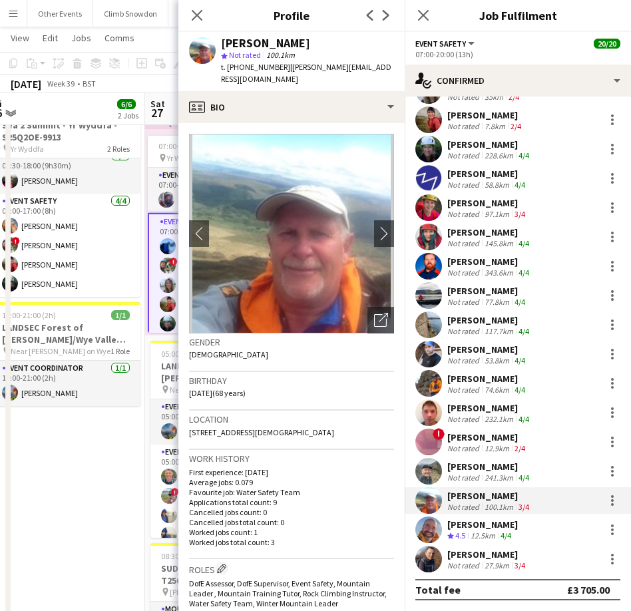
click at [429, 358] on app-user-avatar at bounding box center [428, 354] width 27 height 27
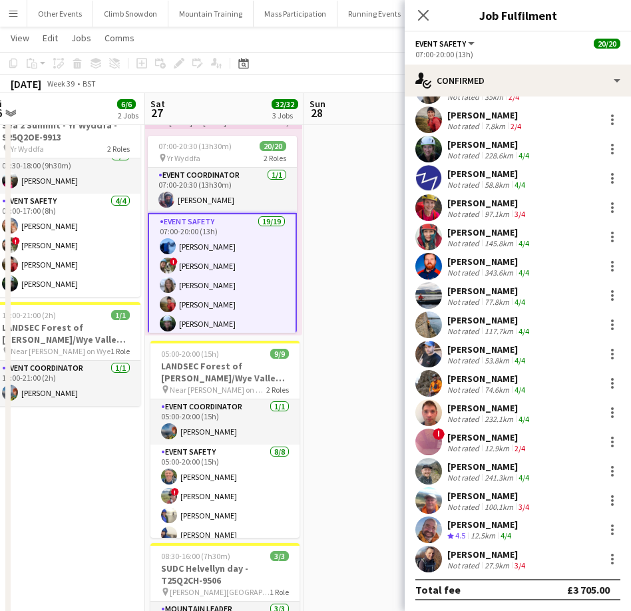
click at [429, 358] on app-user-avatar at bounding box center [428, 354] width 27 height 27
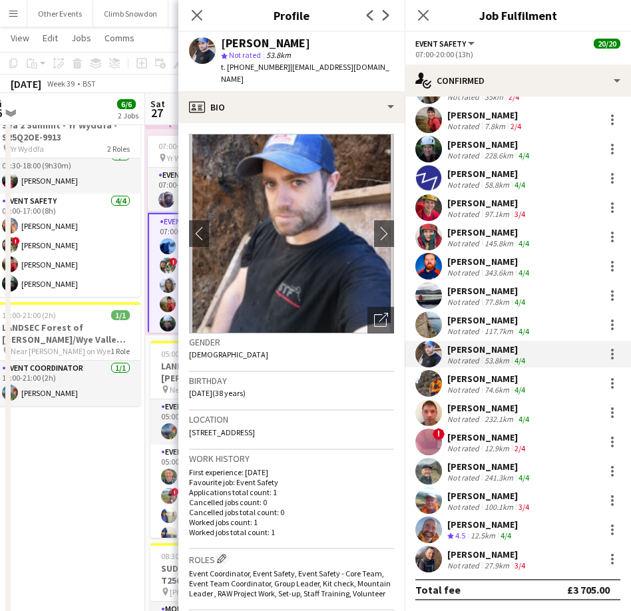
click at [429, 146] on app-user-avatar at bounding box center [428, 149] width 27 height 27
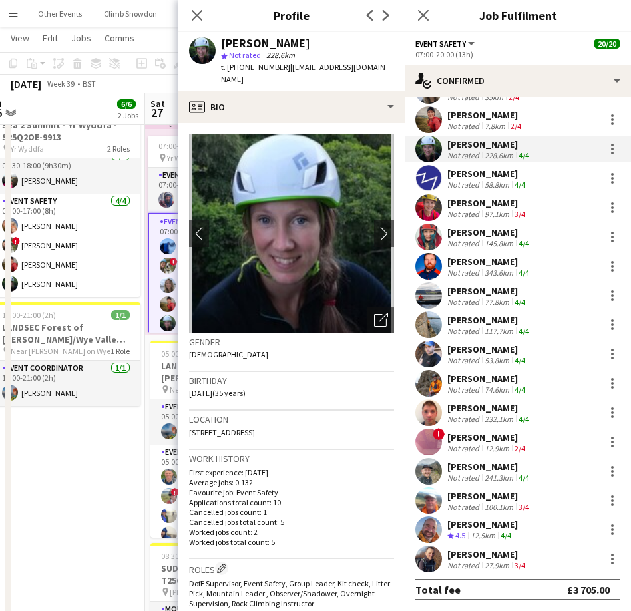
click at [429, 146] on app-user-avatar at bounding box center [428, 149] width 27 height 27
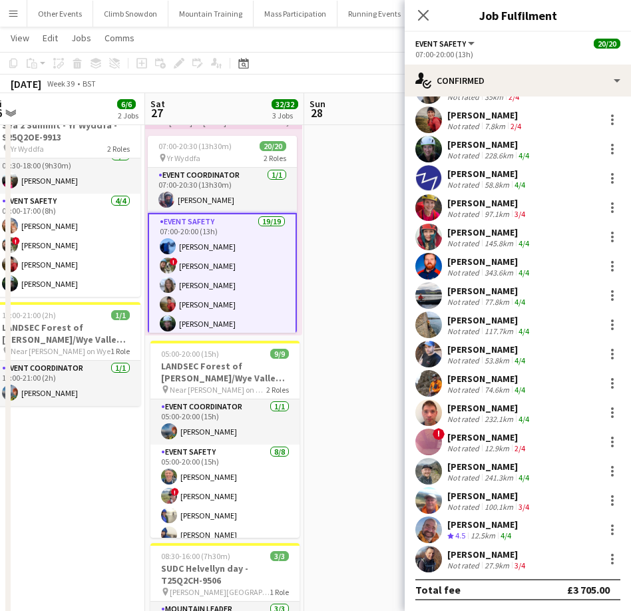
click at [429, 146] on app-user-avatar at bounding box center [428, 149] width 27 height 27
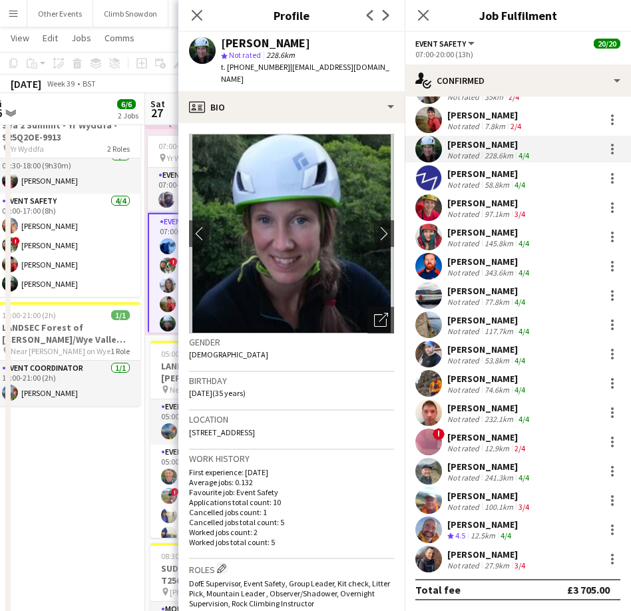
click at [429, 469] on app-user-avatar at bounding box center [428, 471] width 27 height 27
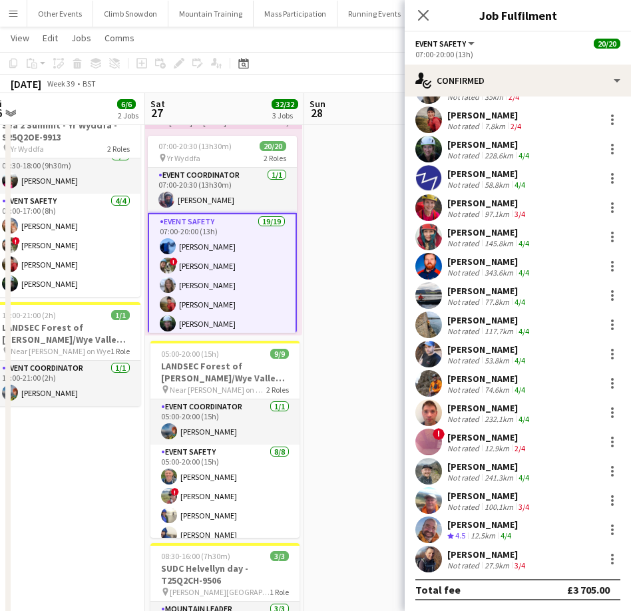
click at [429, 469] on app-user-avatar at bounding box center [428, 471] width 27 height 27
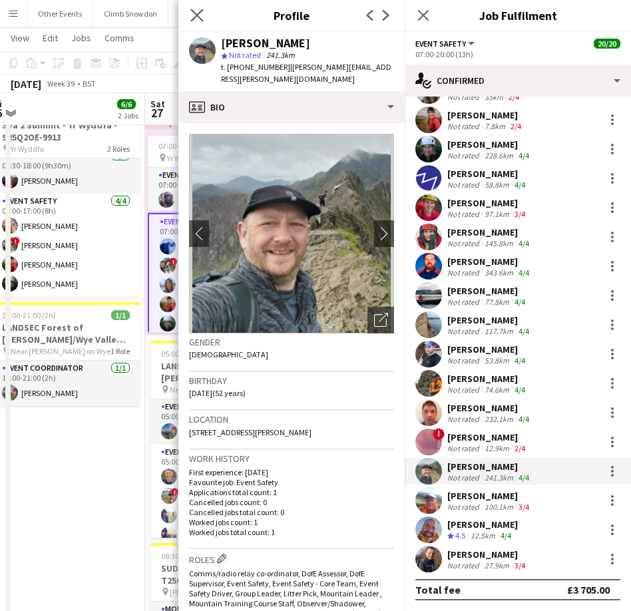
click at [196, 21] on app-icon "Close pop-in" at bounding box center [197, 15] width 19 height 19
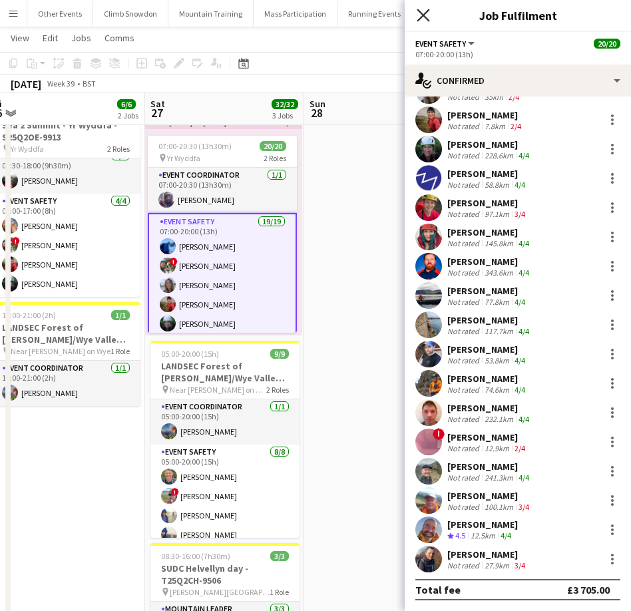
click at [423, 12] on icon "Close pop-in" at bounding box center [423, 15] width 13 height 13
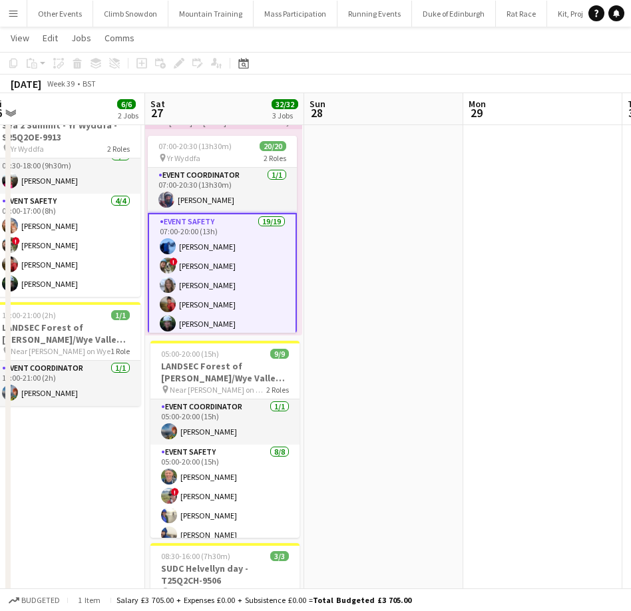
click at [226, 244] on app-card-role "Event Safety 19/19 07:00-20:00 (13h) Sam Bradshaw ! Tess Elias Nat Skye Kate Ow…" at bounding box center [222, 410] width 149 height 395
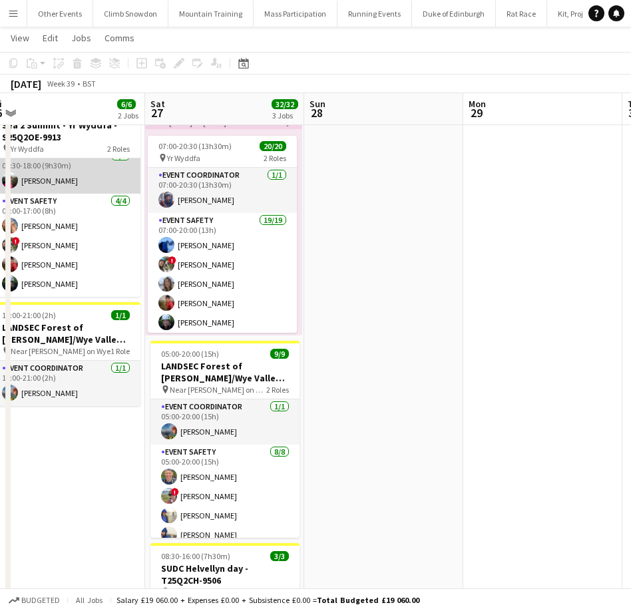
click at [92, 167] on app-card-role "Event Coordinator 1/1 08:30-18:00 (9h30m) Iona Pawson" at bounding box center [65, 170] width 149 height 45
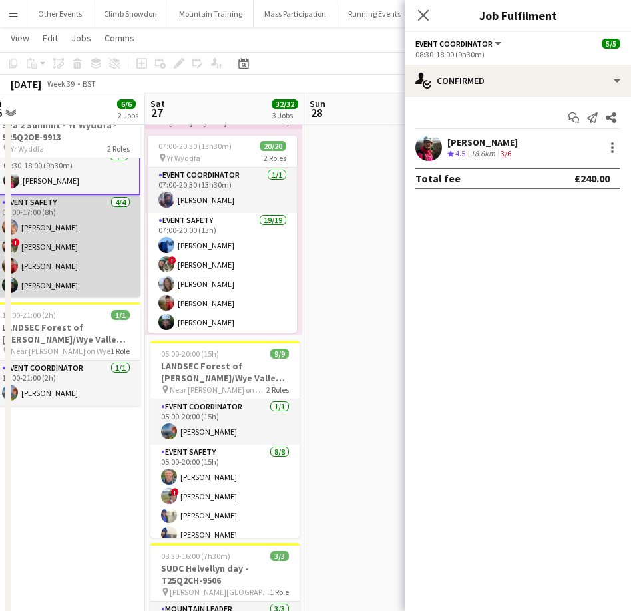
click at [83, 254] on app-card-role "Event Safety 4/4 09:00-17:00 (8h) Rob Laing ! Tess Elias Kate Owen Melissa Schu…" at bounding box center [65, 246] width 149 height 103
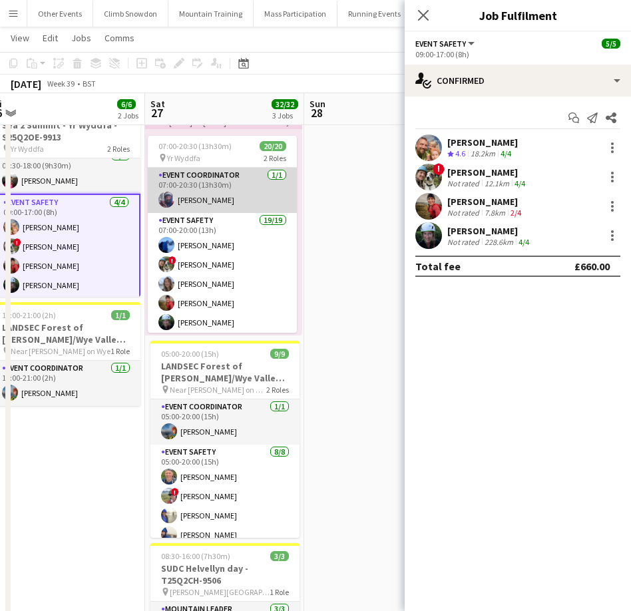
click at [226, 186] on app-card-role "Event Coordinator 1/1 07:00-20:30 (13h30m) Luca Celano" at bounding box center [222, 190] width 149 height 45
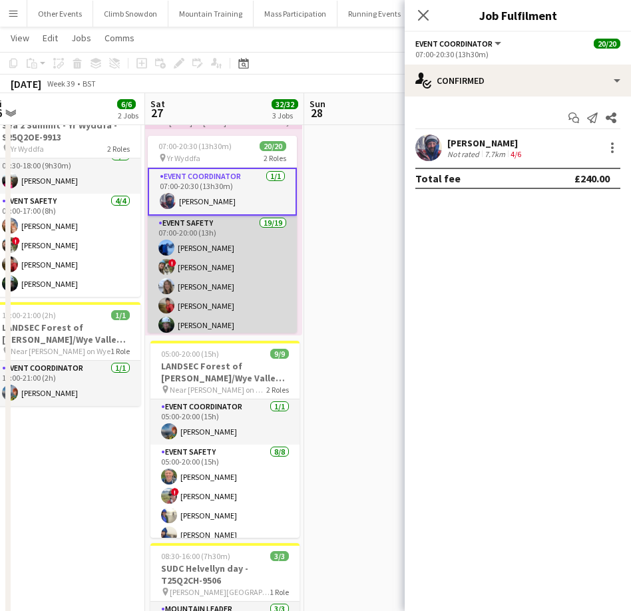
click at [238, 278] on app-card-role "Event Safety 19/19 07:00-20:00 (13h) Sam Bradshaw ! Tess Elias Nat Skye Kate Ow…" at bounding box center [222, 412] width 149 height 393
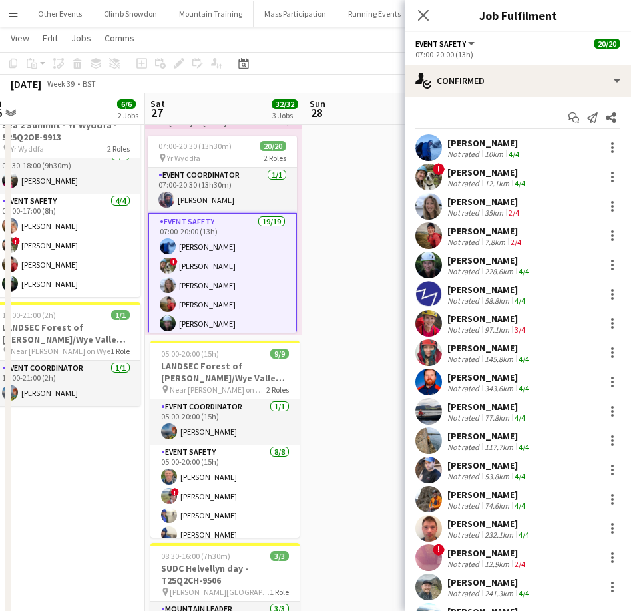
scroll to position [0, 0]
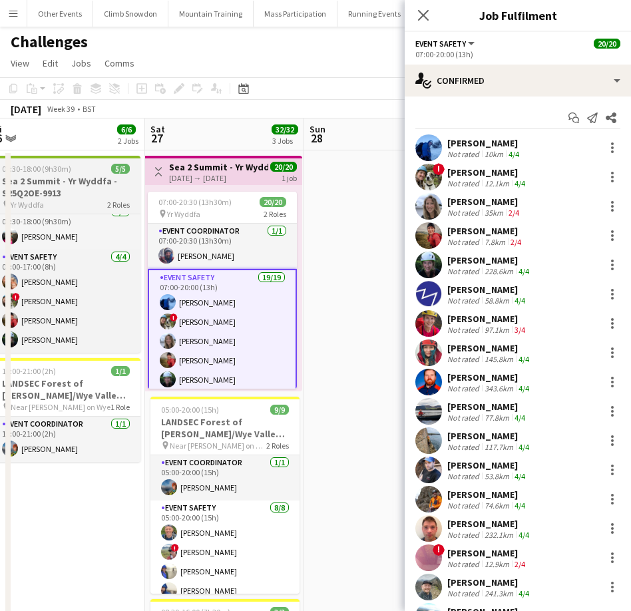
click at [71, 171] on div "08:30-18:00 (9h30m) 5/5" at bounding box center [65, 169] width 149 height 10
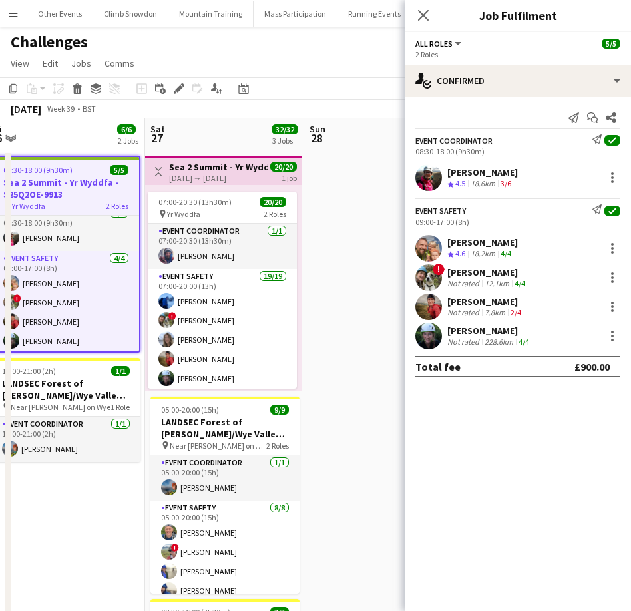
click at [228, 170] on h3 "Sea 2 Summit - Yr Wyddfa - S25Q2OE-9913" at bounding box center [218, 167] width 99 height 12
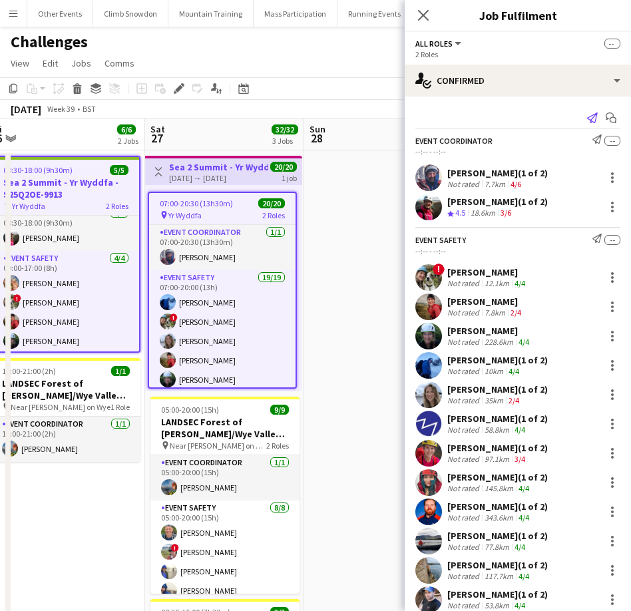
click at [594, 115] on icon at bounding box center [592, 118] width 11 height 11
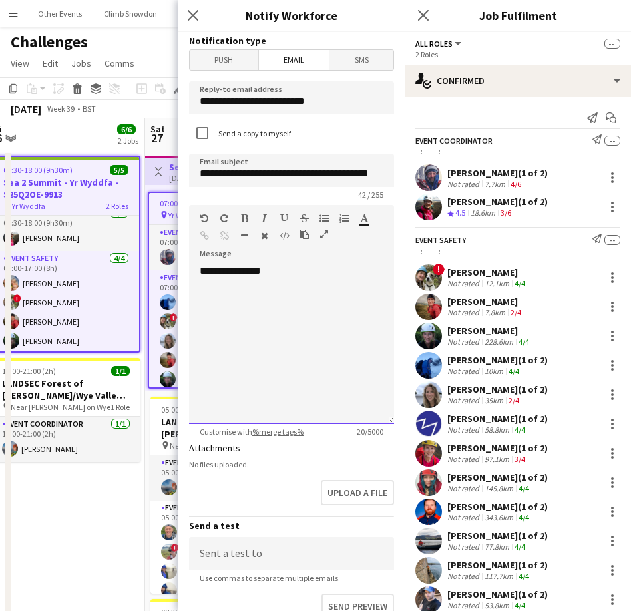
click at [296, 282] on div at bounding box center [292, 284] width 184 height 13
click at [232, 272] on p "**********" at bounding box center [292, 259] width 184 height 27
click at [200, 284] on span "**********" at bounding box center [293, 265] width 187 height 37
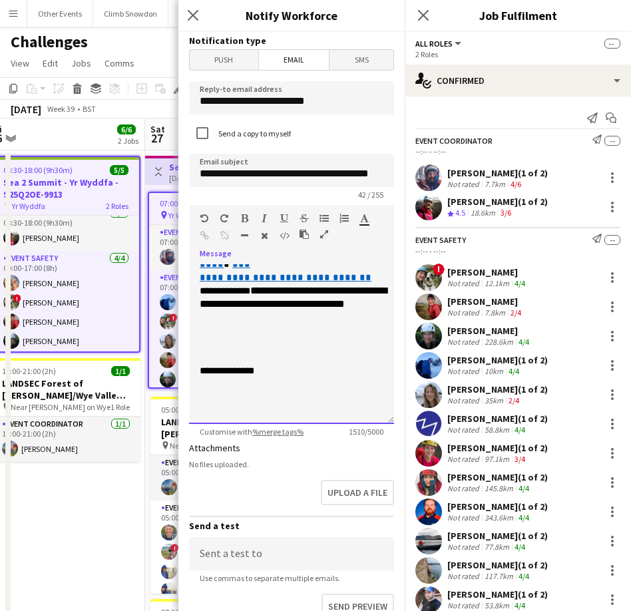
scroll to position [591, 0]
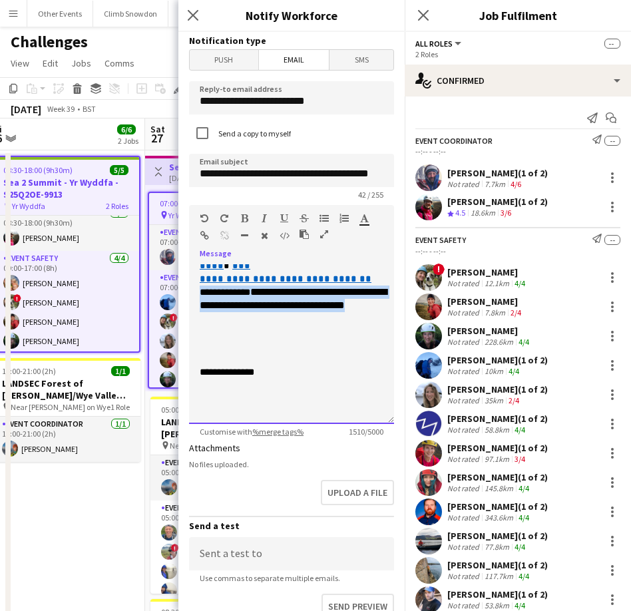
drag, startPoint x: 244, startPoint y: 388, endPoint x: 197, endPoint y: 364, distance: 52.7
click at [196, 364] on div "**********" at bounding box center [291, 344] width 205 height 160
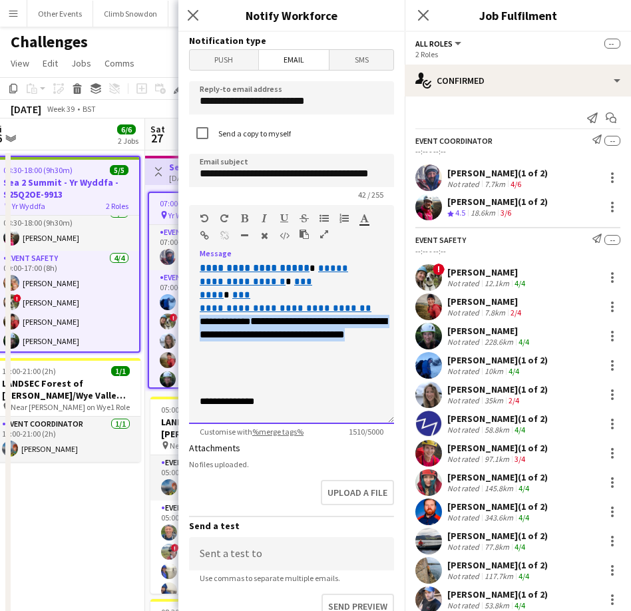
scroll to position [561, 0]
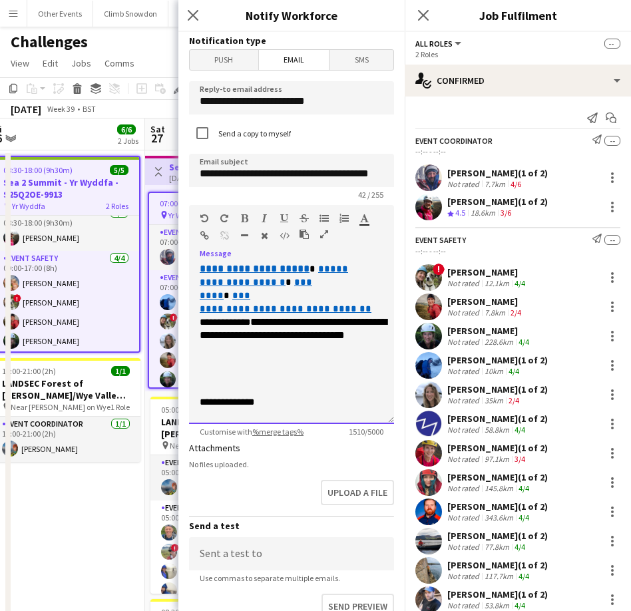
click at [360, 316] on p "**********" at bounding box center [292, 288] width 184 height 53
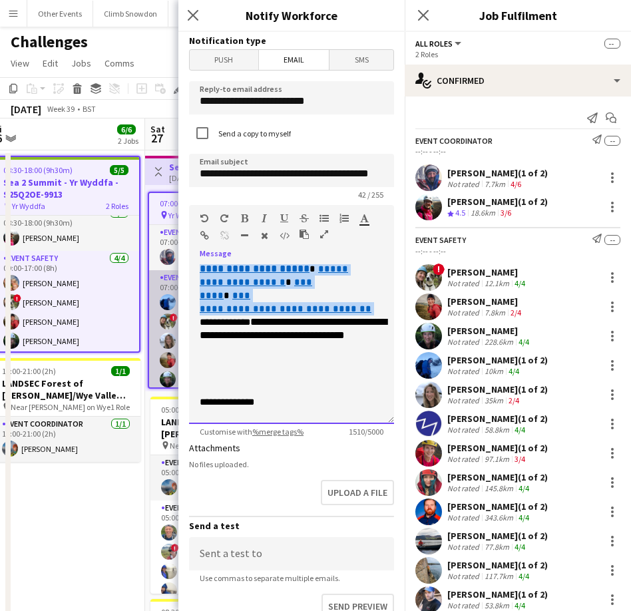
drag, startPoint x: 360, startPoint y: 380, endPoint x: 174, endPoint y: 308, distance: 199.4
click at [174, 308] on body "Menu Boards Boards Boards All jobs Status Workforce Workforce My Workforce Recr…" at bounding box center [315, 427] width 631 height 854
click at [364, 221] on icon "button" at bounding box center [364, 218] width 9 height 9
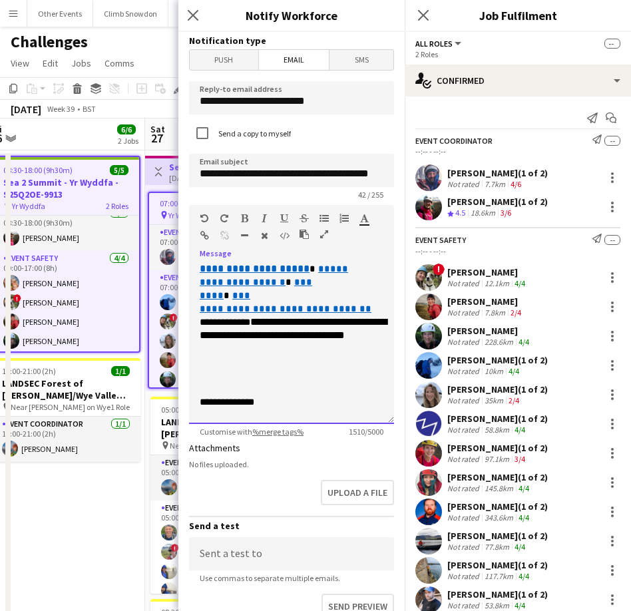
click at [323, 249] on p at bounding box center [292, 222] width 184 height 53
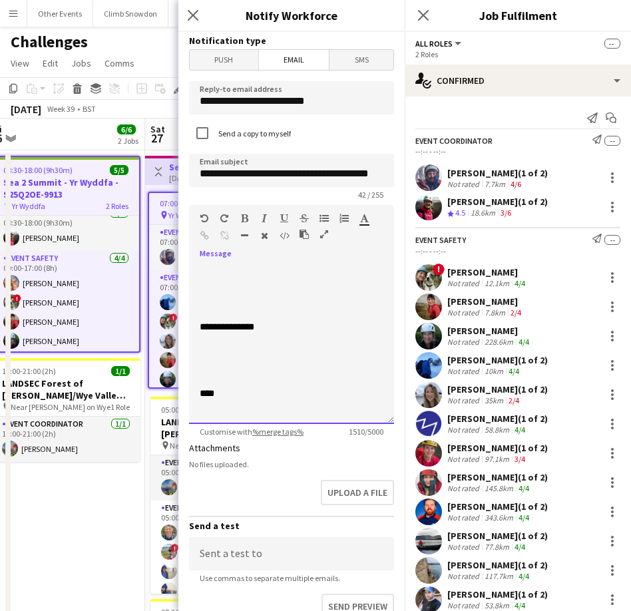
scroll to position [658, 0]
click at [216, 320] on p at bounding box center [292, 293] width 184 height 53
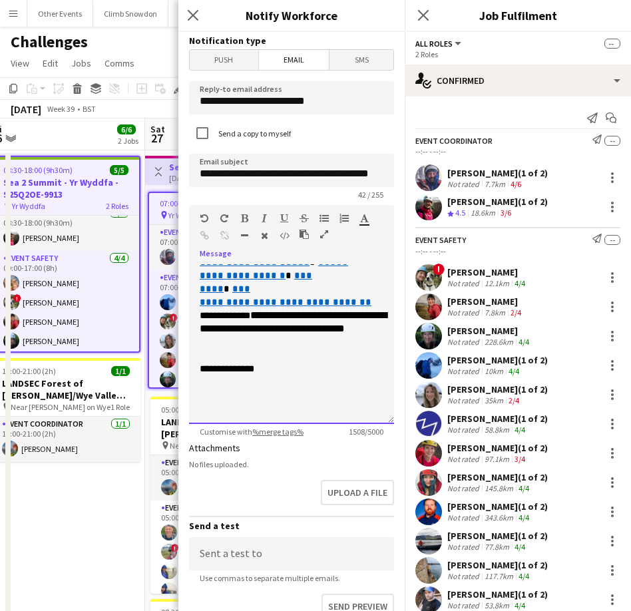
scroll to position [569, 0]
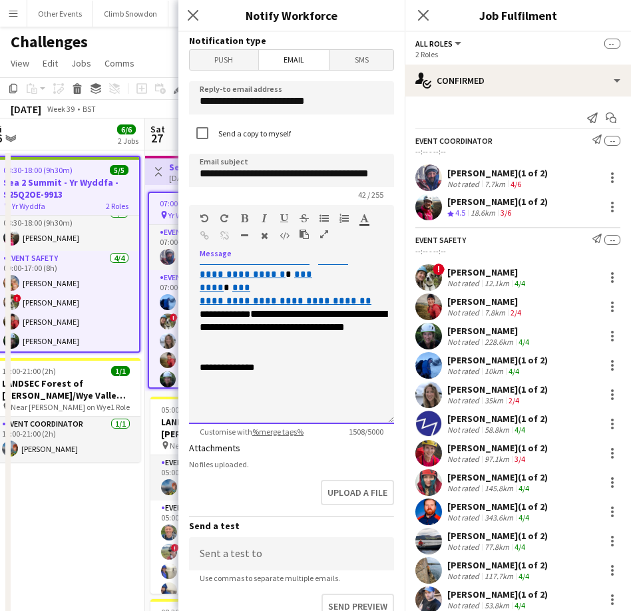
click at [214, 319] on span "**********" at bounding box center [225, 314] width 51 height 9
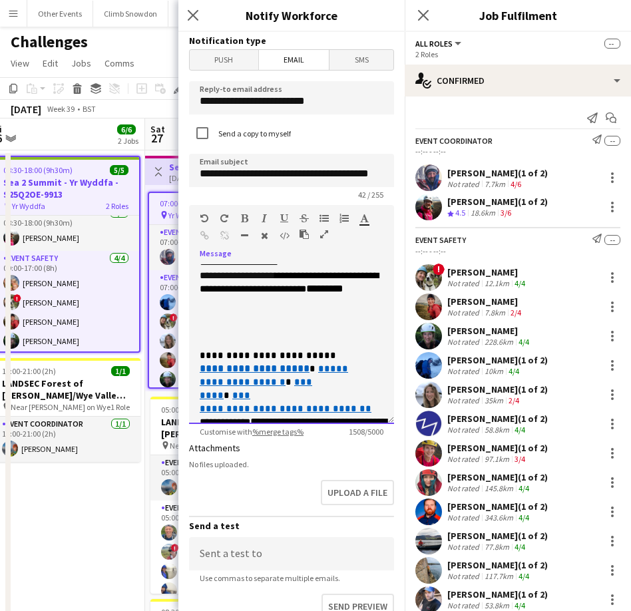
scroll to position [455, 0]
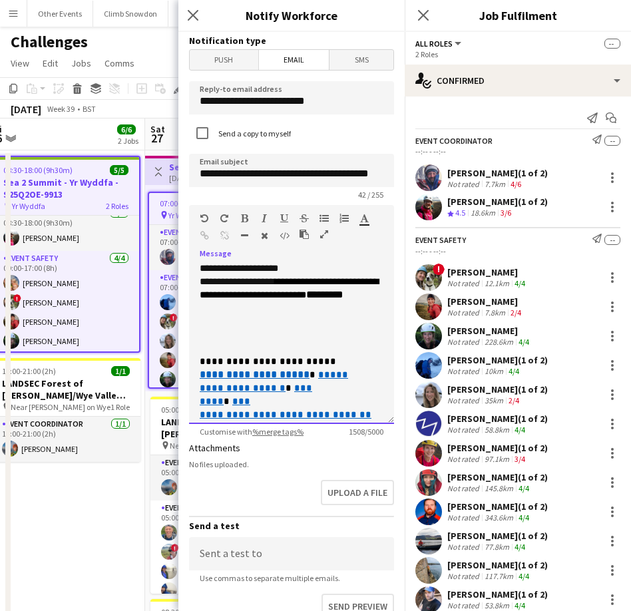
click at [229, 355] on p at bounding box center [292, 328] width 184 height 53
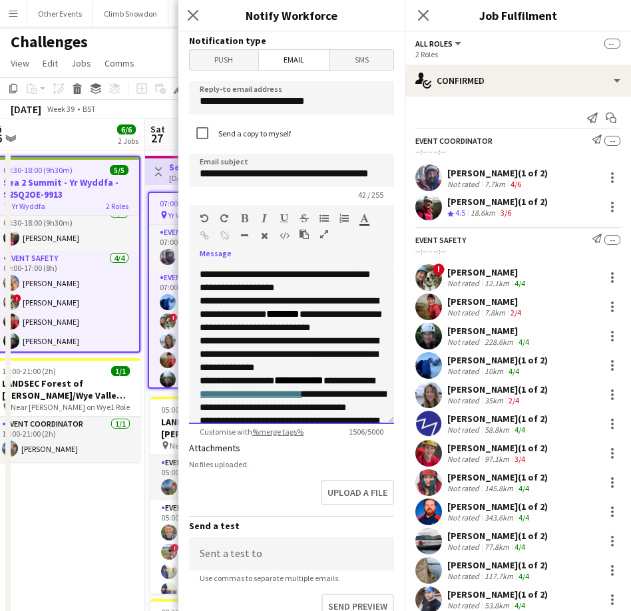
scroll to position [154, 0]
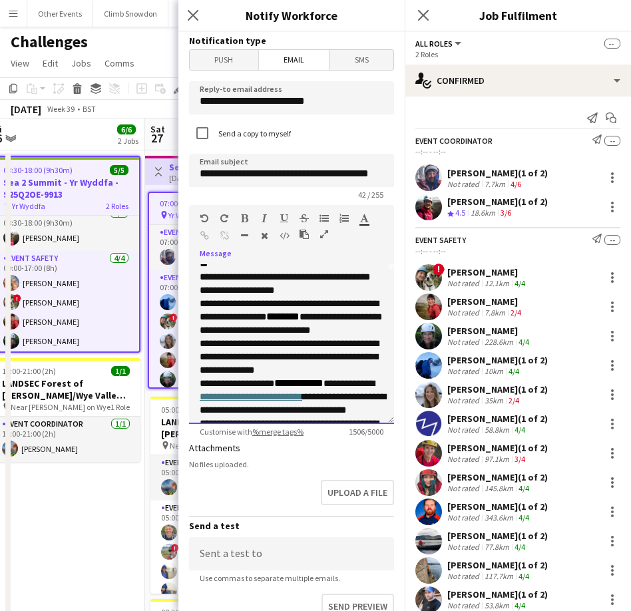
click at [249, 324] on p "**********" at bounding box center [292, 310] width 184 height 27
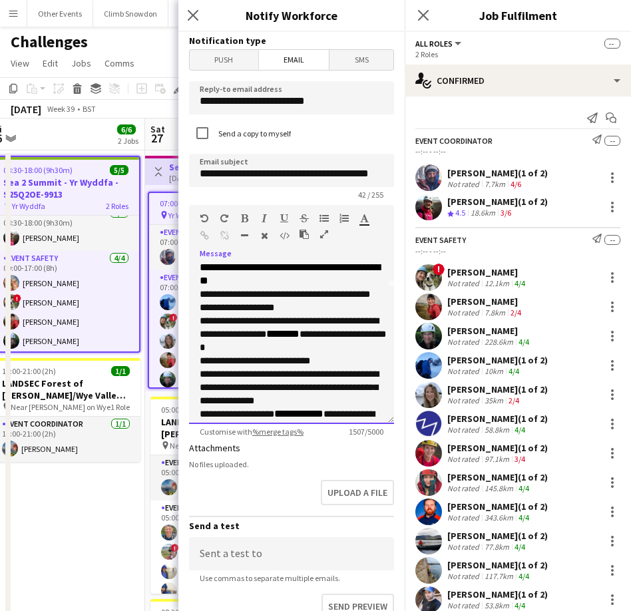
scroll to position [132, 0]
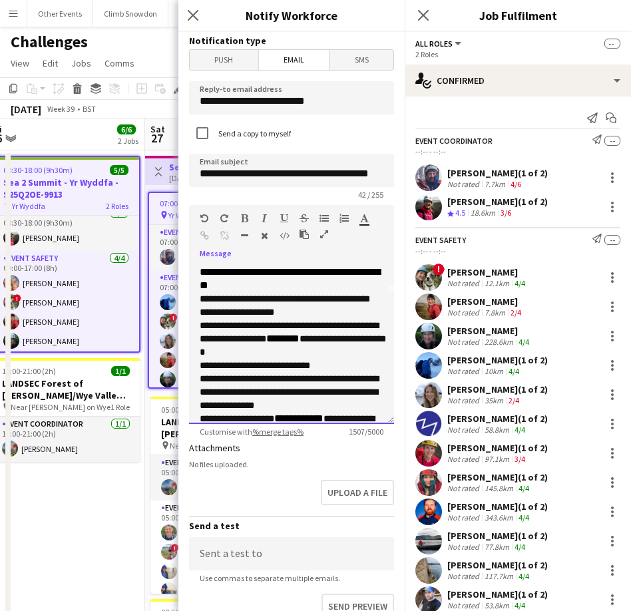
click at [198, 324] on div "**********" at bounding box center [291, 344] width 205 height 160
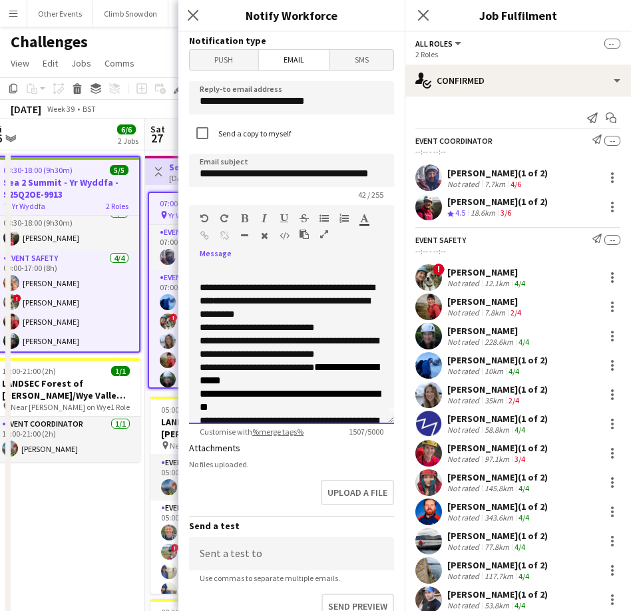
scroll to position [5, 0]
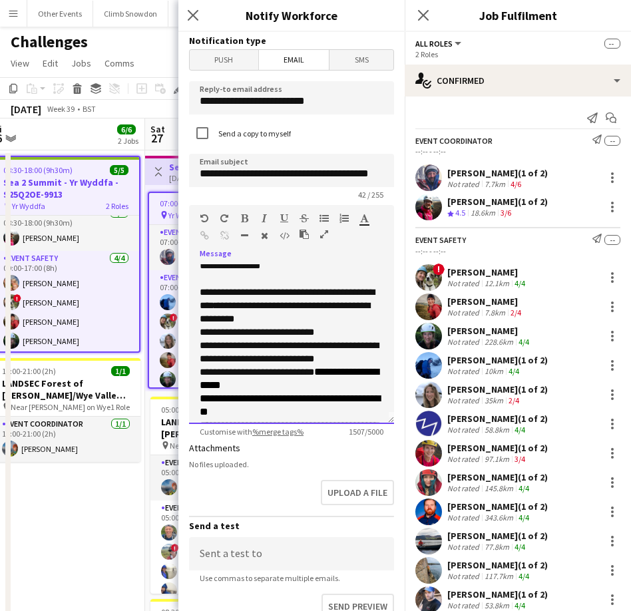
click at [198, 342] on div "**********" at bounding box center [291, 344] width 205 height 160
click at [200, 374] on span "**********" at bounding box center [289, 352] width 179 height 49
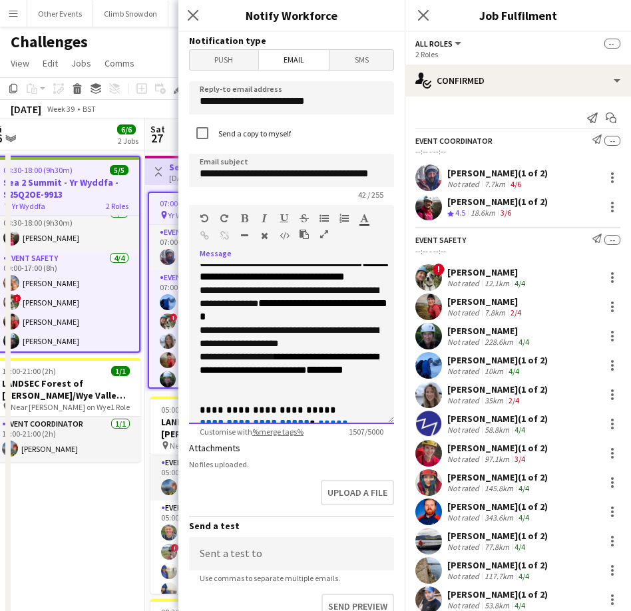
scroll to position [381, 0]
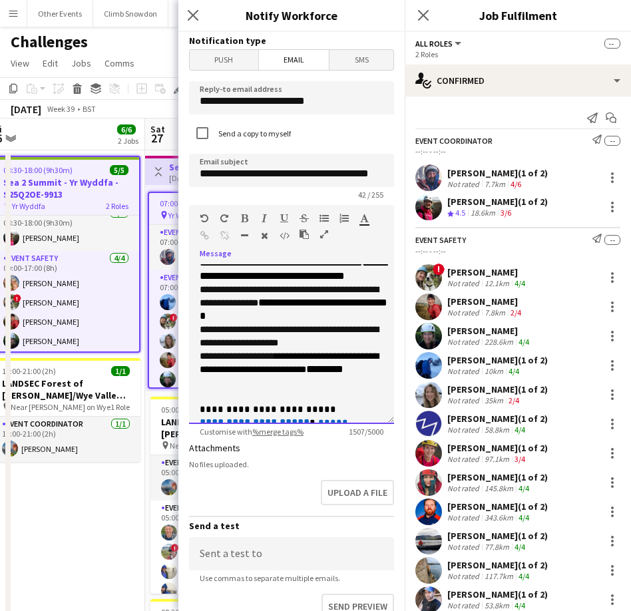
click at [314, 323] on p "**********" at bounding box center [292, 303] width 184 height 40
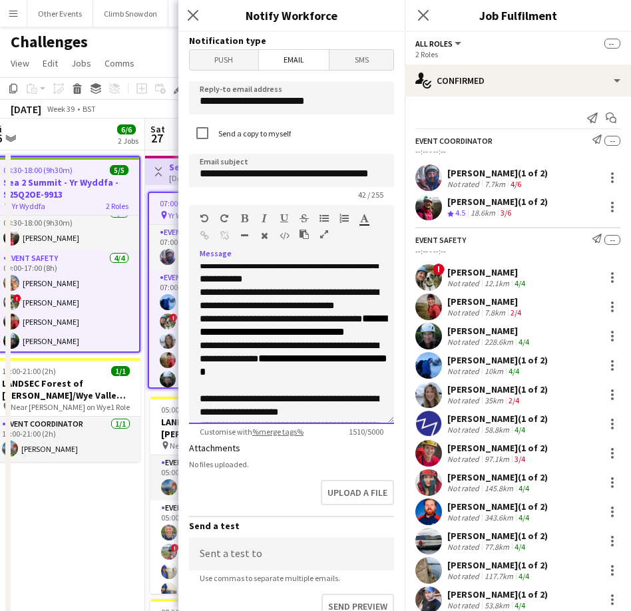
scroll to position [322, 0]
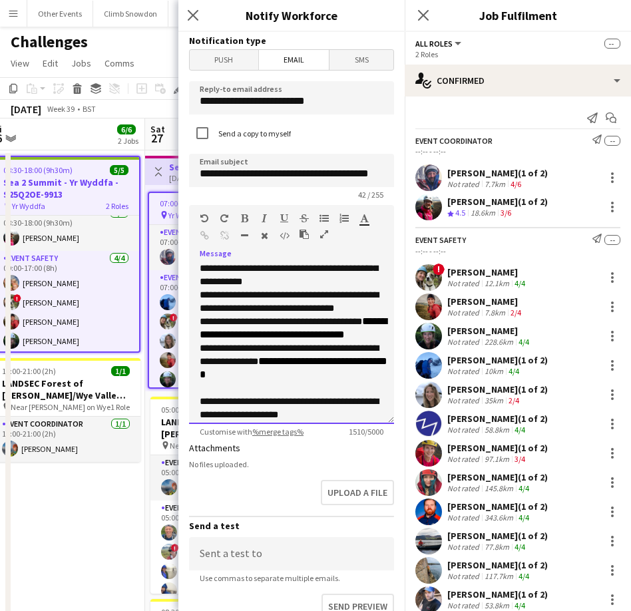
click at [200, 360] on span "**********" at bounding box center [289, 355] width 179 height 23
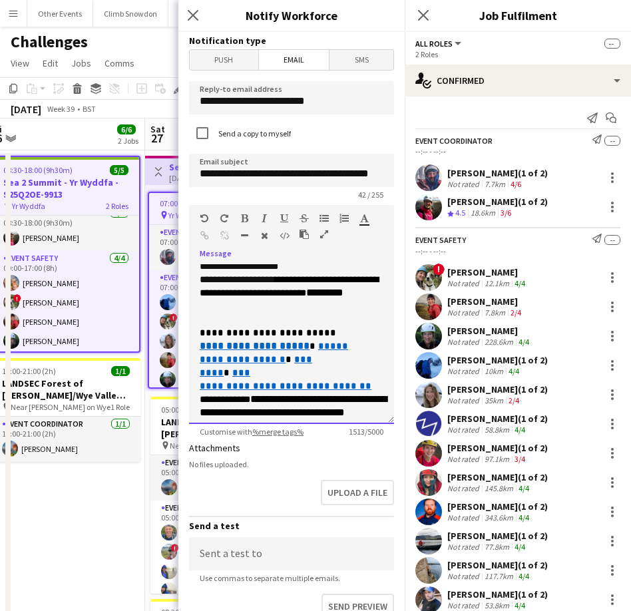
scroll to position [495, 0]
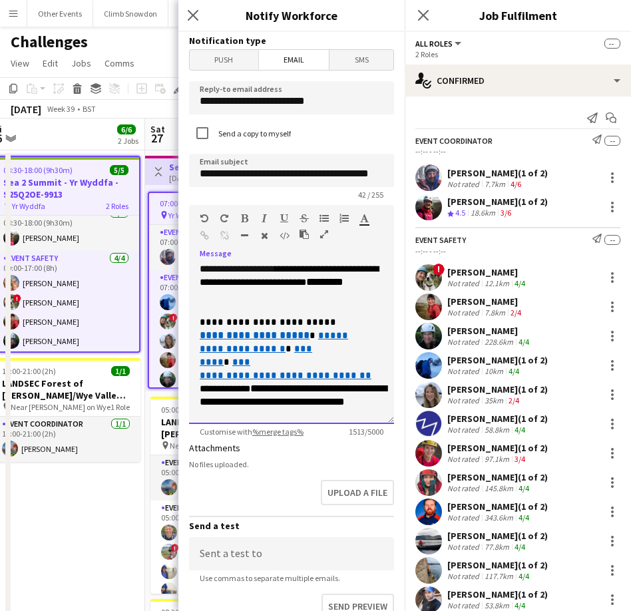
click at [221, 316] on p at bounding box center [292, 302] width 184 height 27
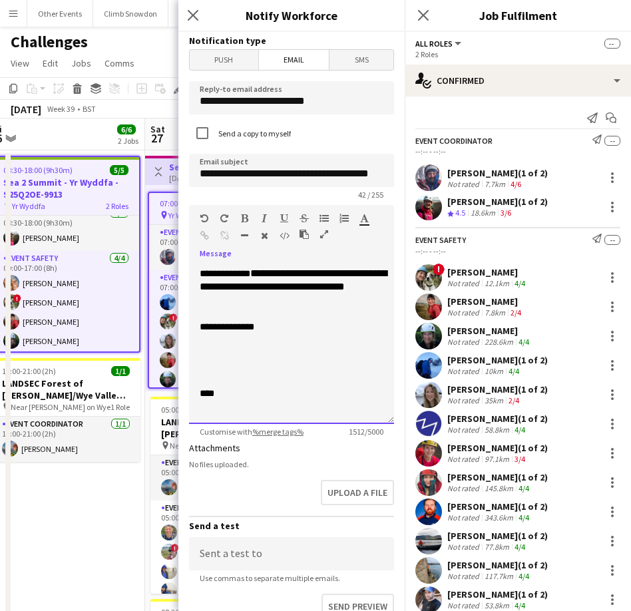
scroll to position [632, 0]
click at [208, 320] on p at bounding box center [292, 307] width 184 height 27
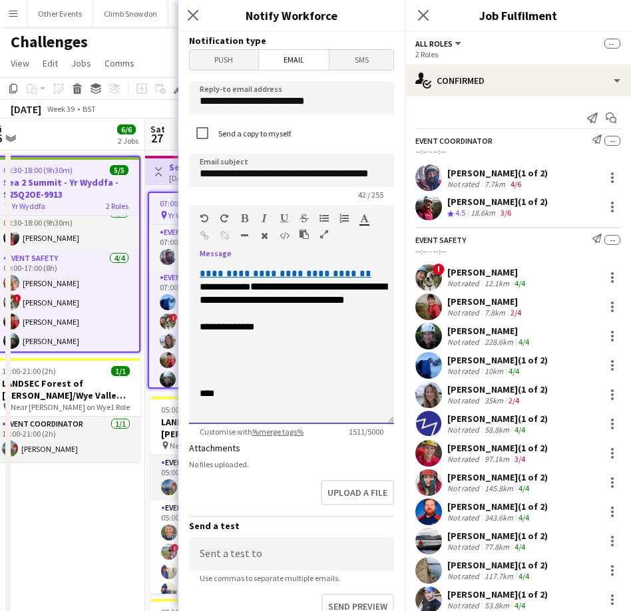
click at [213, 368] on p at bounding box center [292, 360] width 184 height 53
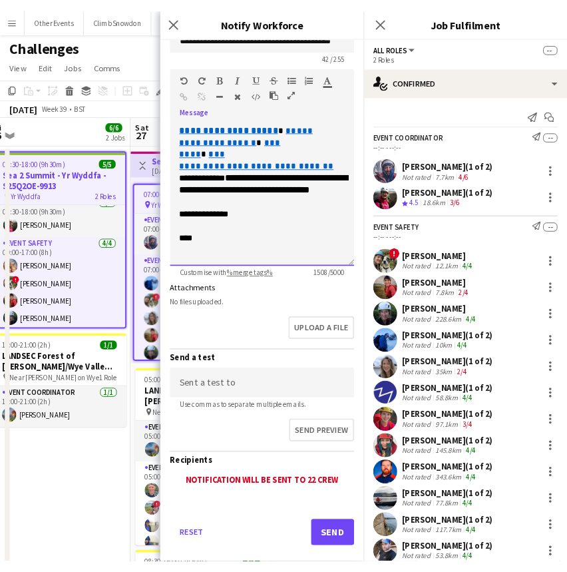
scroll to position [161, 0]
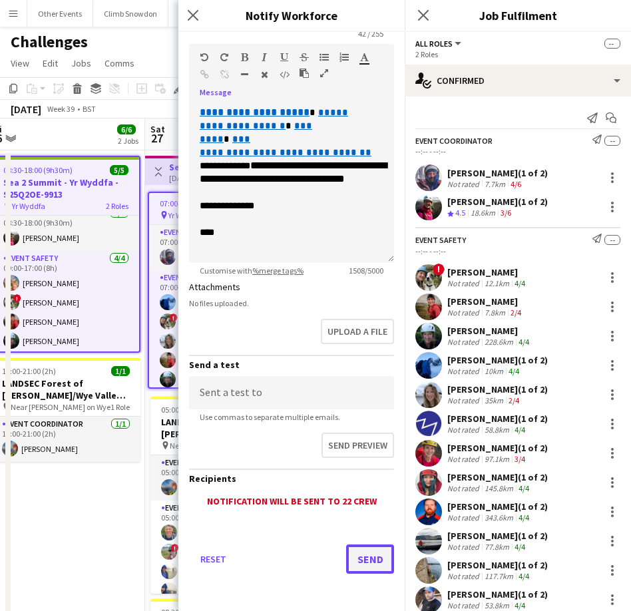
click at [369, 559] on button "Send" at bounding box center [370, 559] width 48 height 29
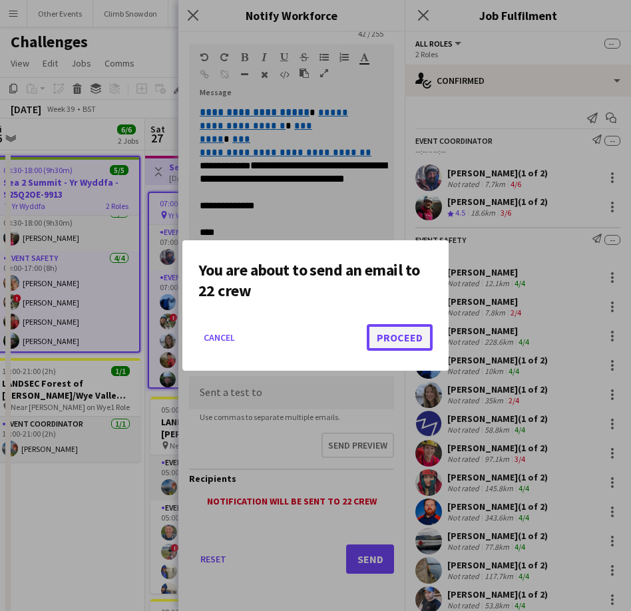
click at [394, 331] on button "Proceed" at bounding box center [400, 337] width 66 height 27
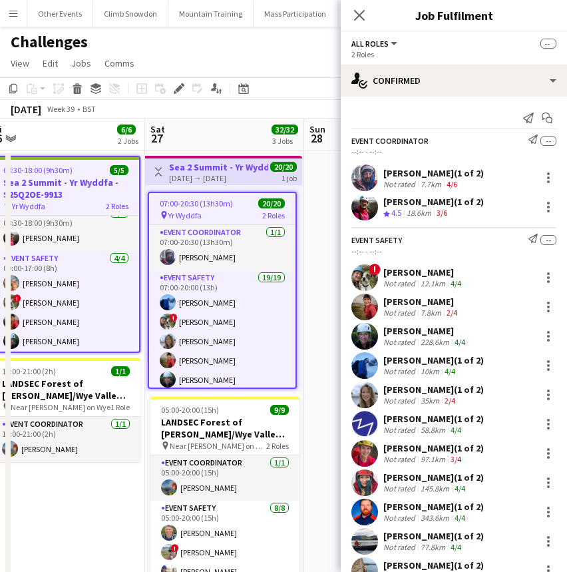
scroll to position [10, 0]
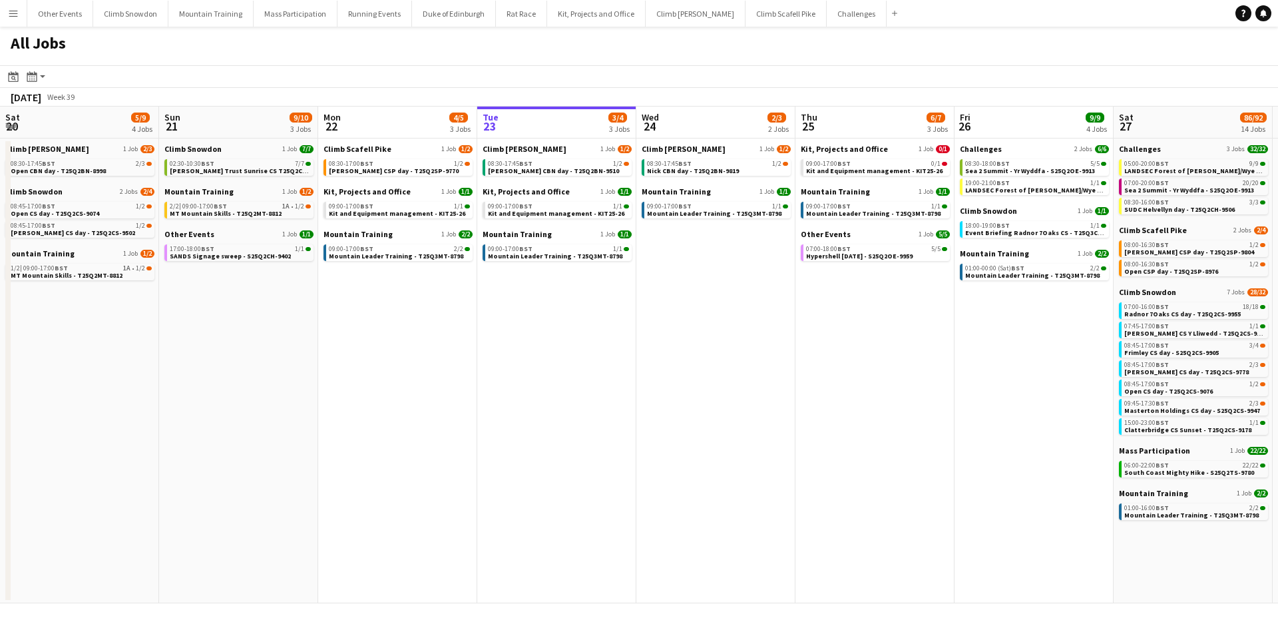
scroll to position [0, 357]
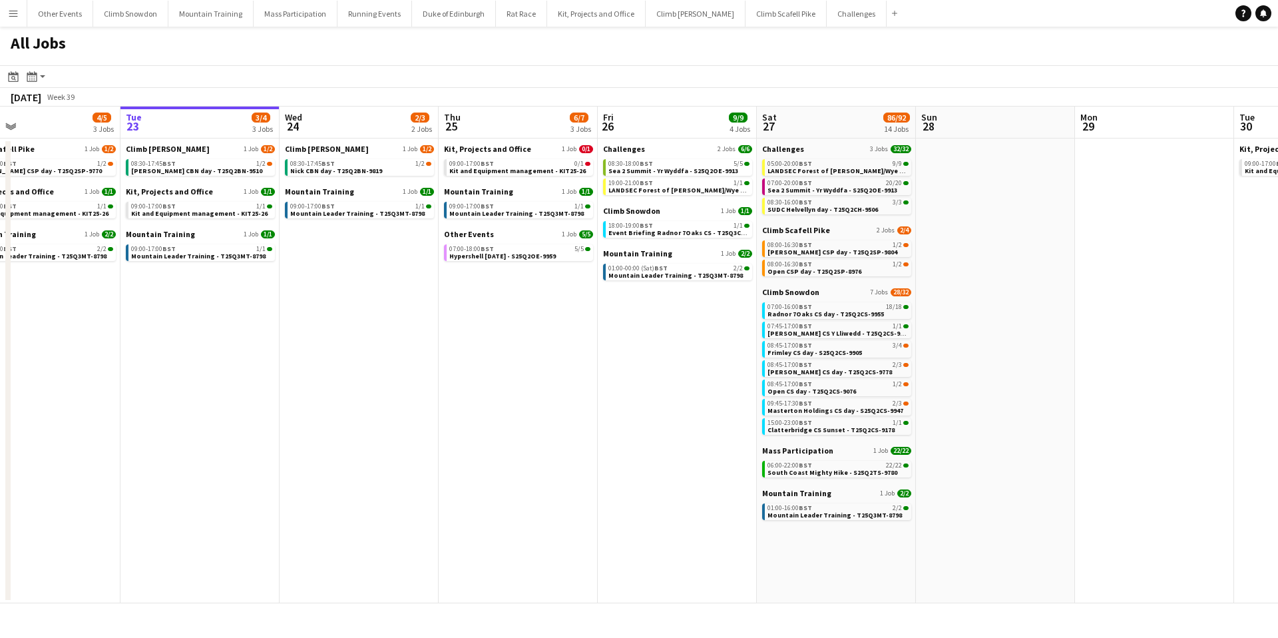
click at [11, 15] on app-icon "Menu" at bounding box center [13, 13] width 11 height 11
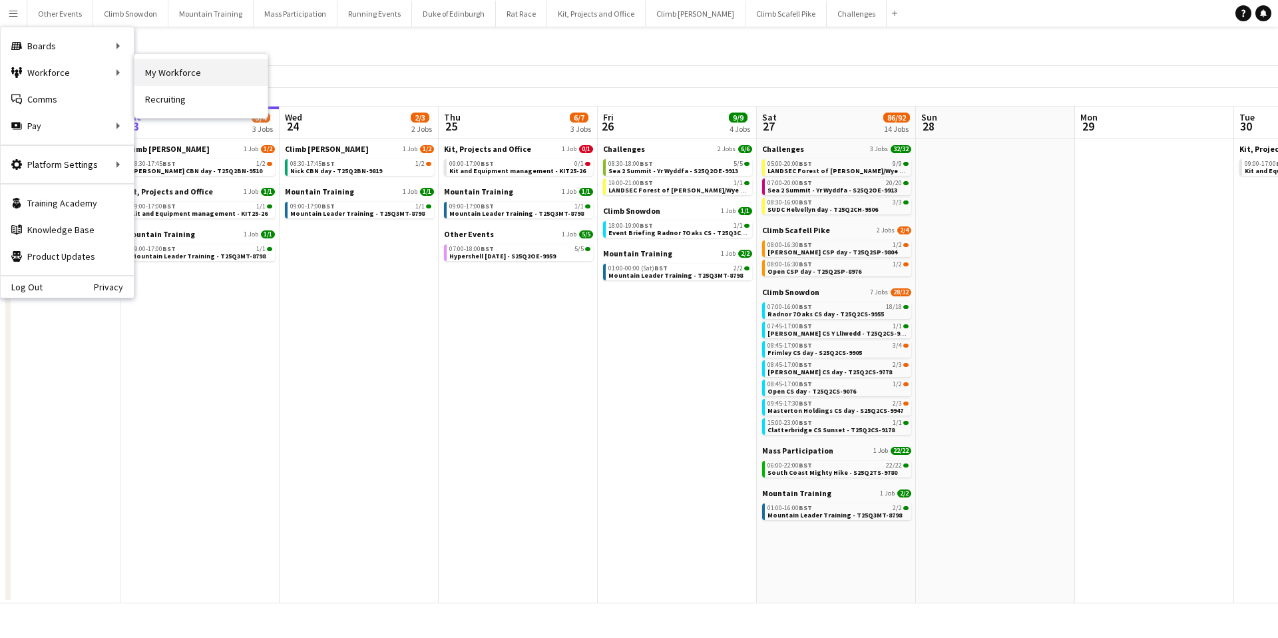
click at [164, 77] on link "My Workforce" at bounding box center [200, 72] width 133 height 27
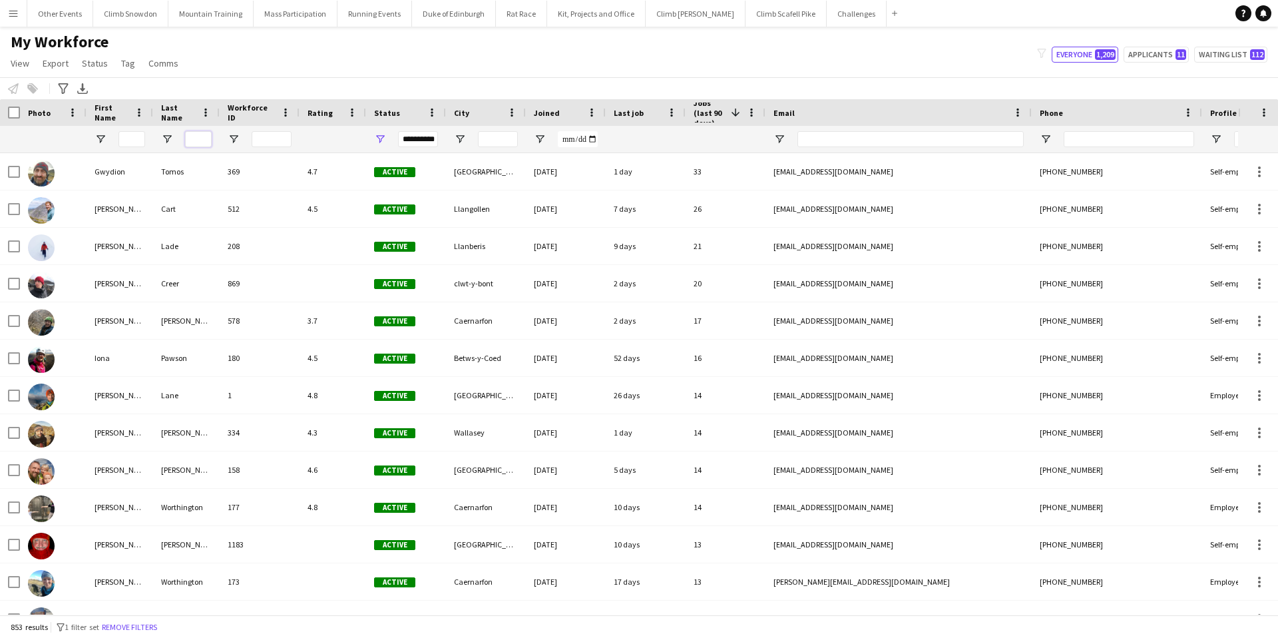
click at [193, 138] on input "Last Name Filter Input" at bounding box center [198, 139] width 27 height 16
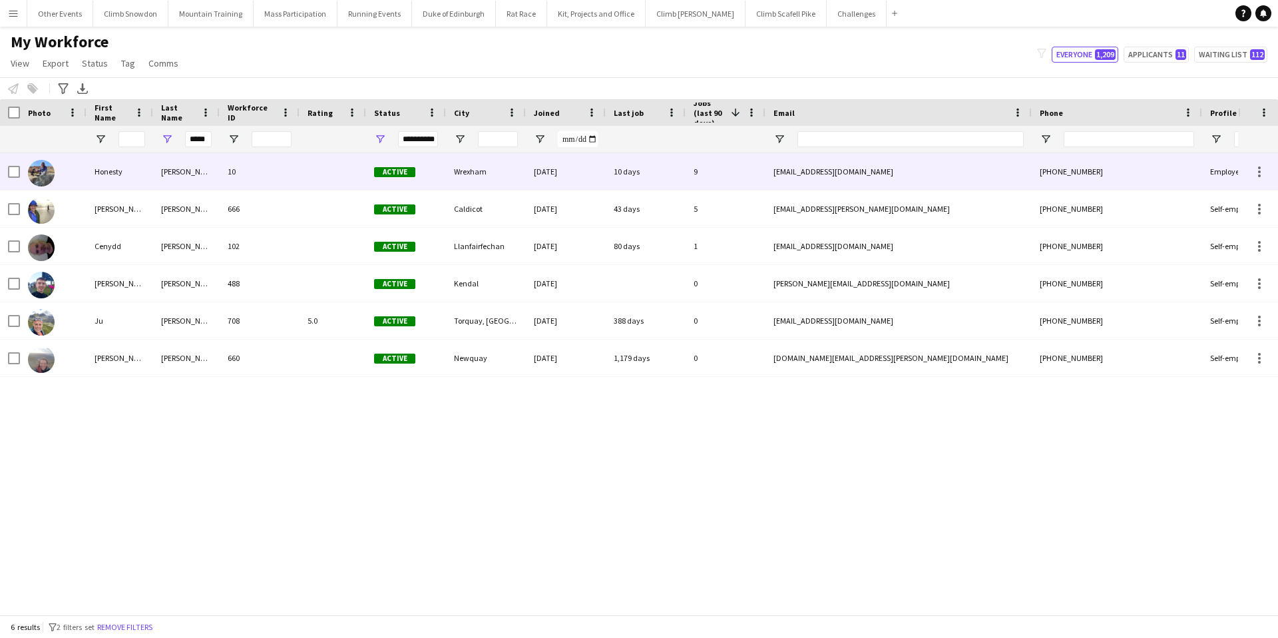
click at [107, 169] on div "Honesty" at bounding box center [120, 171] width 67 height 37
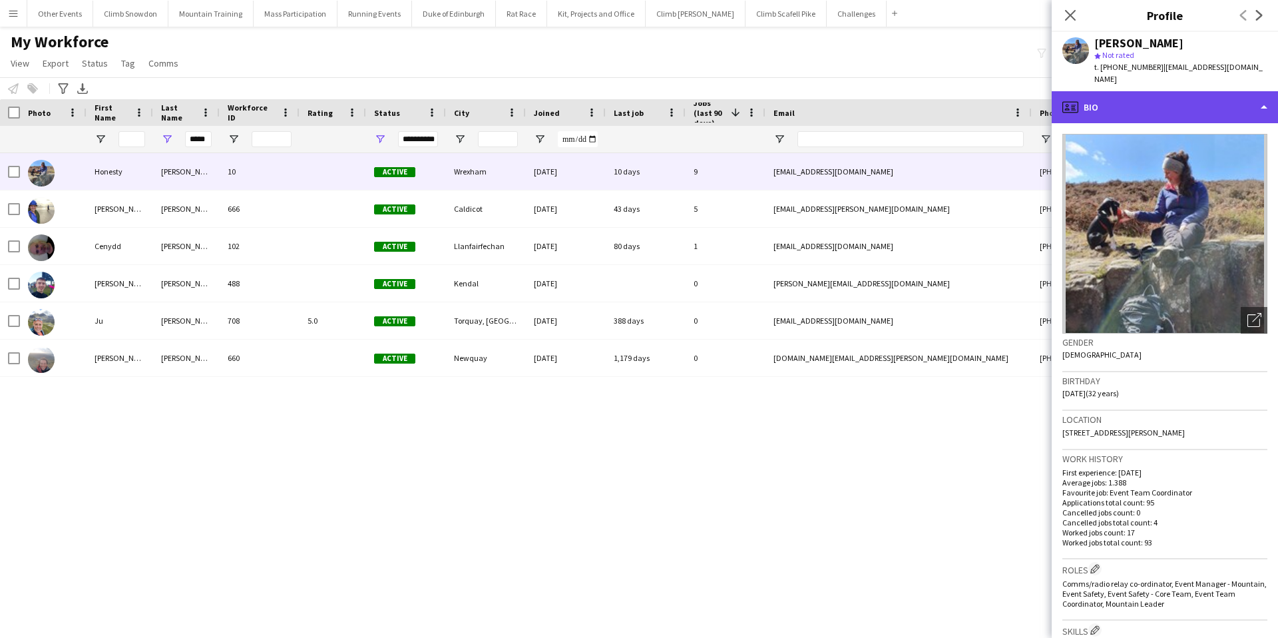
click at [1142, 99] on div "profile Bio" at bounding box center [1165, 107] width 226 height 32
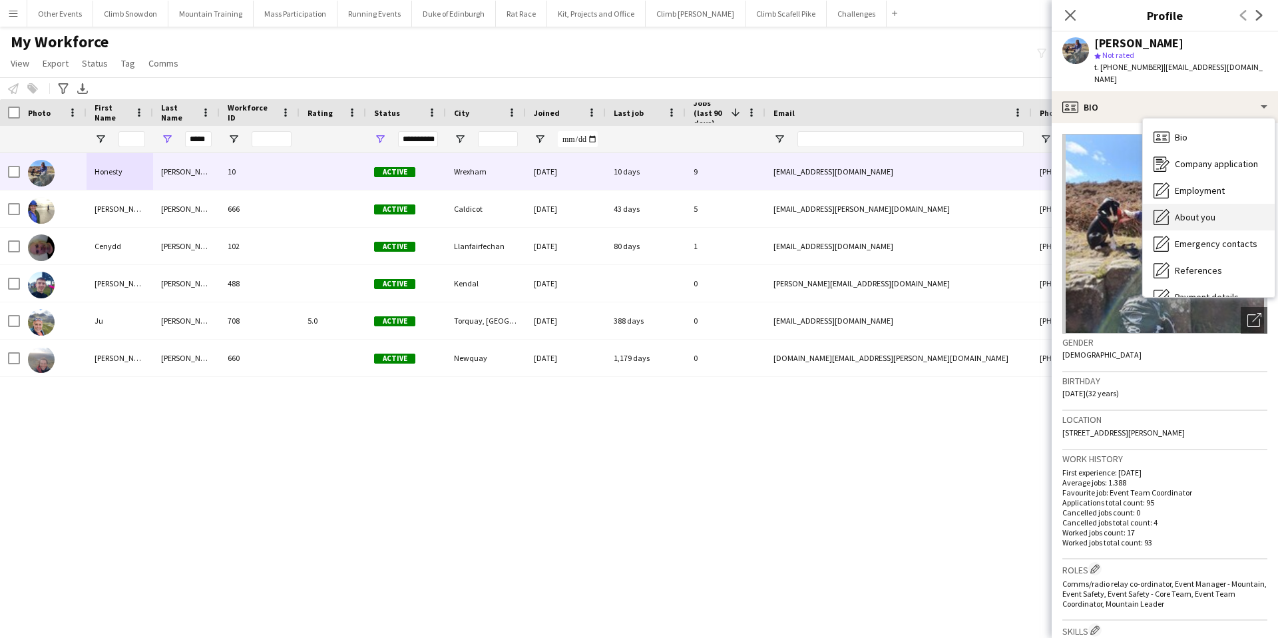
click at [1176, 211] on span "About you" at bounding box center [1195, 217] width 41 height 12
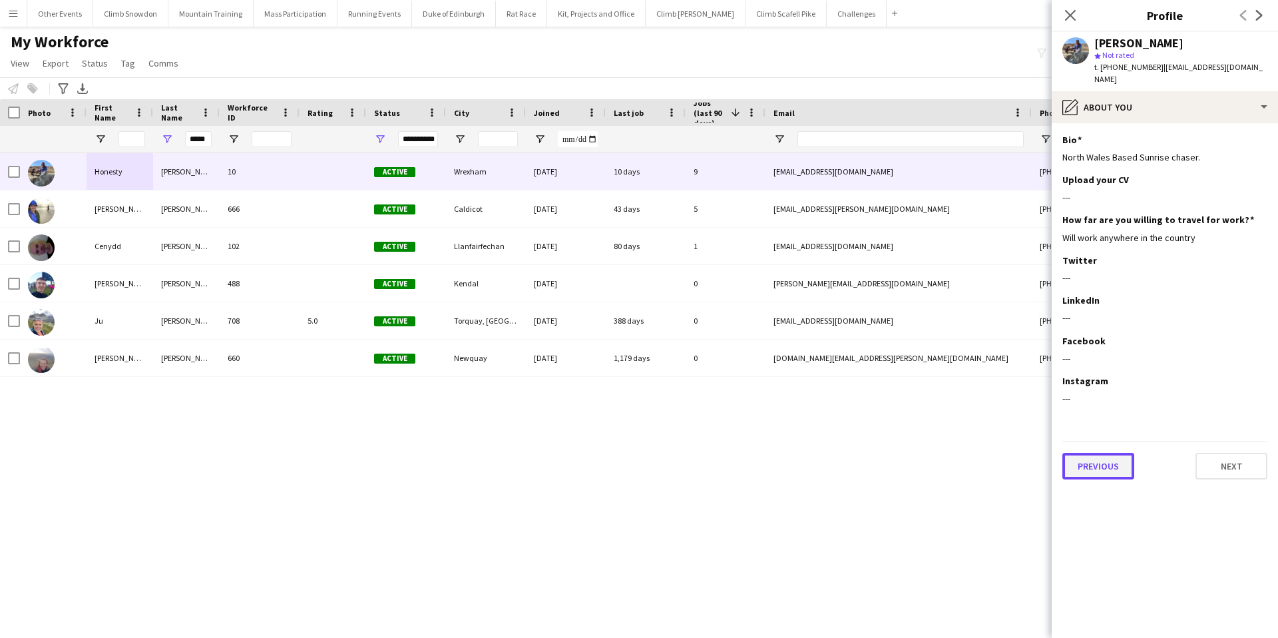
click at [1120, 453] on button "Previous" at bounding box center [1099, 466] width 72 height 27
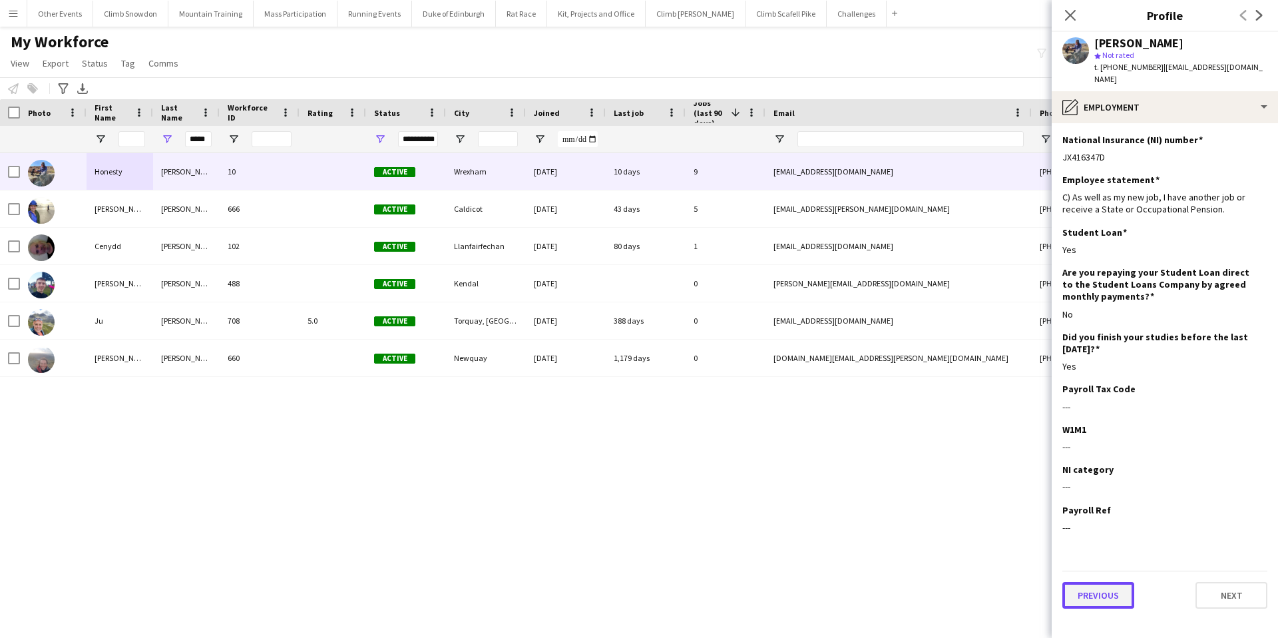
click at [1112, 582] on button "Previous" at bounding box center [1099, 595] width 72 height 27
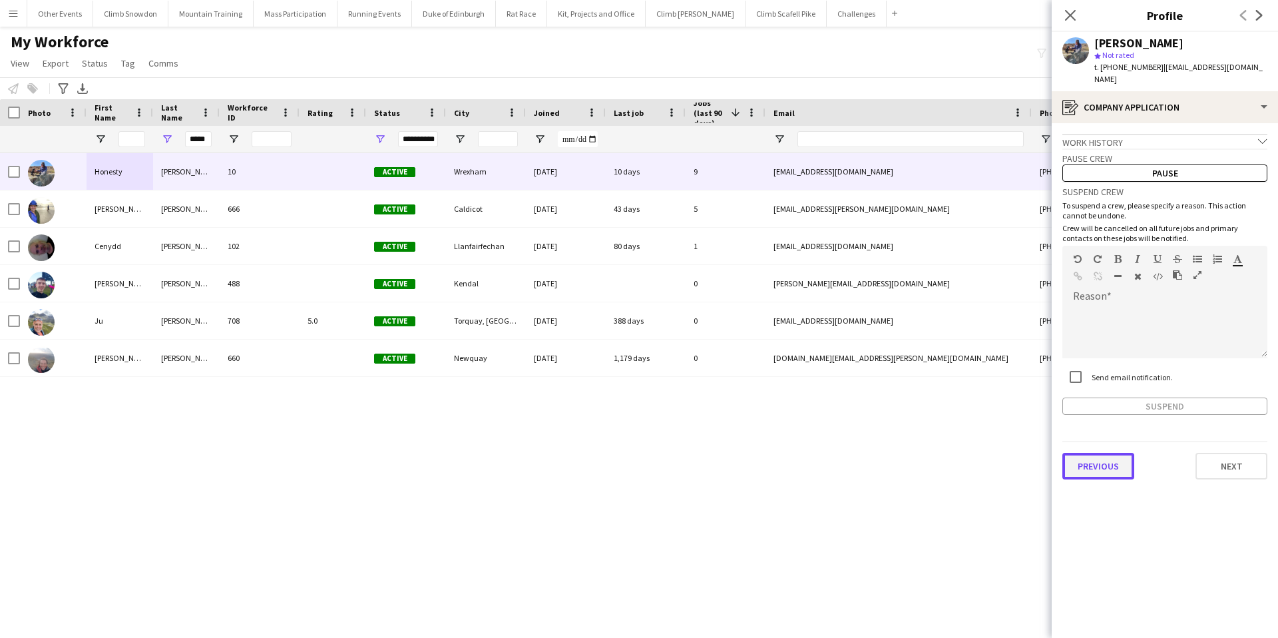
click at [1112, 459] on button "Previous" at bounding box center [1099, 466] width 72 height 27
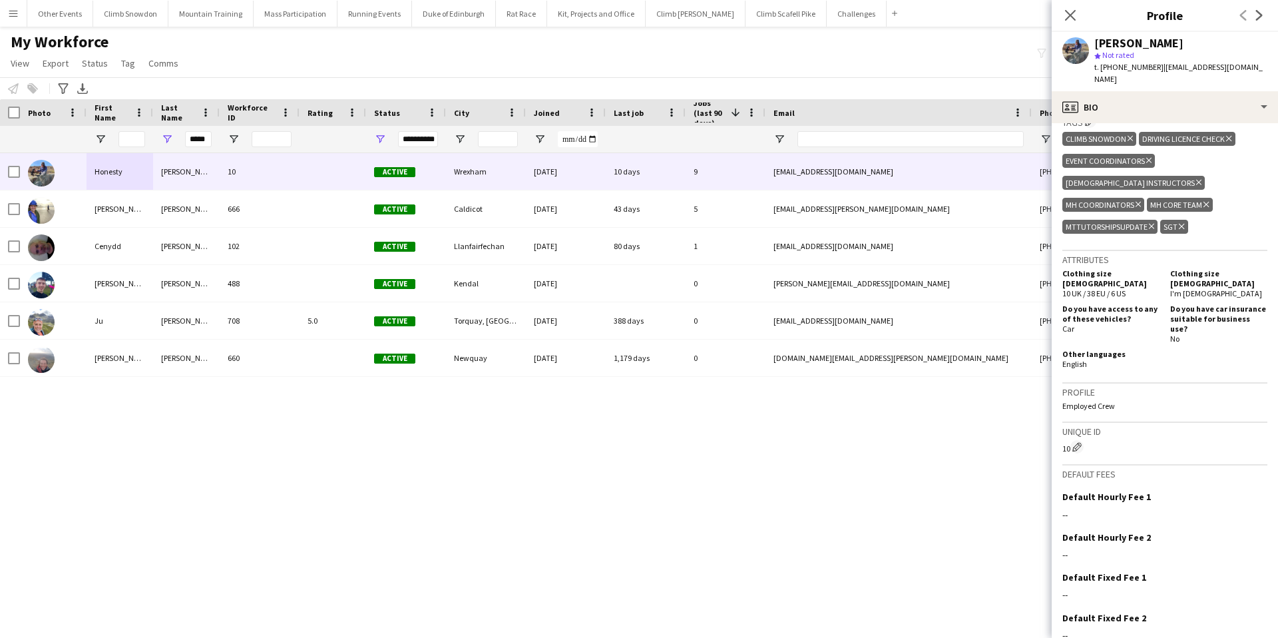
scroll to position [629, 0]
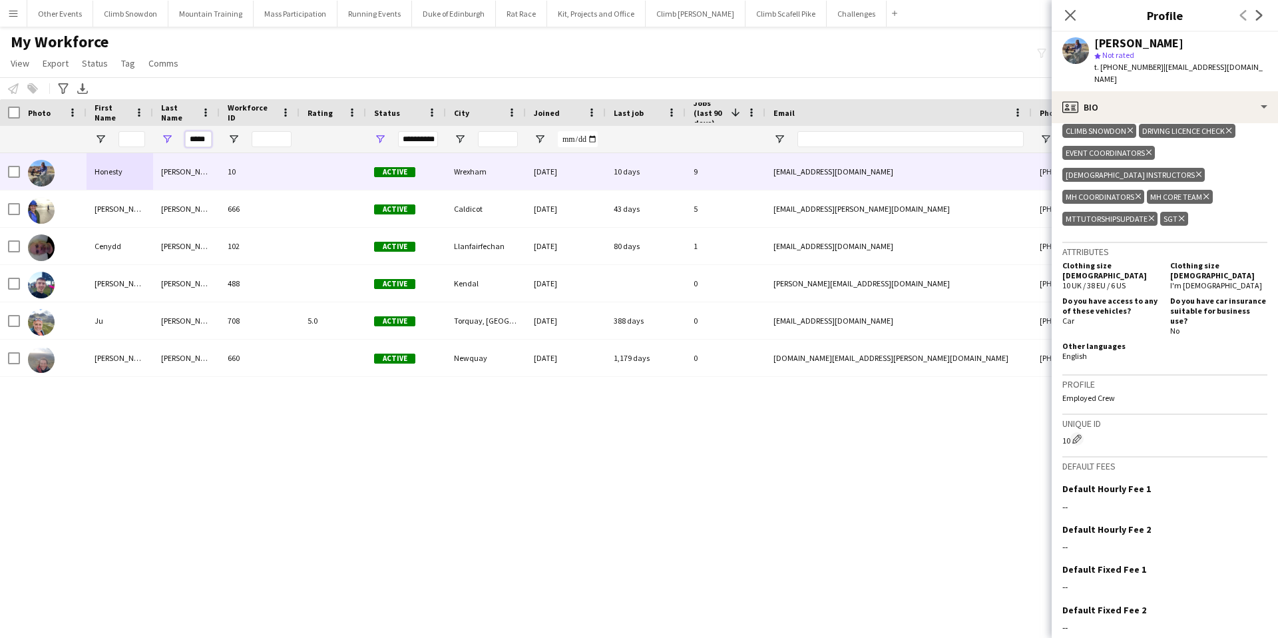
drag, startPoint x: 188, startPoint y: 138, endPoint x: 240, endPoint y: 138, distance: 51.9
click at [240, 138] on div "**********" at bounding box center [711, 139] width 1423 height 27
type input "******"
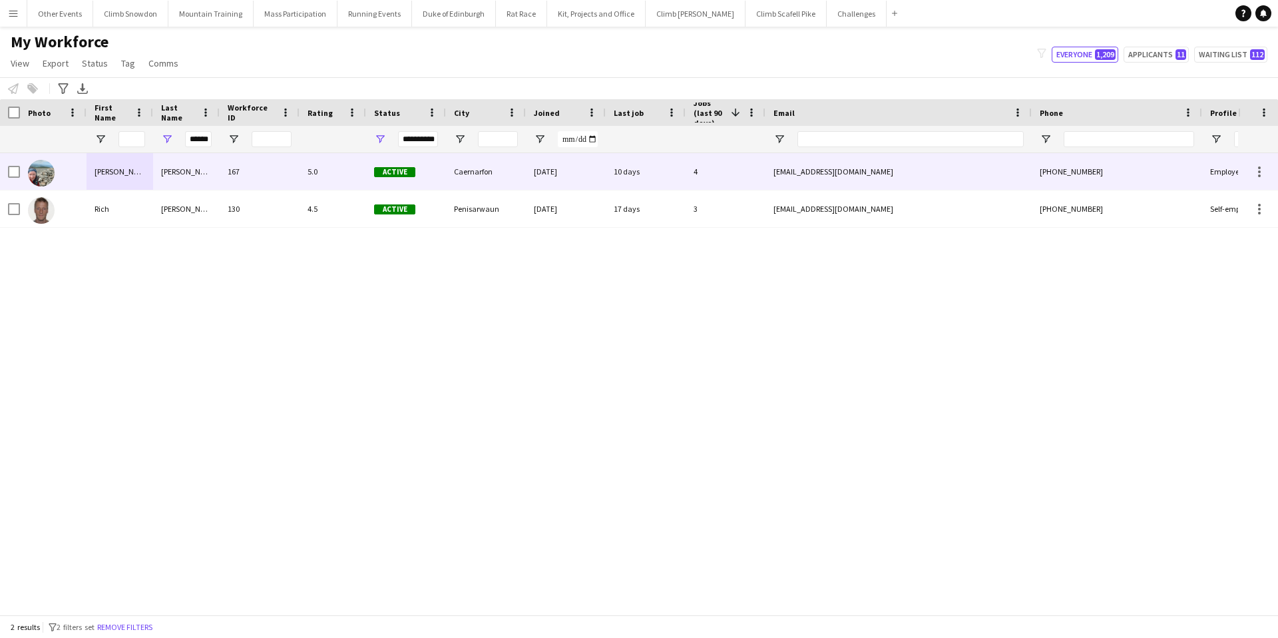
scroll to position [0, 0]
click at [106, 164] on div "[PERSON_NAME]" at bounding box center [120, 171] width 67 height 37
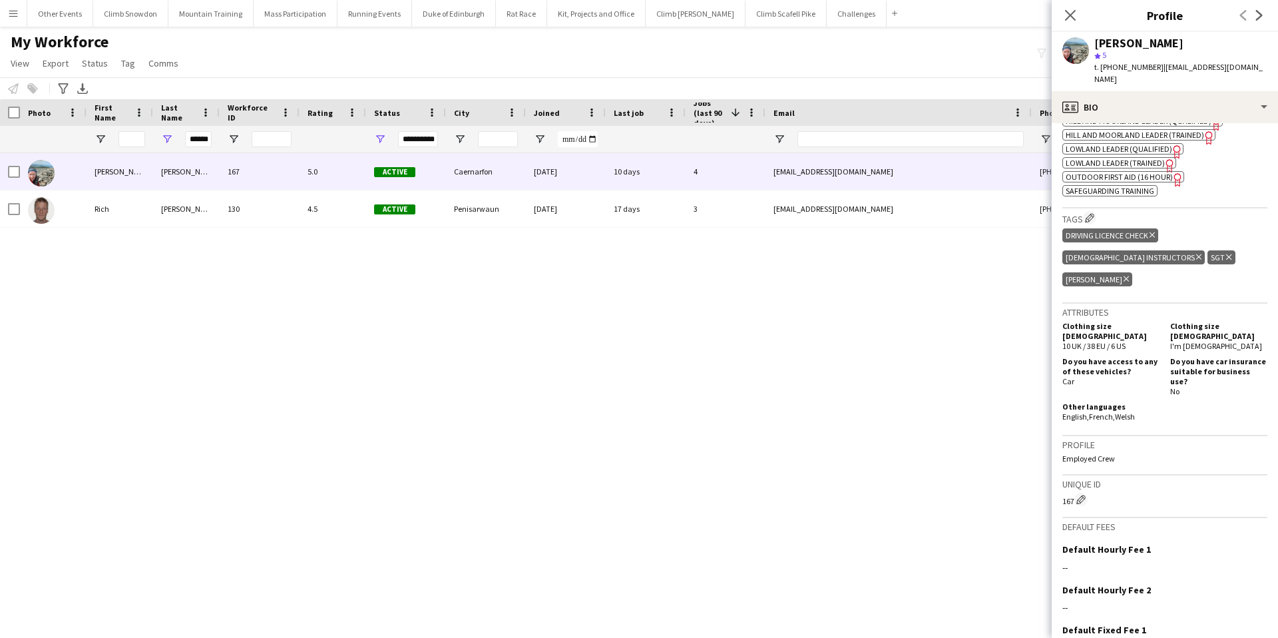
scroll to position [606, 0]
click at [1067, 16] on icon "Close pop-in" at bounding box center [1070, 15] width 13 height 13
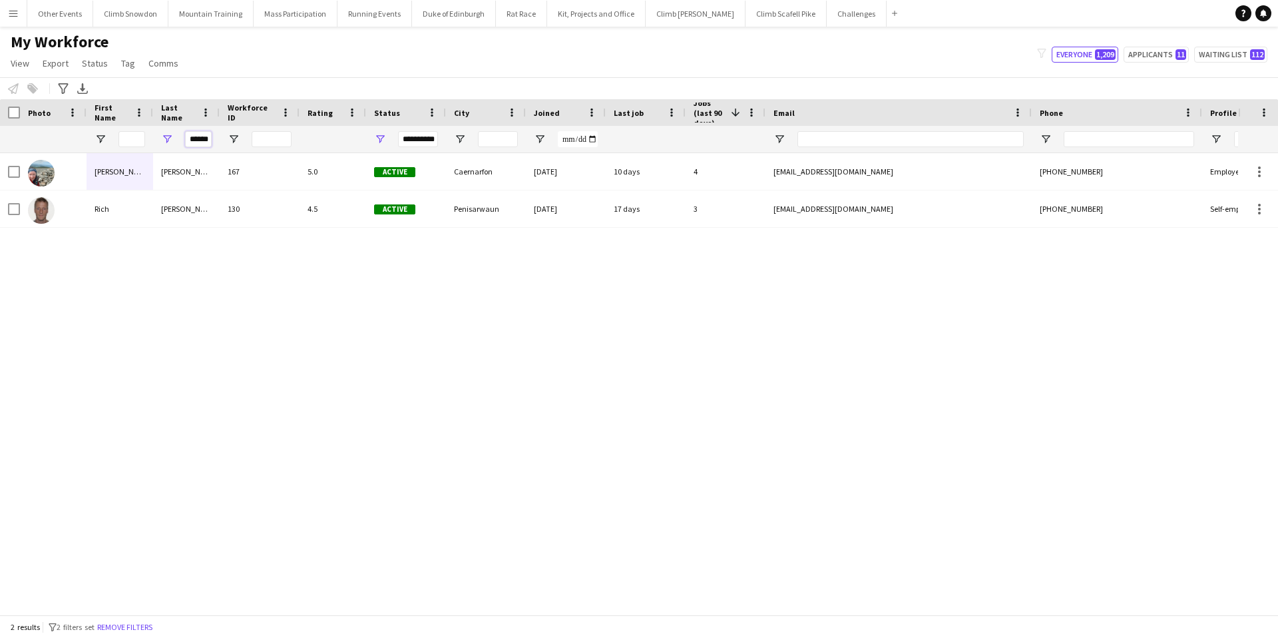
scroll to position [0, 3]
drag, startPoint x: 190, startPoint y: 138, endPoint x: 242, endPoint y: 138, distance: 51.9
click at [242, 138] on div "**********" at bounding box center [711, 139] width 1423 height 27
